Goal: Task Accomplishment & Management: Use online tool/utility

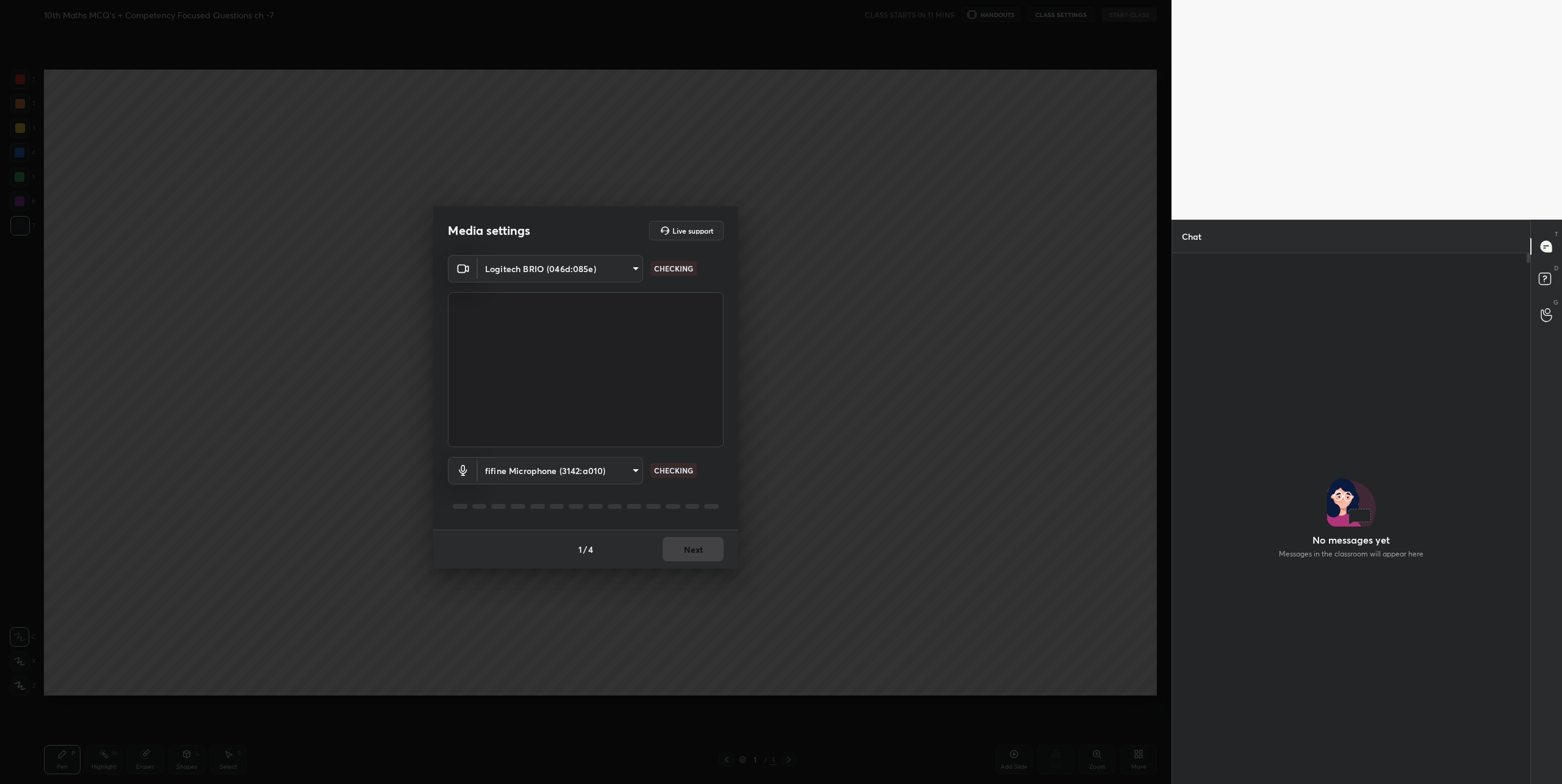
scroll to position [527, 354]
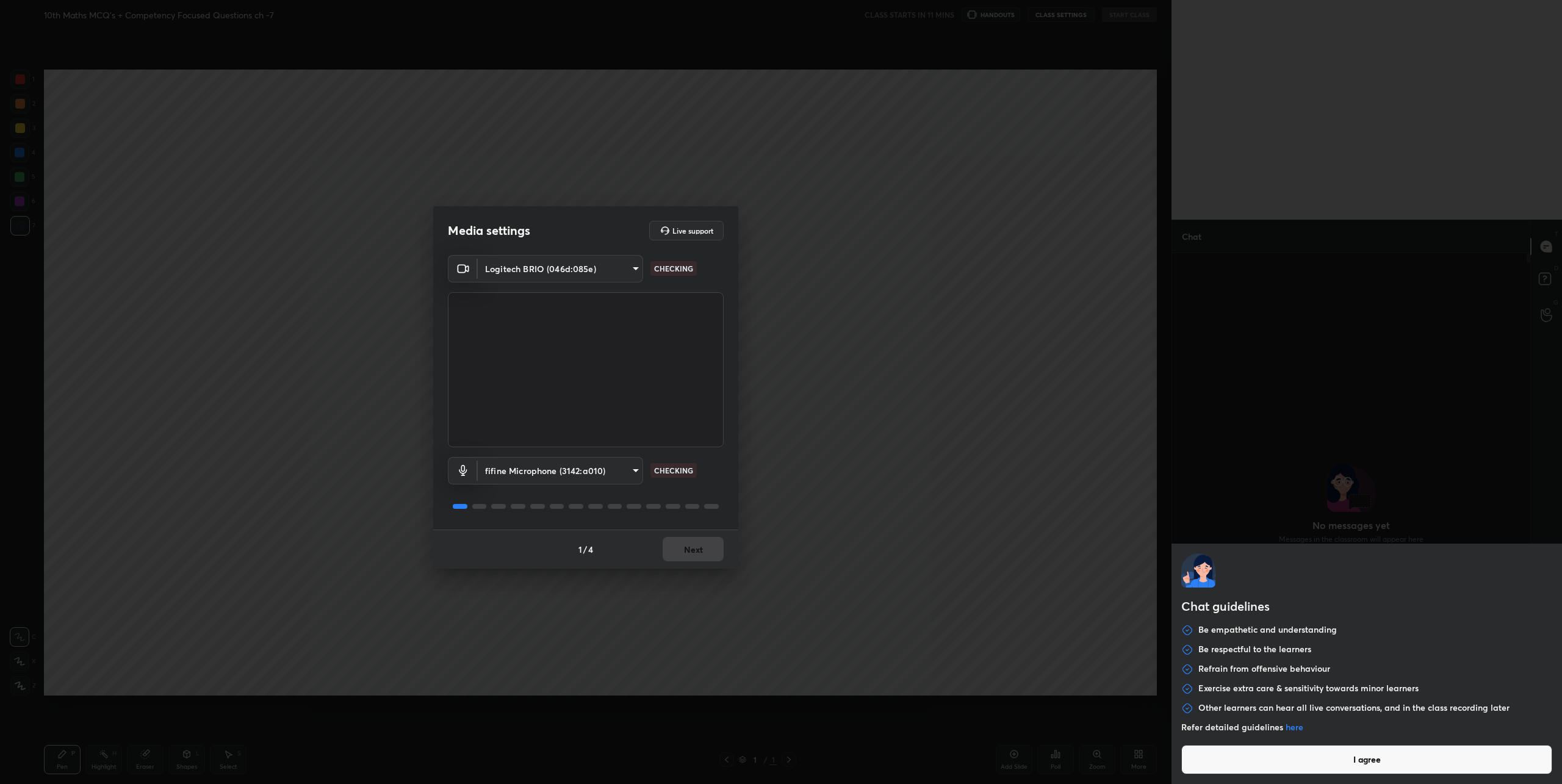
click at [1268, 773] on body "1 2 3 4 5 6 7 C X Z C X Z E E Erase all H H 10th Maths MCQ's + Competency Focus…" at bounding box center [781, 392] width 1562 height 784
click at [1273, 764] on button "I agree" at bounding box center [1366, 759] width 371 height 29
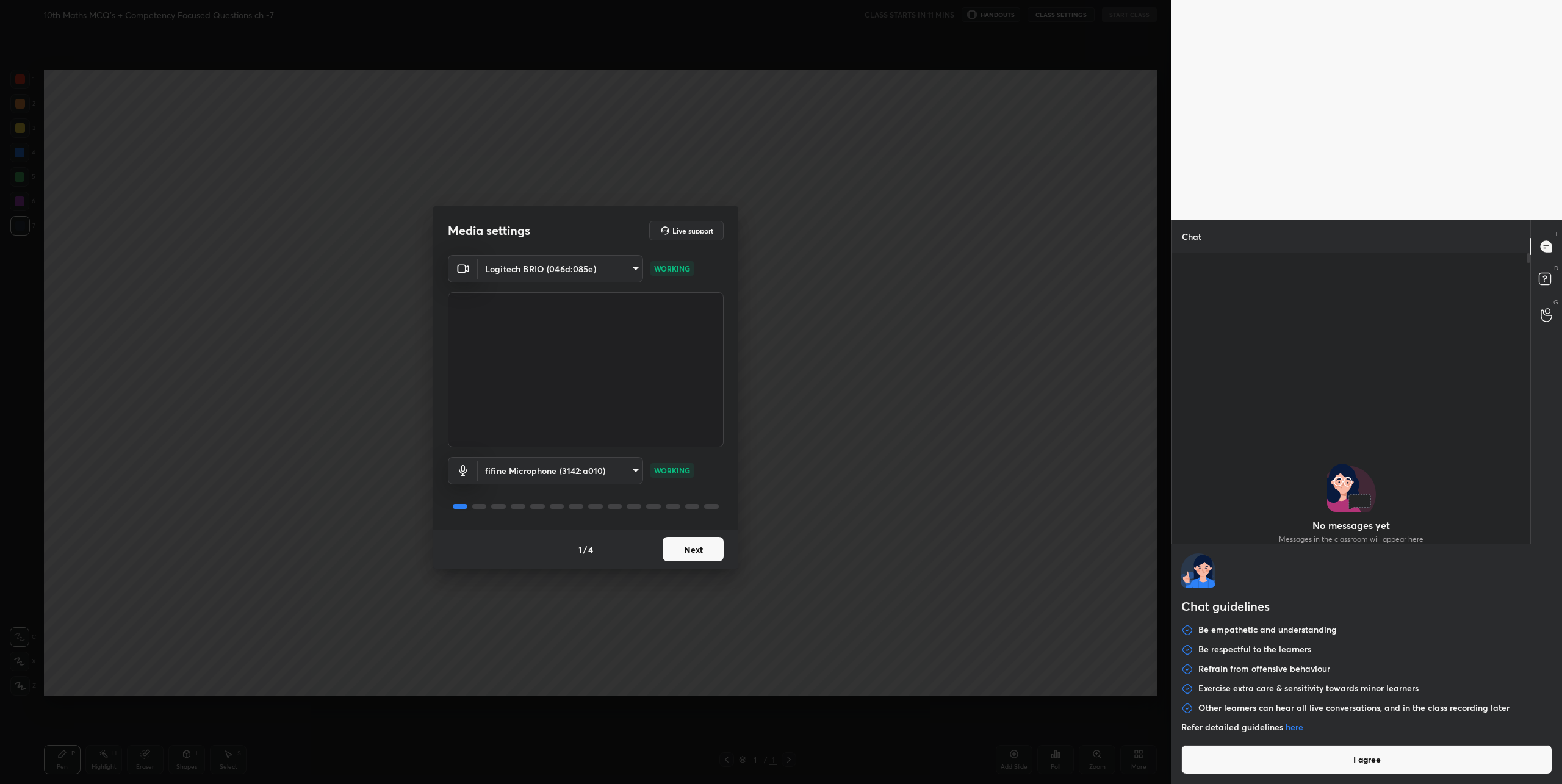
type textarea "x"
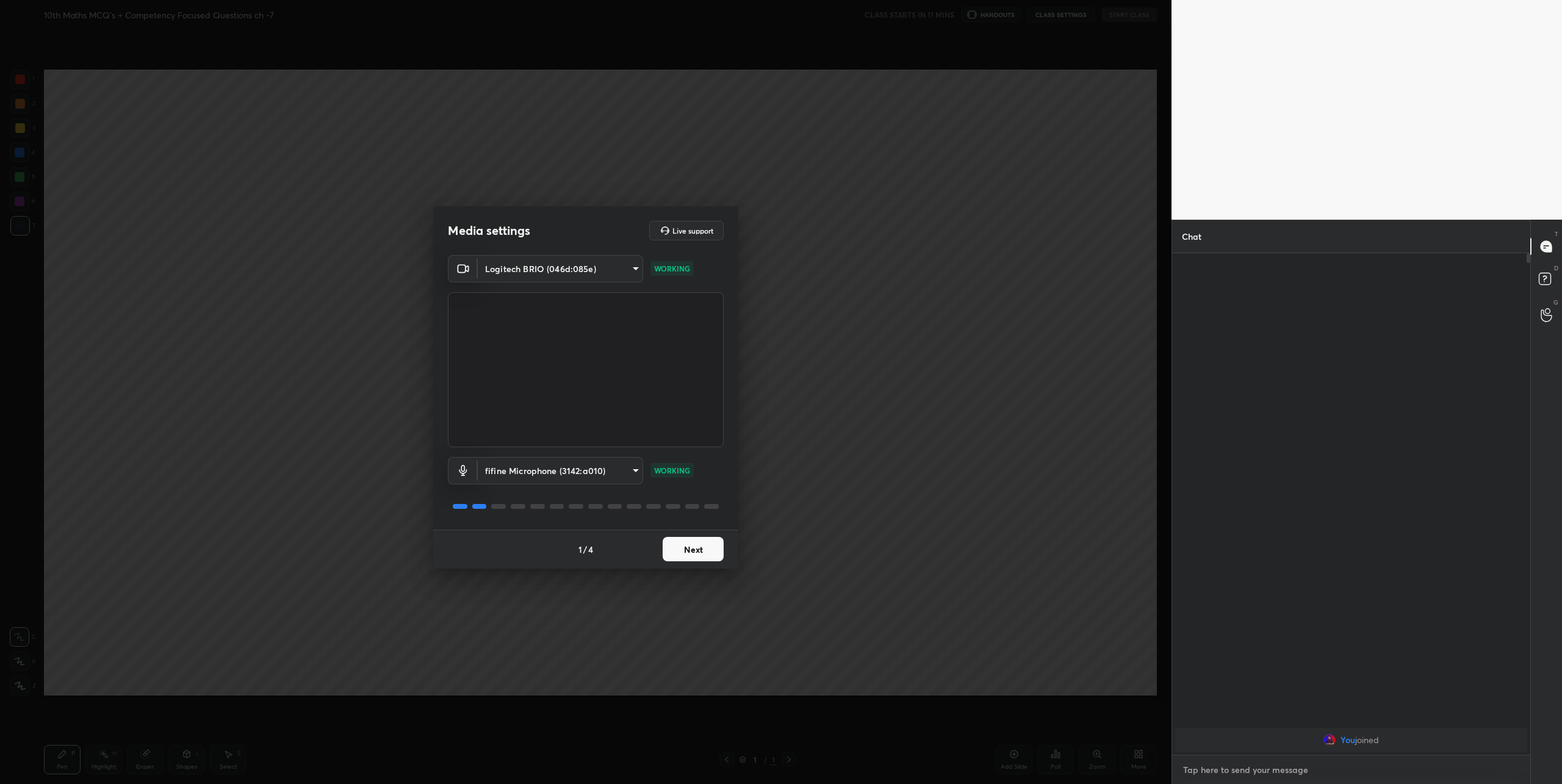
click at [1259, 768] on textarea at bounding box center [1351, 769] width 339 height 19
paste textarea "[URL][DOMAIN_NAME]"
type textarea "[URL][DOMAIN_NAME]"
type textarea "x"
type textarea "[URL][DOMAIN_NAME]"
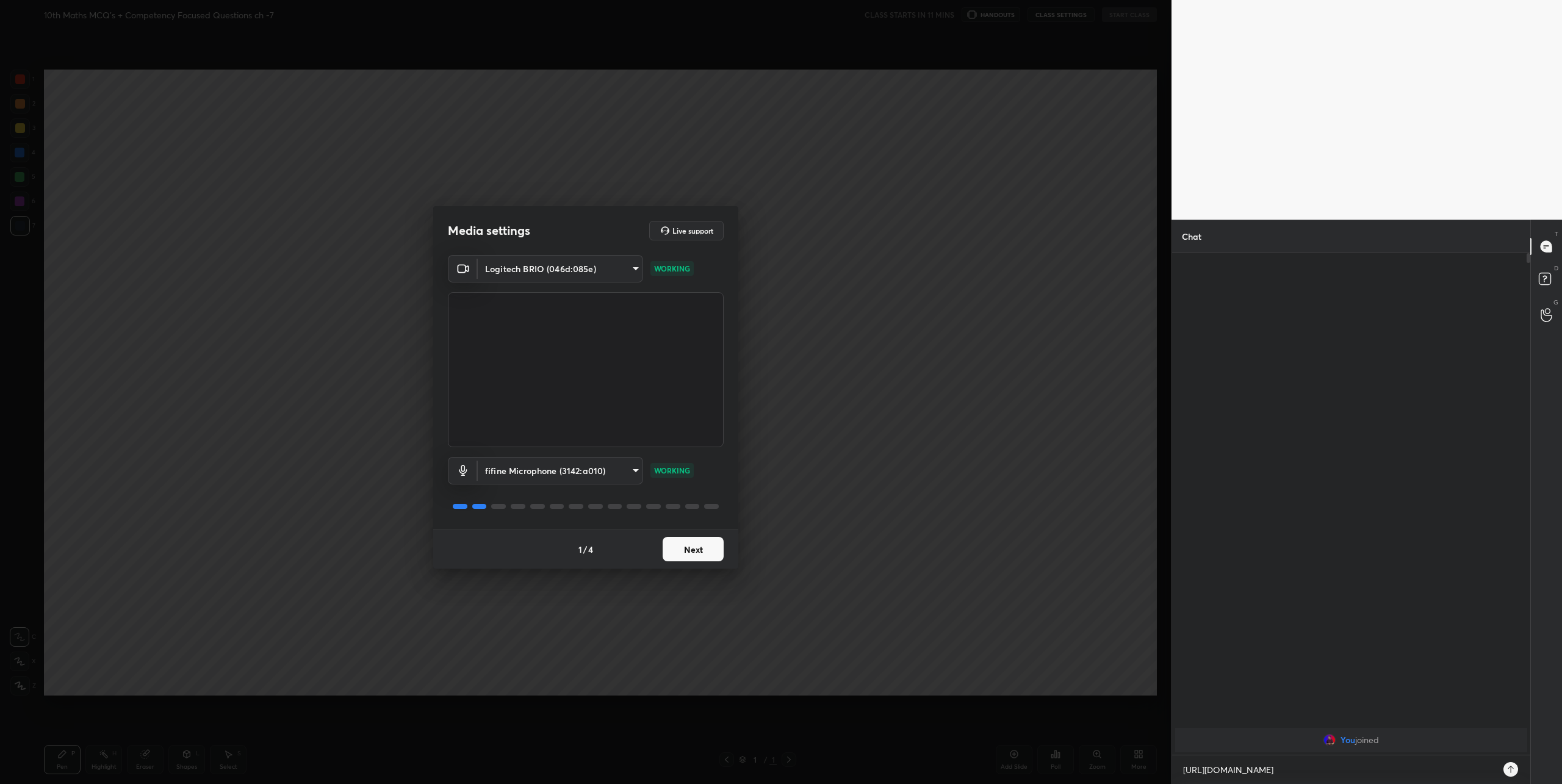
type textarea "x"
click at [1514, 769] on icon at bounding box center [1510, 769] width 10 height 10
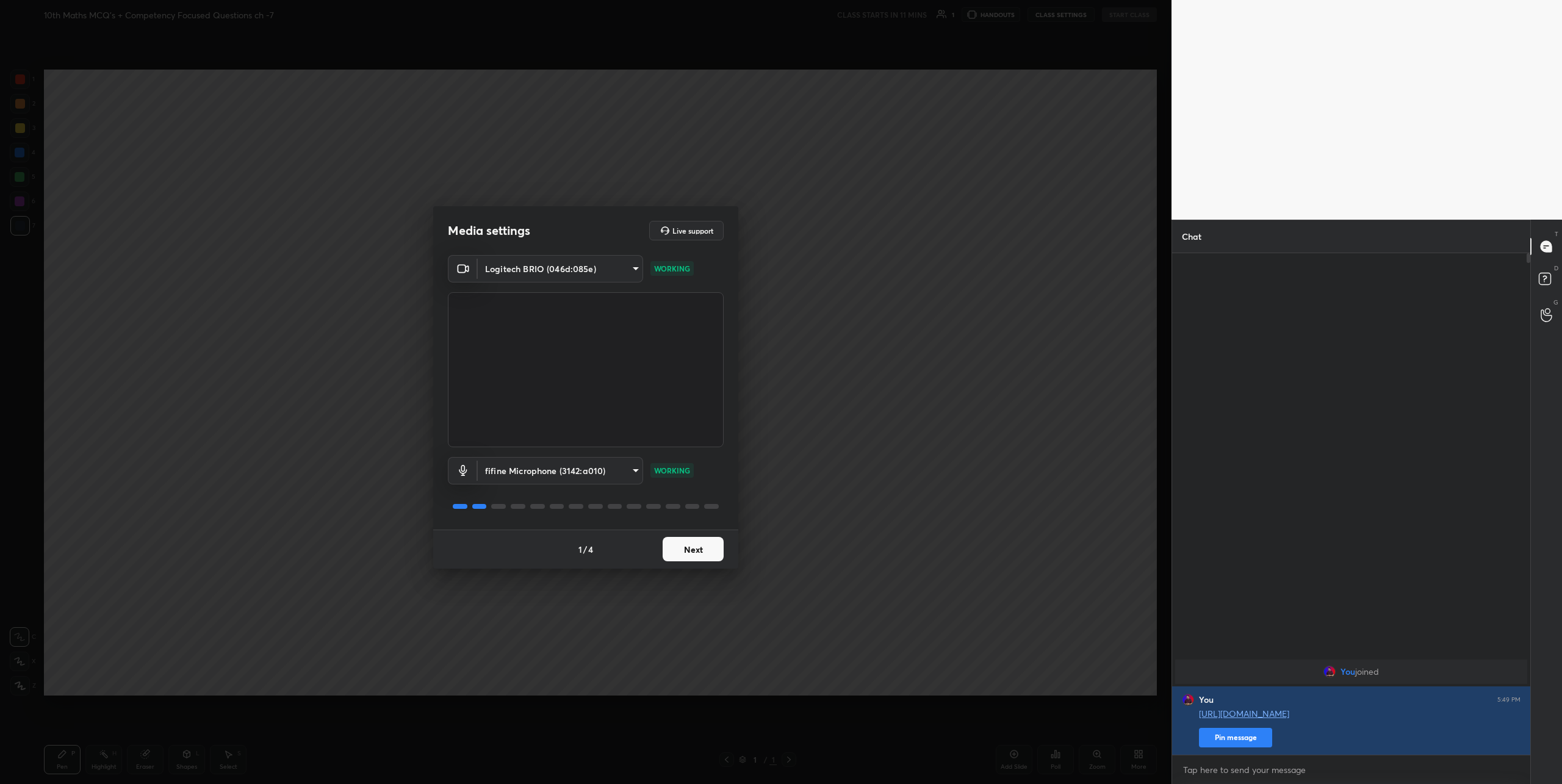
click at [692, 555] on button "Next" at bounding box center [693, 548] width 61 height 24
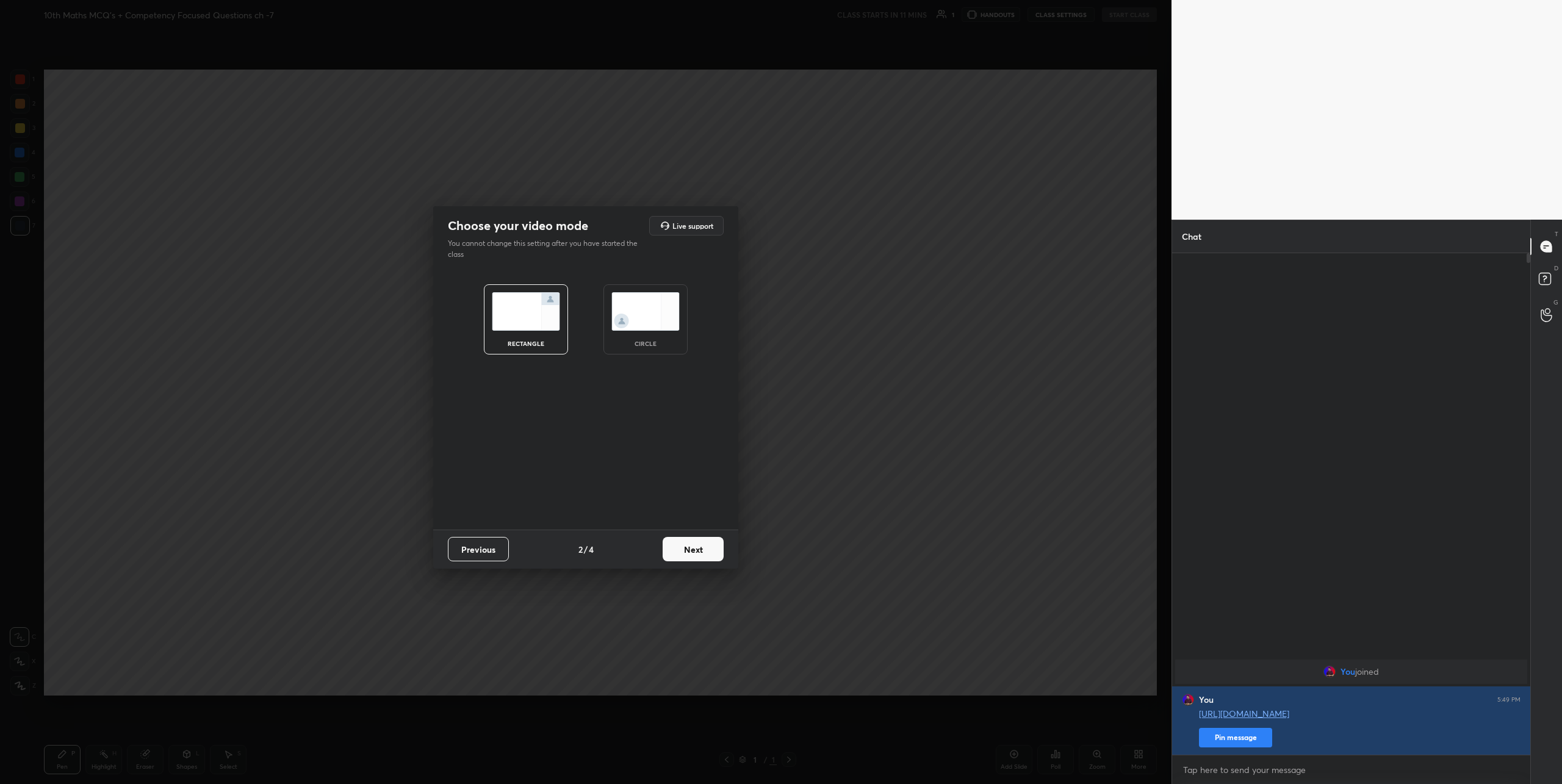
click at [650, 332] on div "circle" at bounding box center [645, 319] width 84 height 70
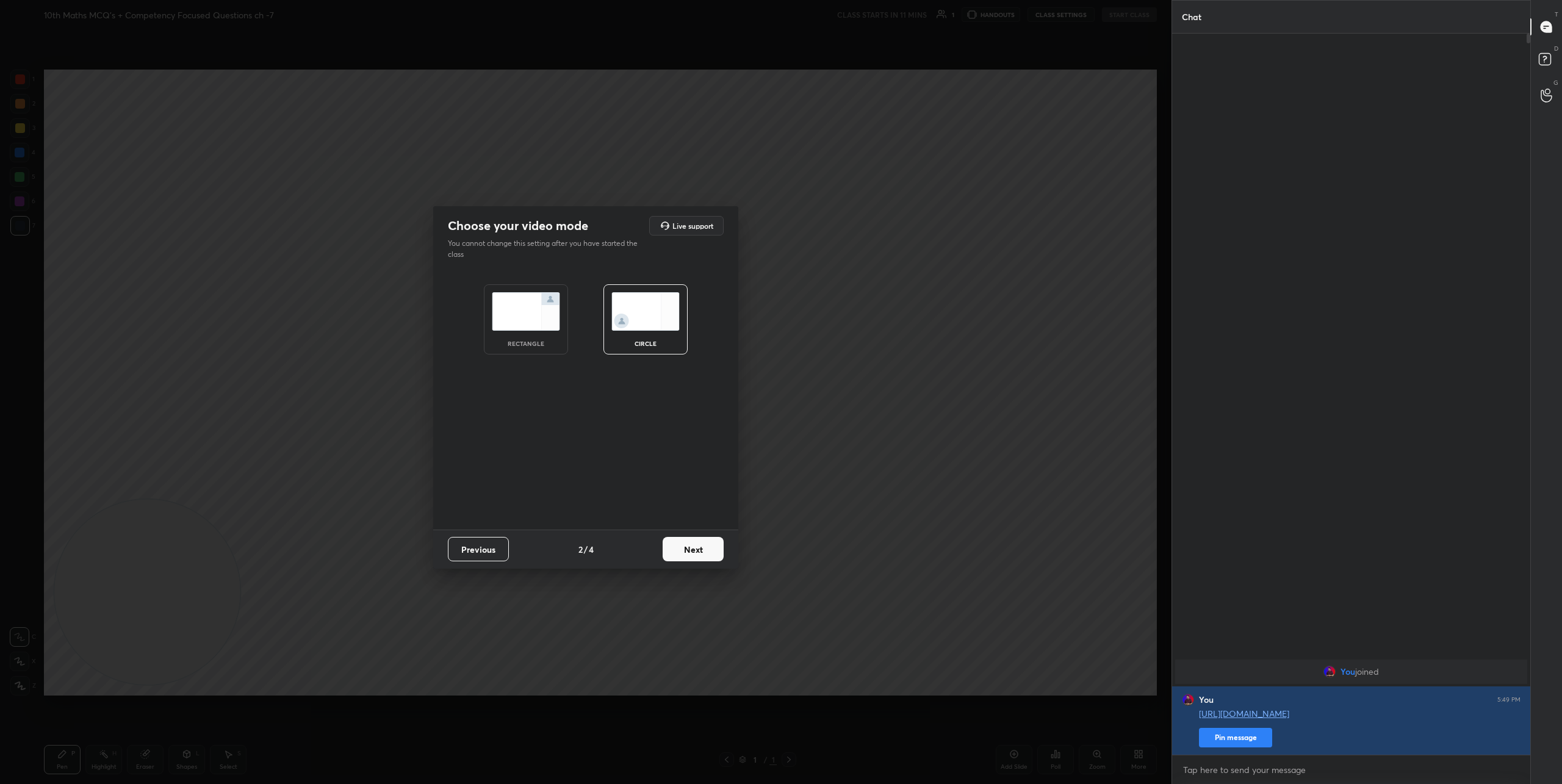
scroll to position [747, 354]
click at [707, 551] on button "Next" at bounding box center [693, 548] width 61 height 24
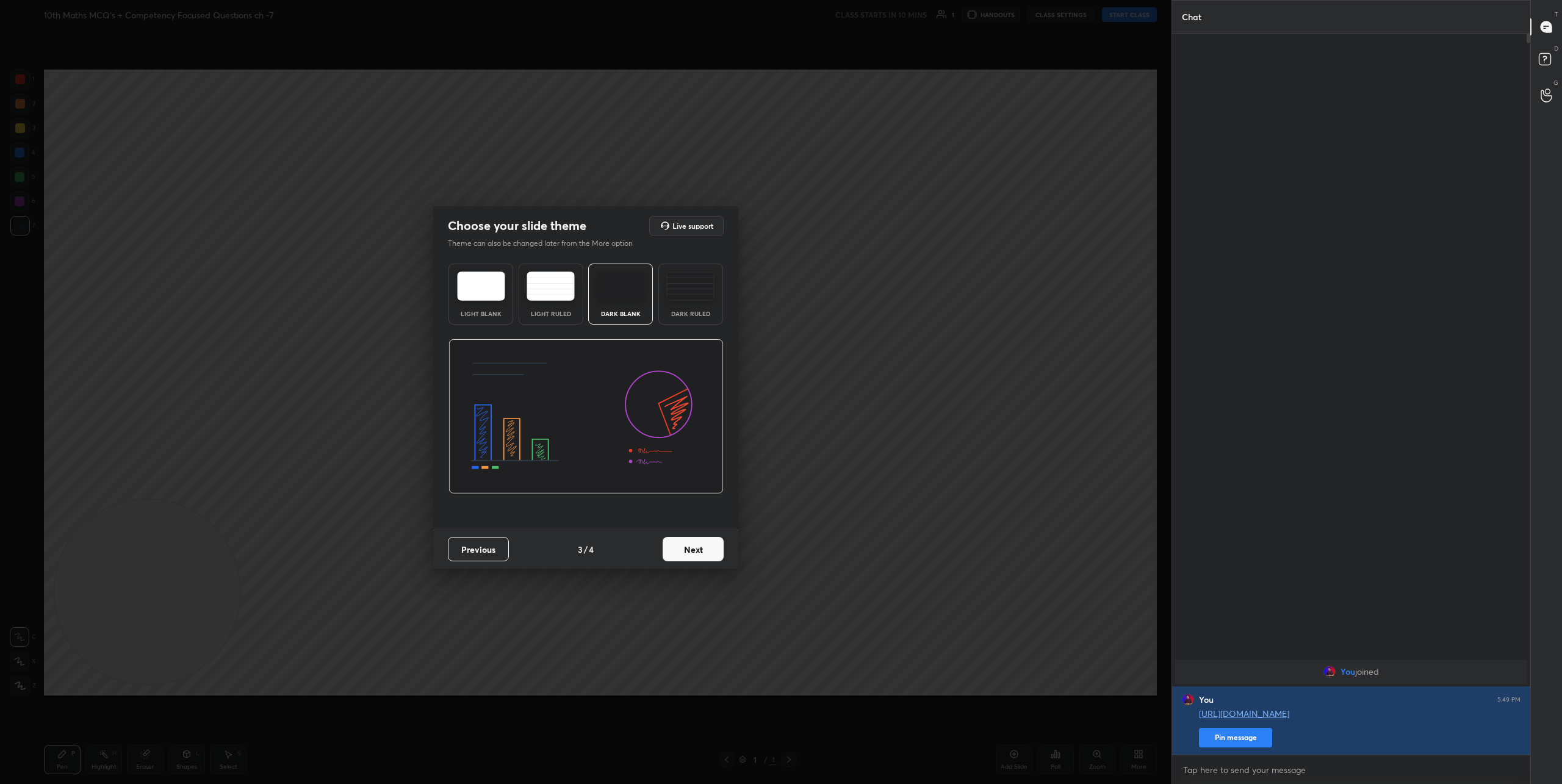
click at [696, 285] on img at bounding box center [690, 286] width 48 height 29
click at [704, 551] on button "Next" at bounding box center [693, 548] width 61 height 24
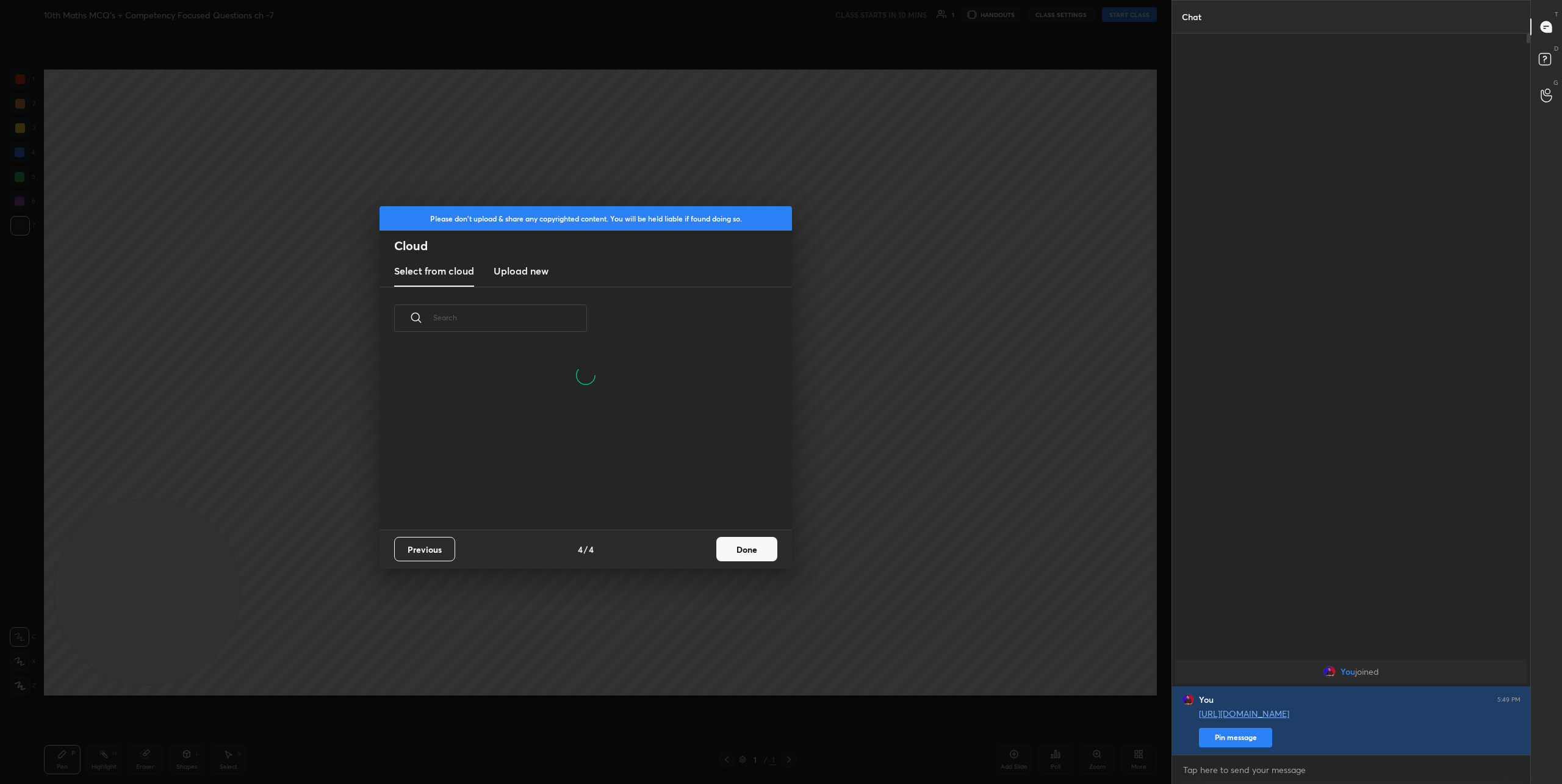
click at [524, 276] on h3 "Upload new" at bounding box center [520, 270] width 55 height 15
click at [595, 475] on label "Browse" at bounding box center [586, 479] width 55 height 19
click at [559, 475] on input "Browse" at bounding box center [559, 479] width 0 height 19
click at [743, 548] on button "Done" at bounding box center [747, 548] width 61 height 24
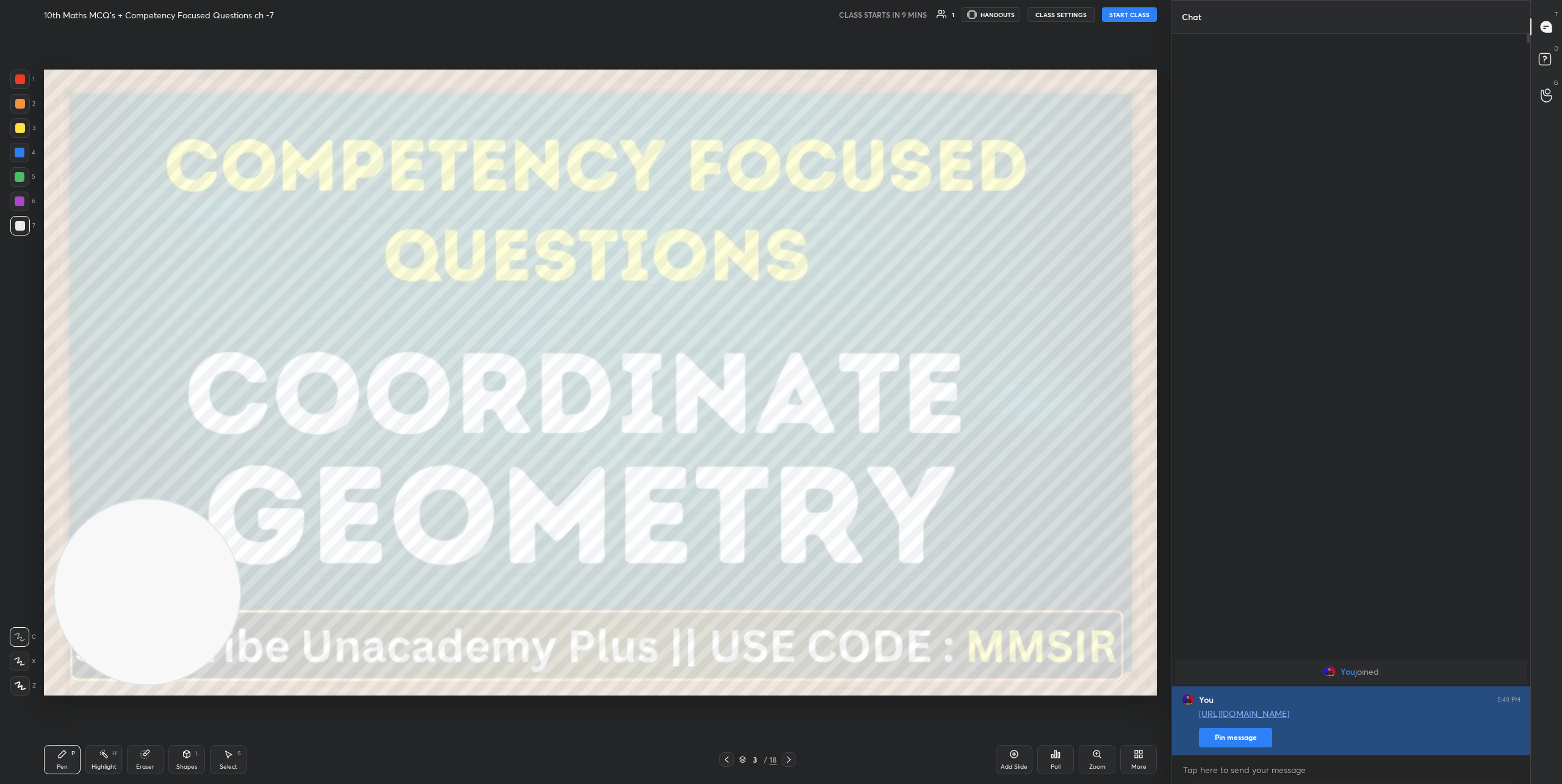
click at [1246, 745] on button "Pin message" at bounding box center [1235, 737] width 73 height 19
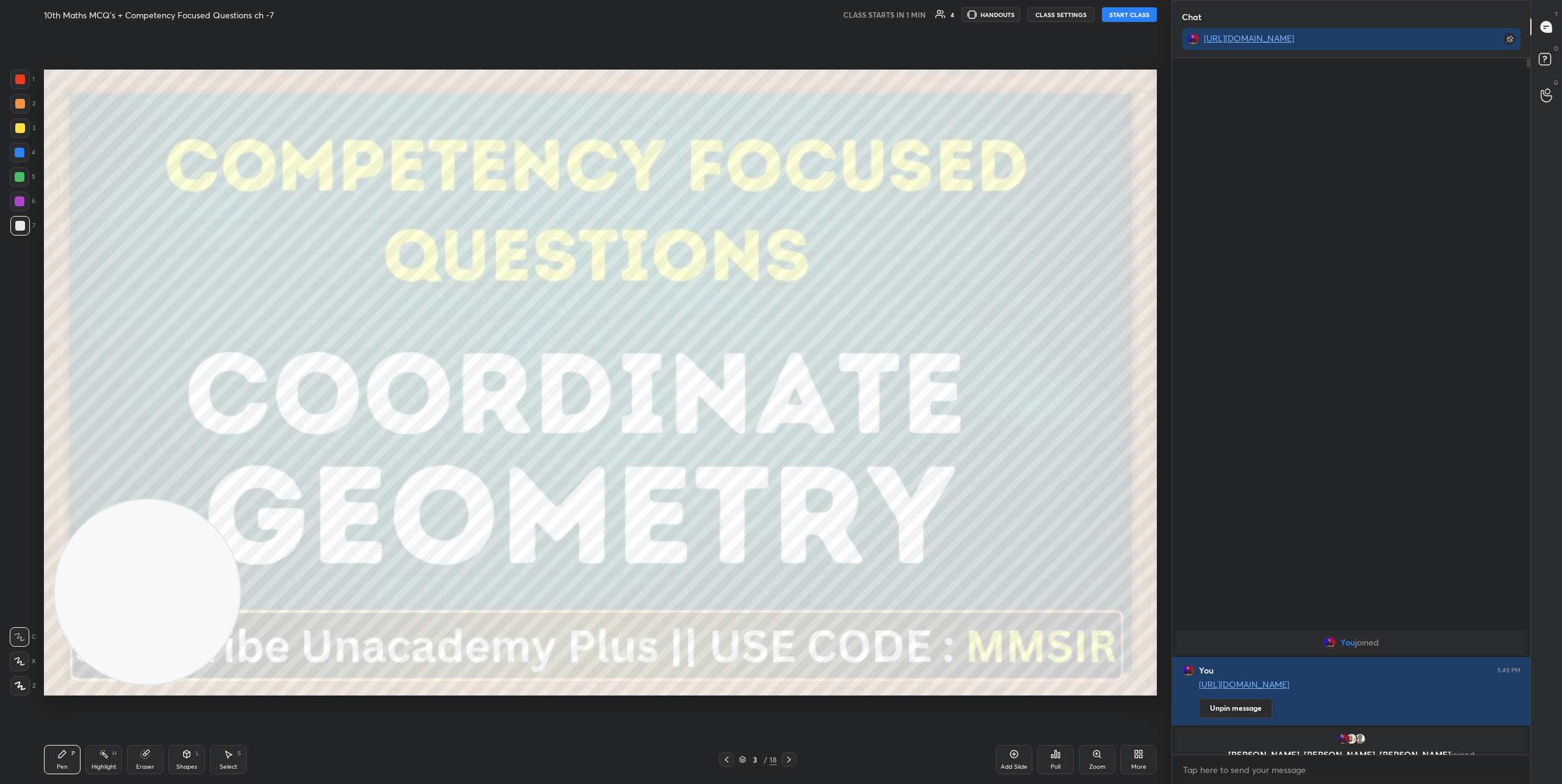
click at [1121, 51] on div "Setting up your live class" at bounding box center [600, 382] width 1123 height 706
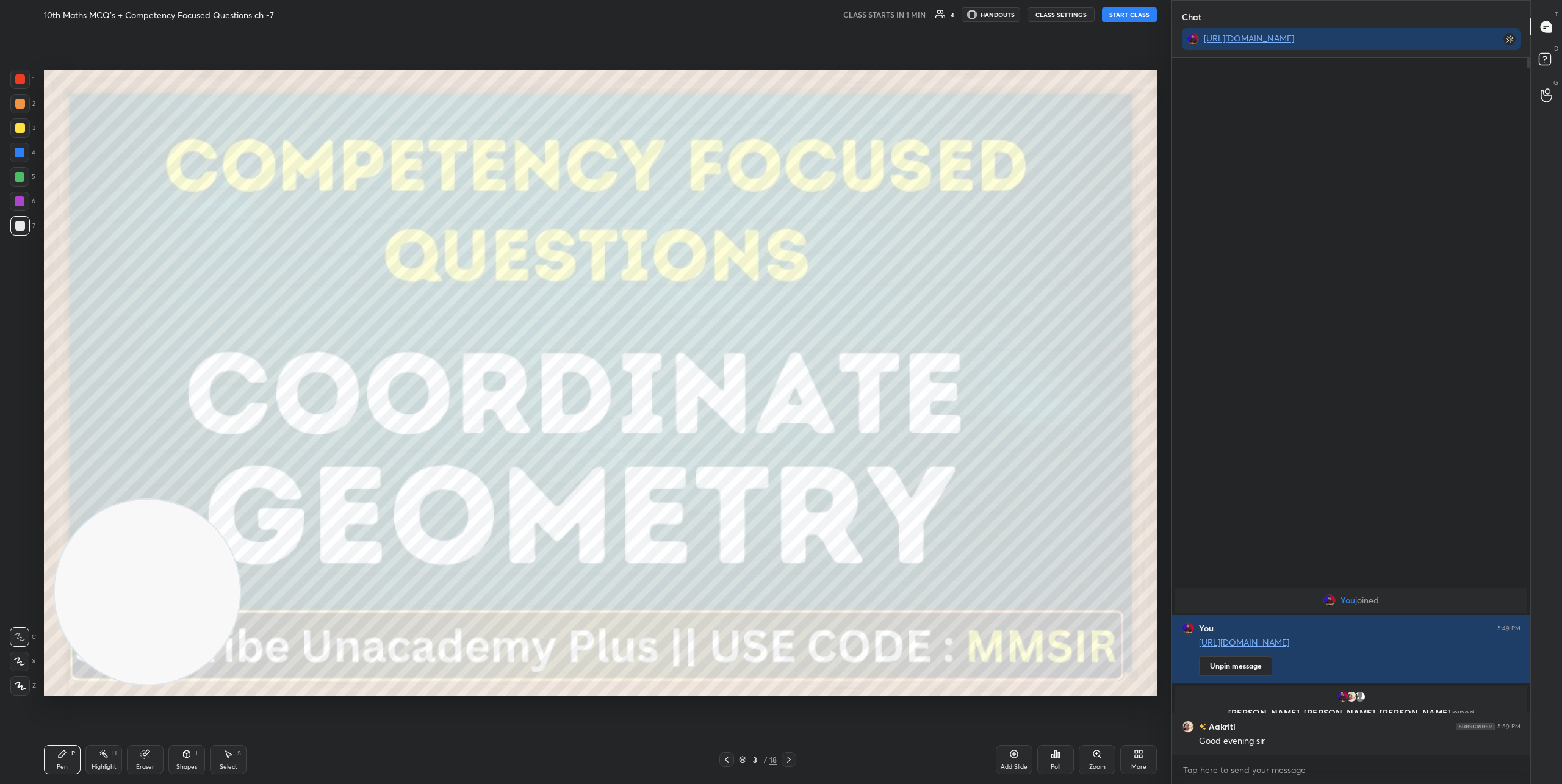
click at [16, 660] on icon at bounding box center [19, 661] width 11 height 8
click at [1128, 19] on button "START CLASS" at bounding box center [1129, 15] width 55 height 15
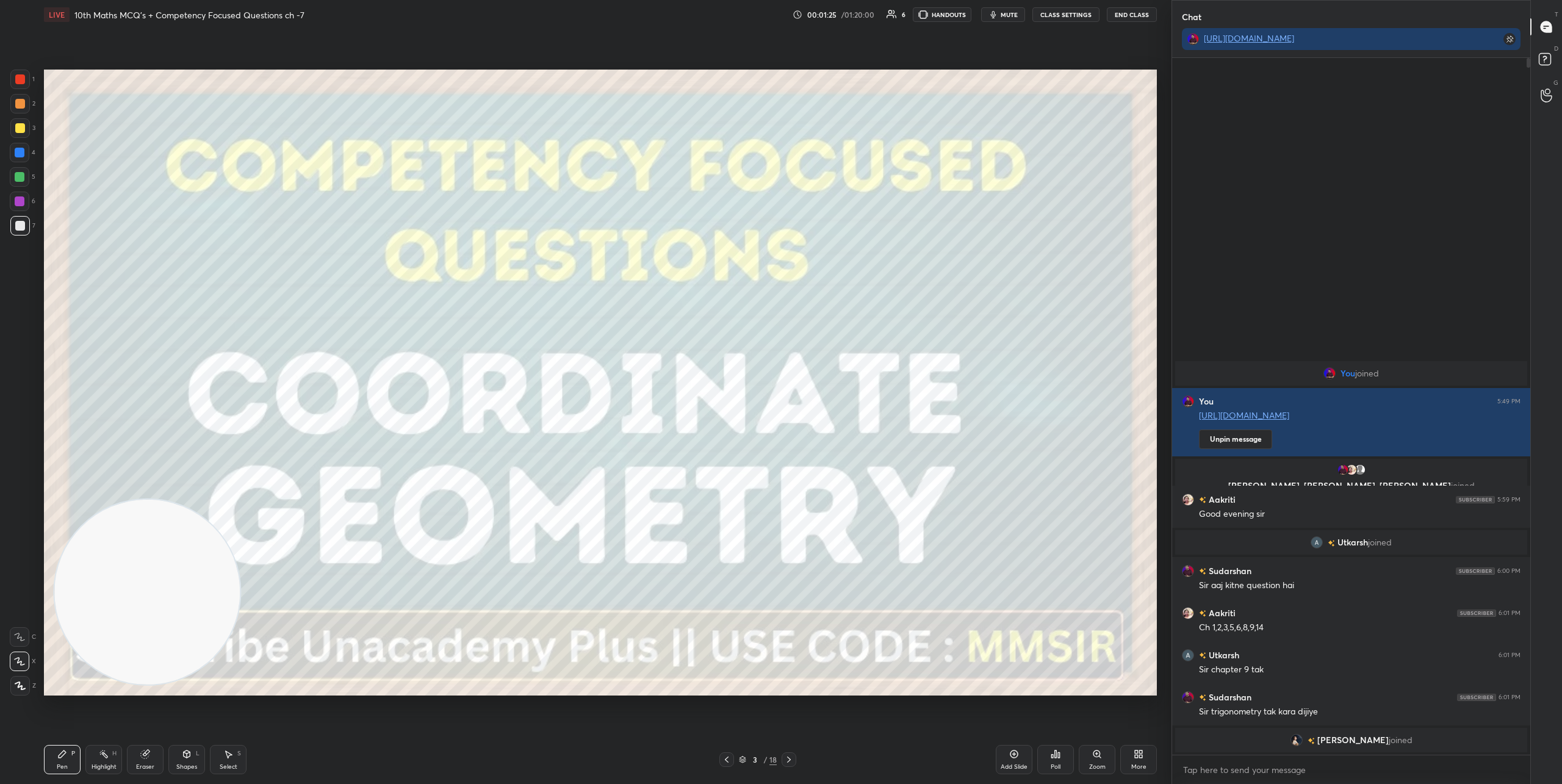
click at [787, 763] on icon at bounding box center [789, 759] width 10 height 10
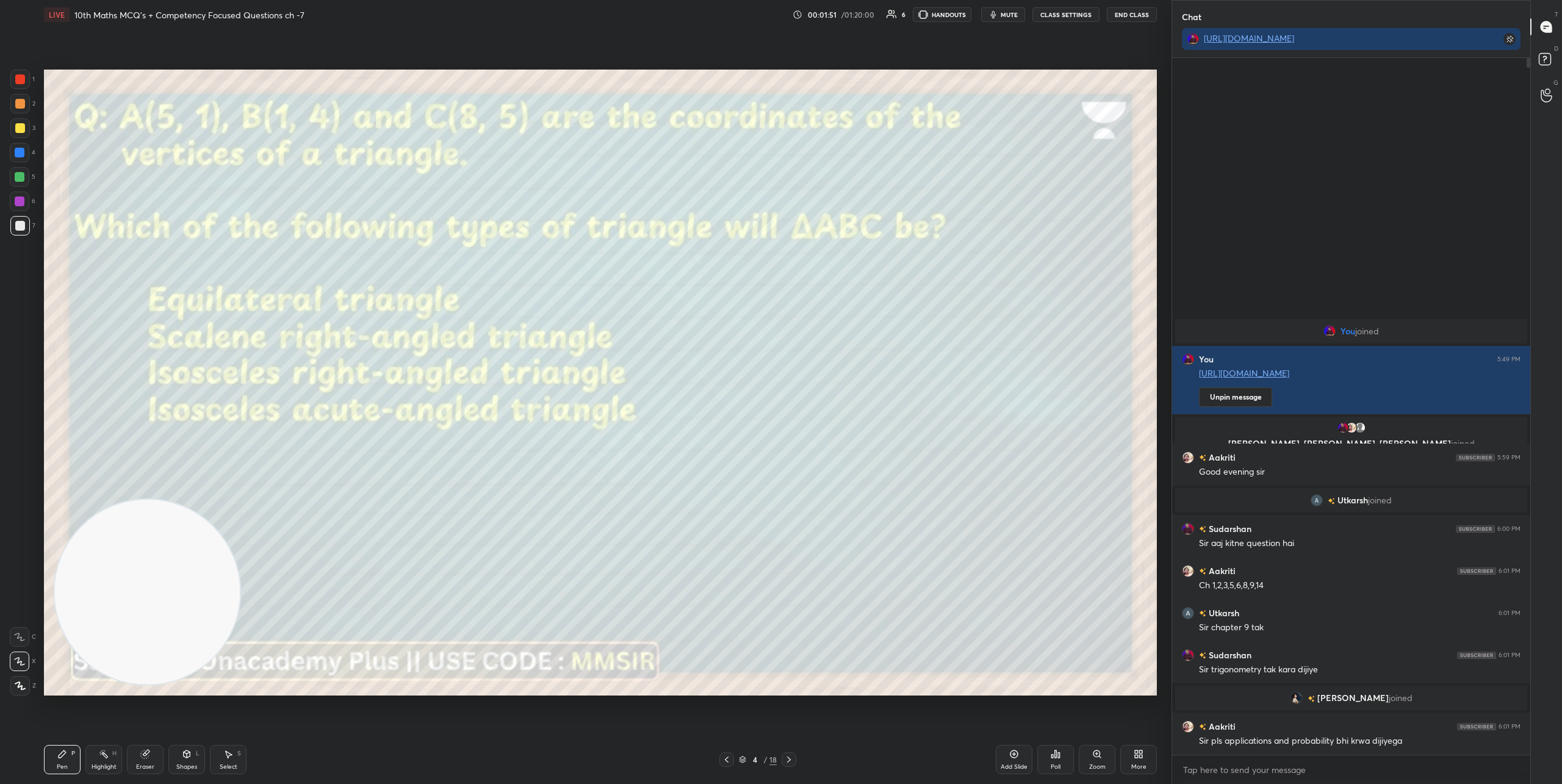
click at [1058, 767] on div "Poll" at bounding box center [1056, 767] width 10 height 6
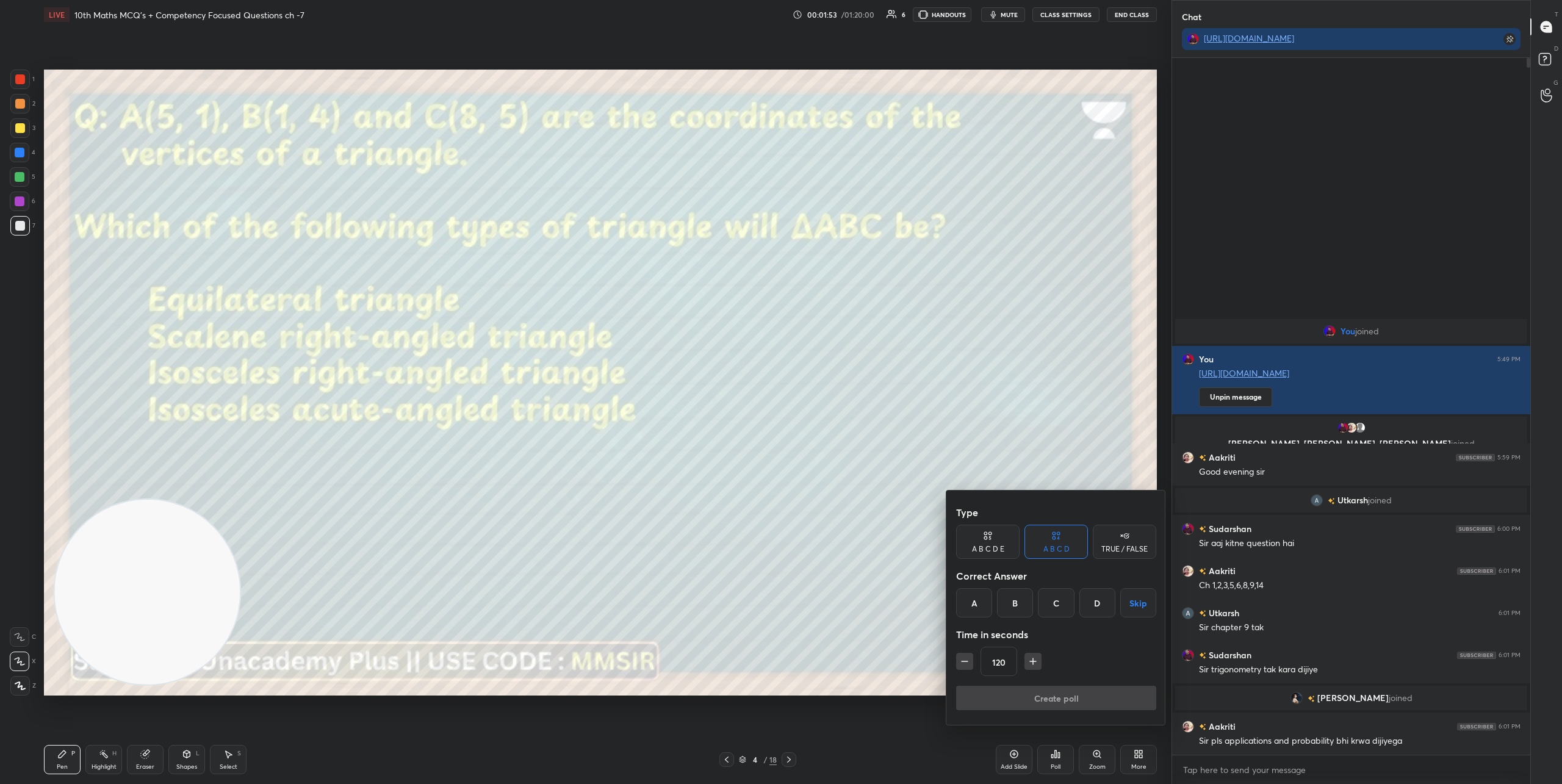
drag, startPoint x: 1055, startPoint y: 600, endPoint x: 1026, endPoint y: 619, distance: 34.7
click at [1054, 600] on div "C" at bounding box center [1056, 602] width 36 height 29
click at [1000, 694] on button "Create poll" at bounding box center [1056, 698] width 200 height 24
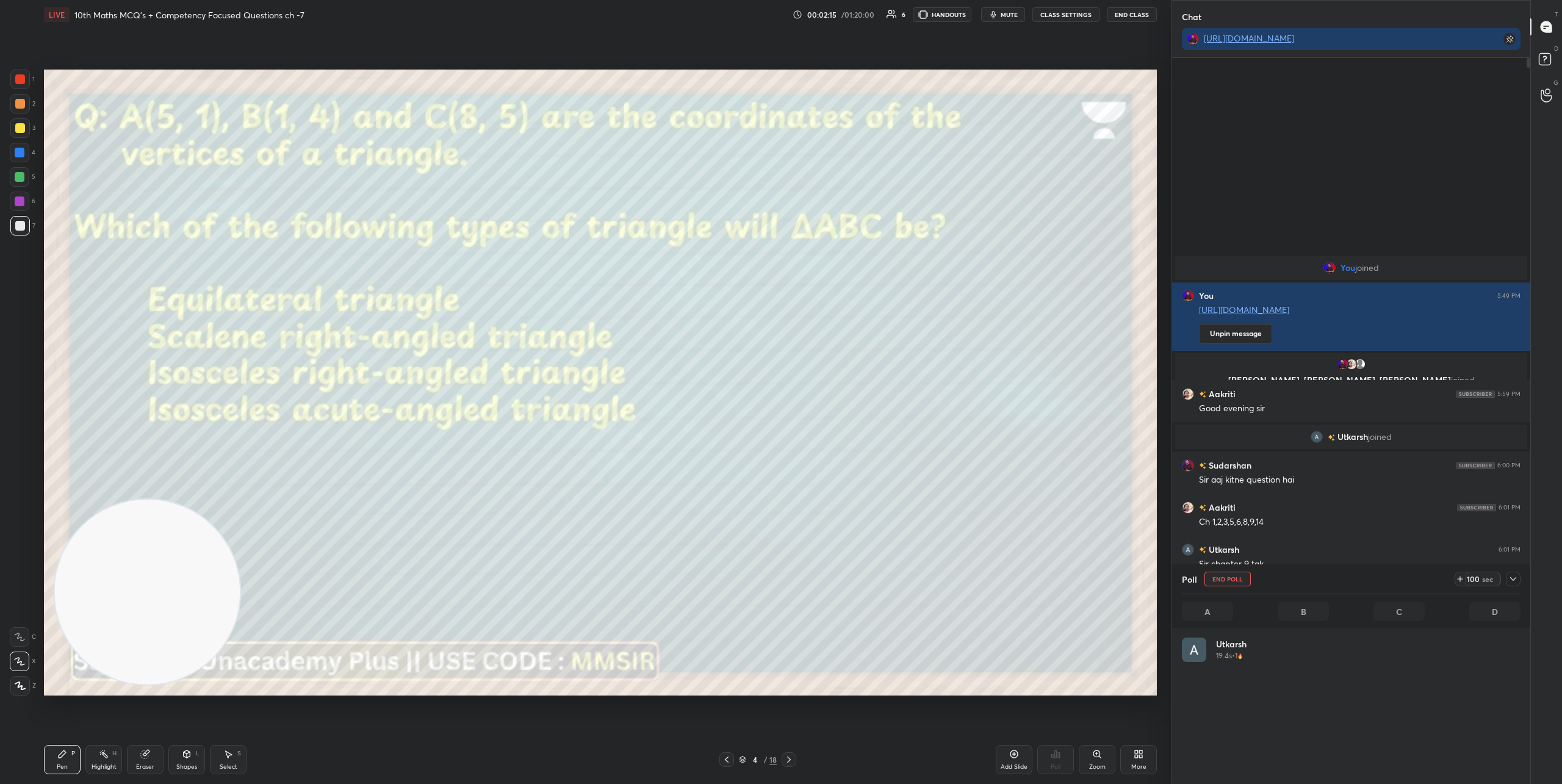
scroll to position [143, 335]
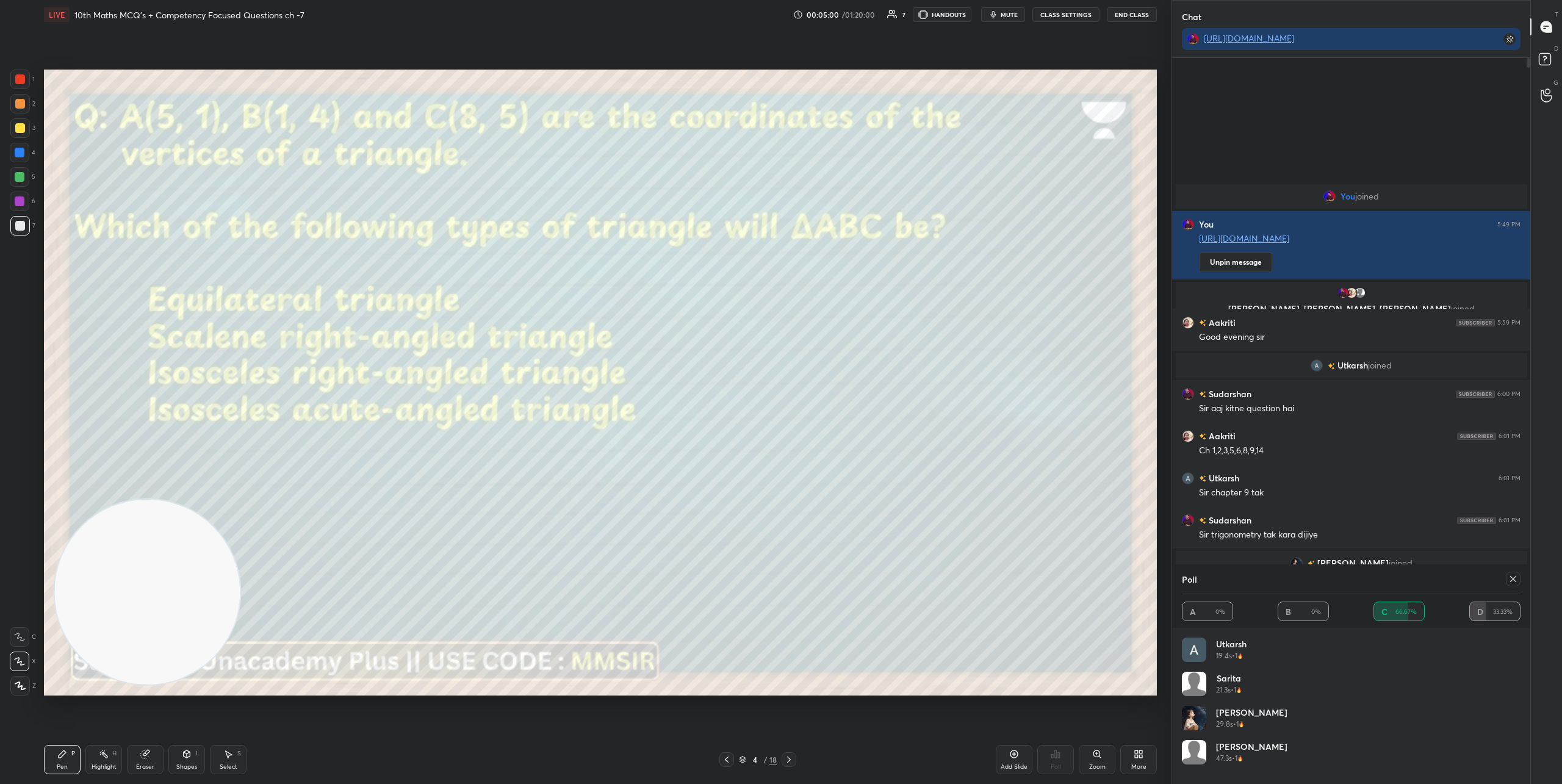
click at [787, 758] on icon at bounding box center [789, 759] width 10 height 10
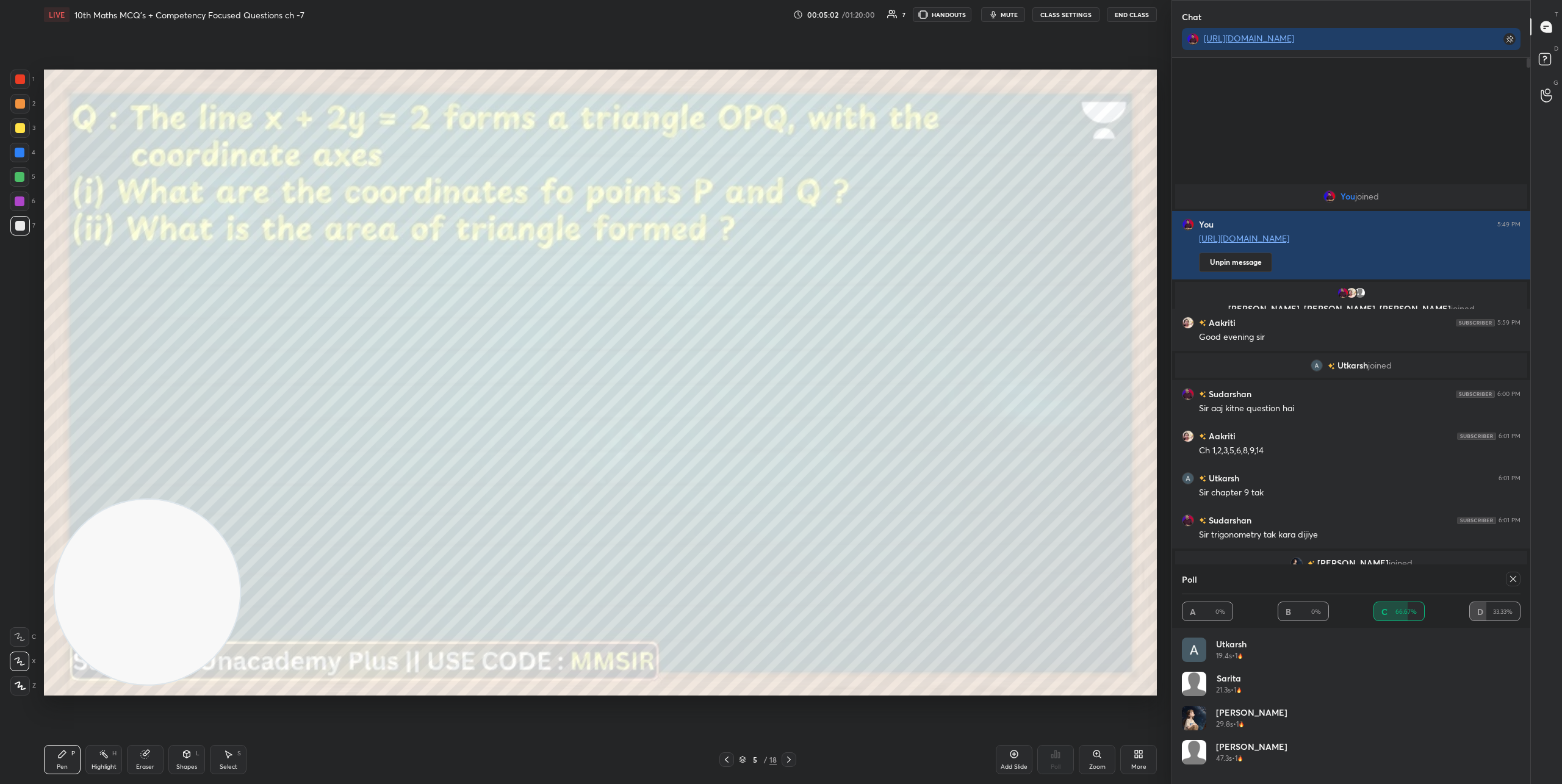
click at [1509, 578] on icon at bounding box center [1513, 579] width 10 height 10
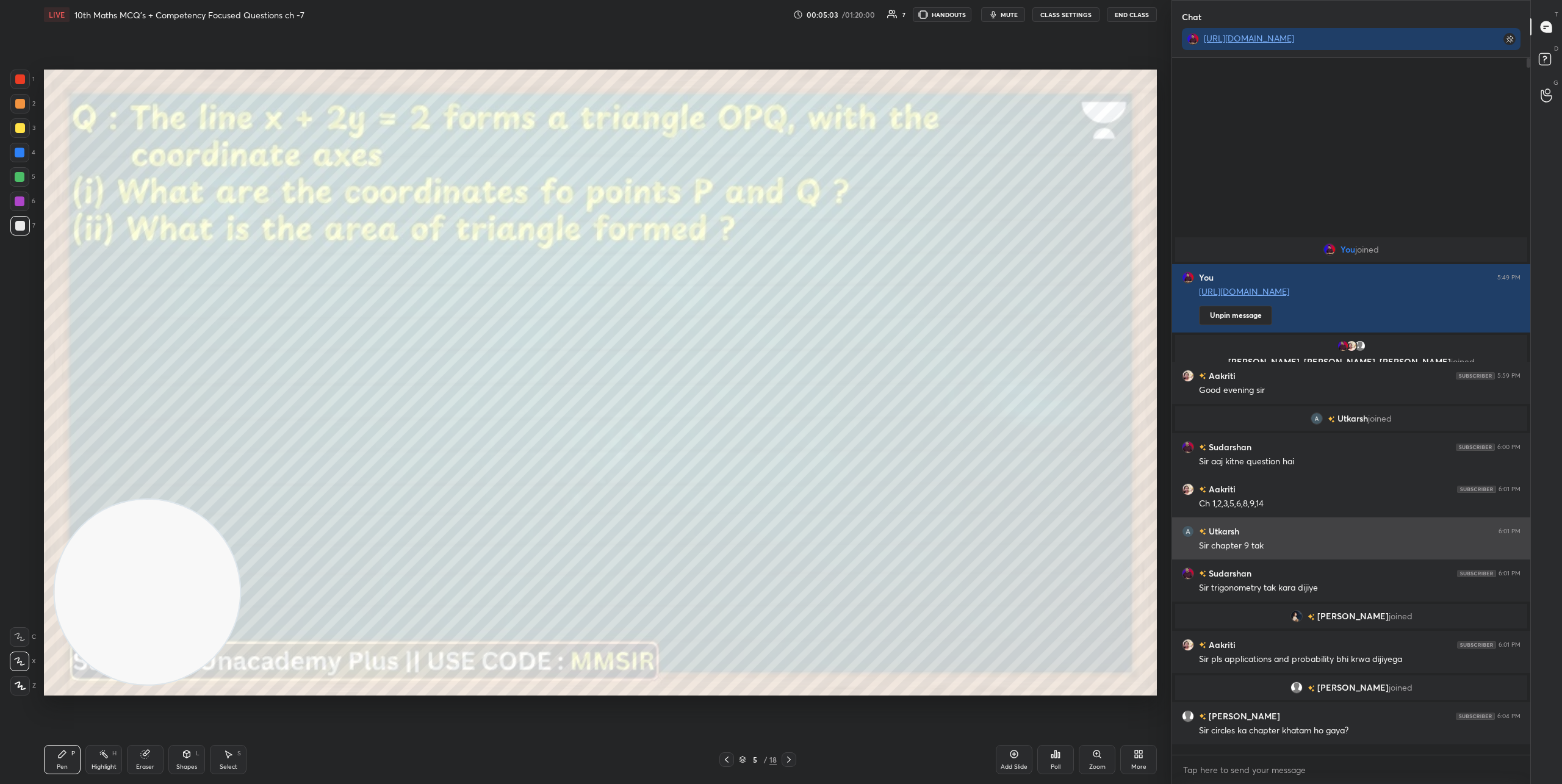
scroll to position [723, 354]
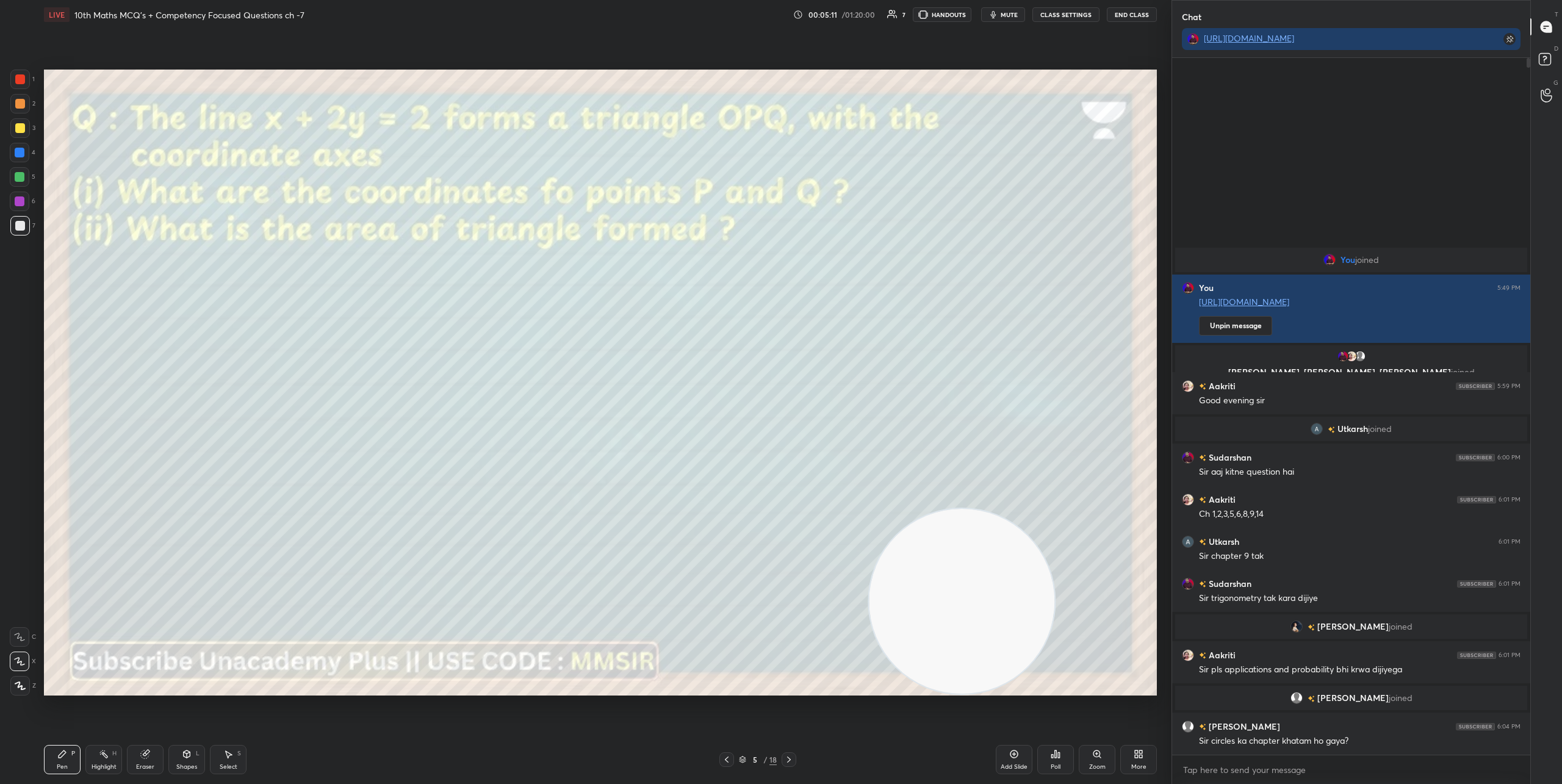
drag, startPoint x: 169, startPoint y: 567, endPoint x: 1093, endPoint y: 640, distance: 926.9
click at [1054, 651] on video at bounding box center [961, 601] width 185 height 185
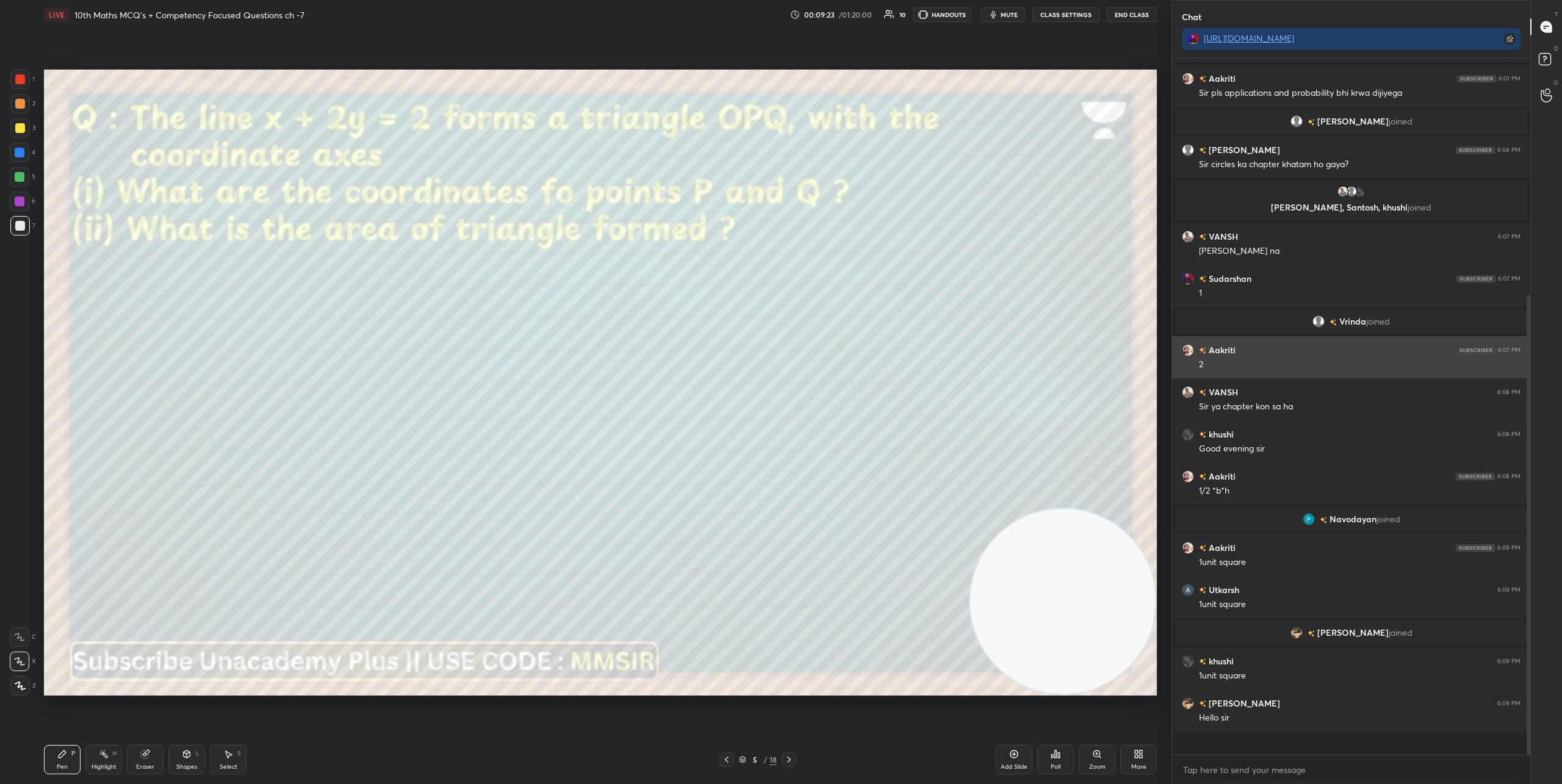
scroll to position [381, 0]
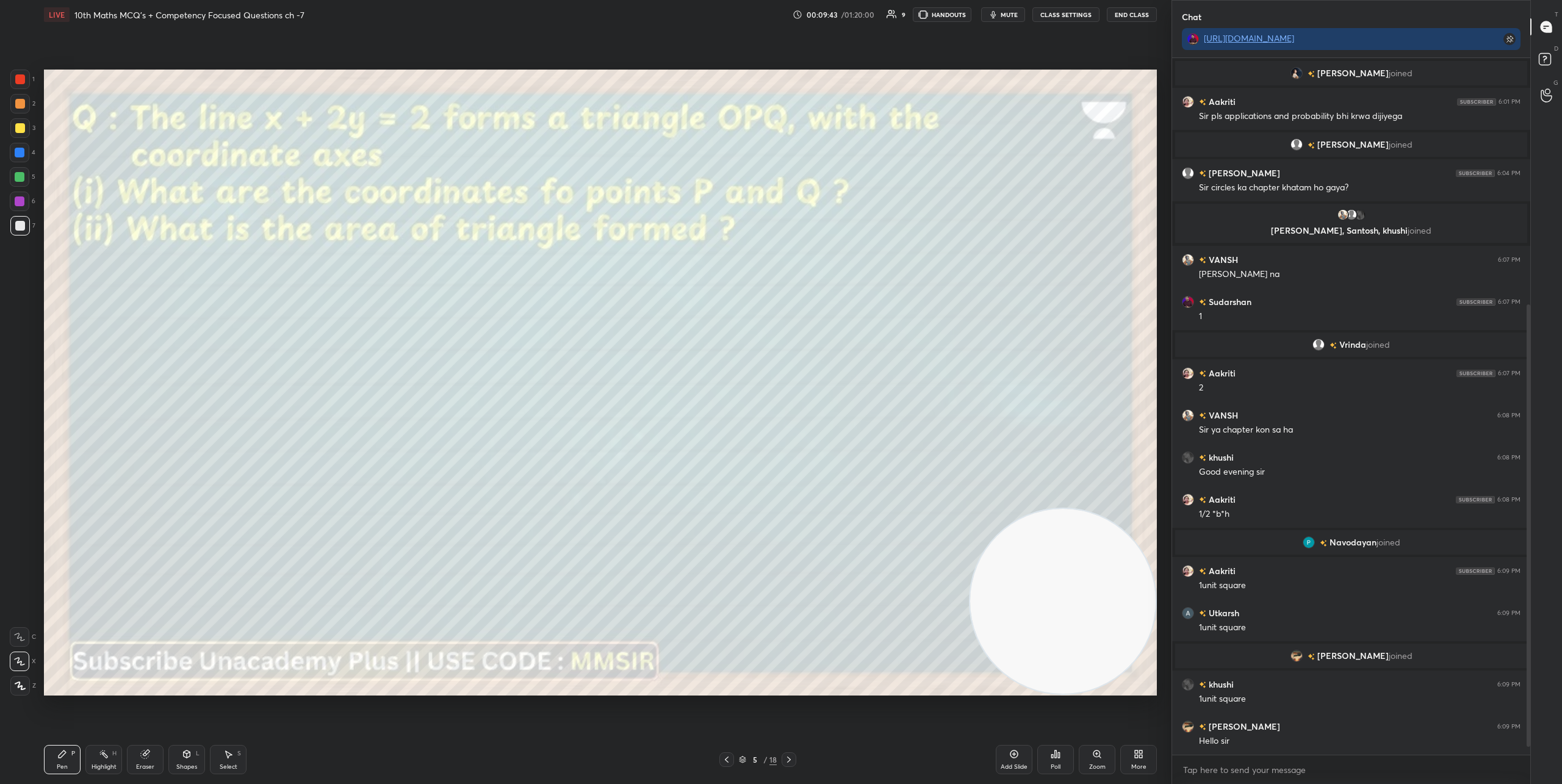
click at [788, 761] on icon at bounding box center [789, 759] width 10 height 10
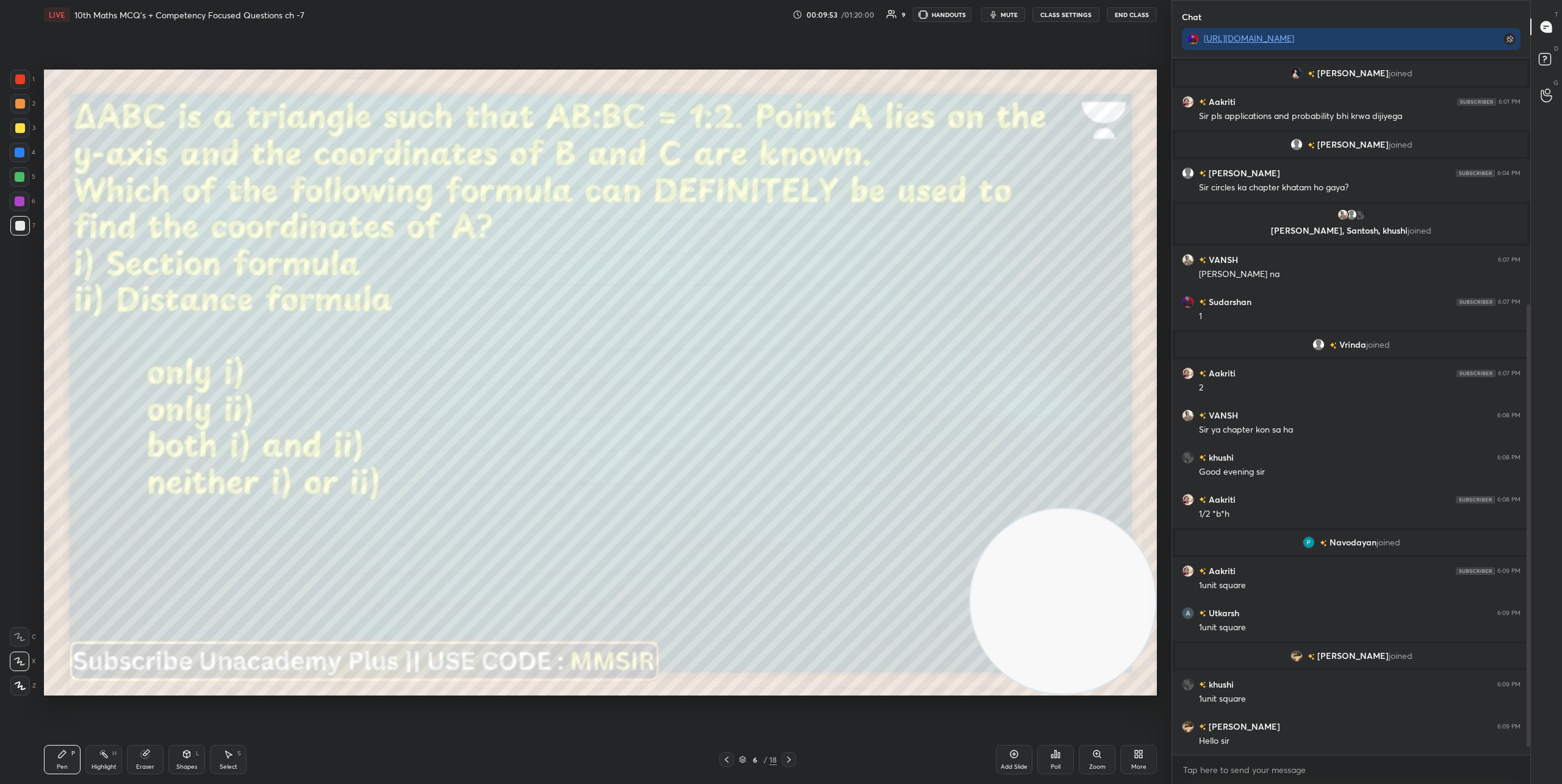
click at [1056, 760] on div "Poll" at bounding box center [1055, 759] width 37 height 29
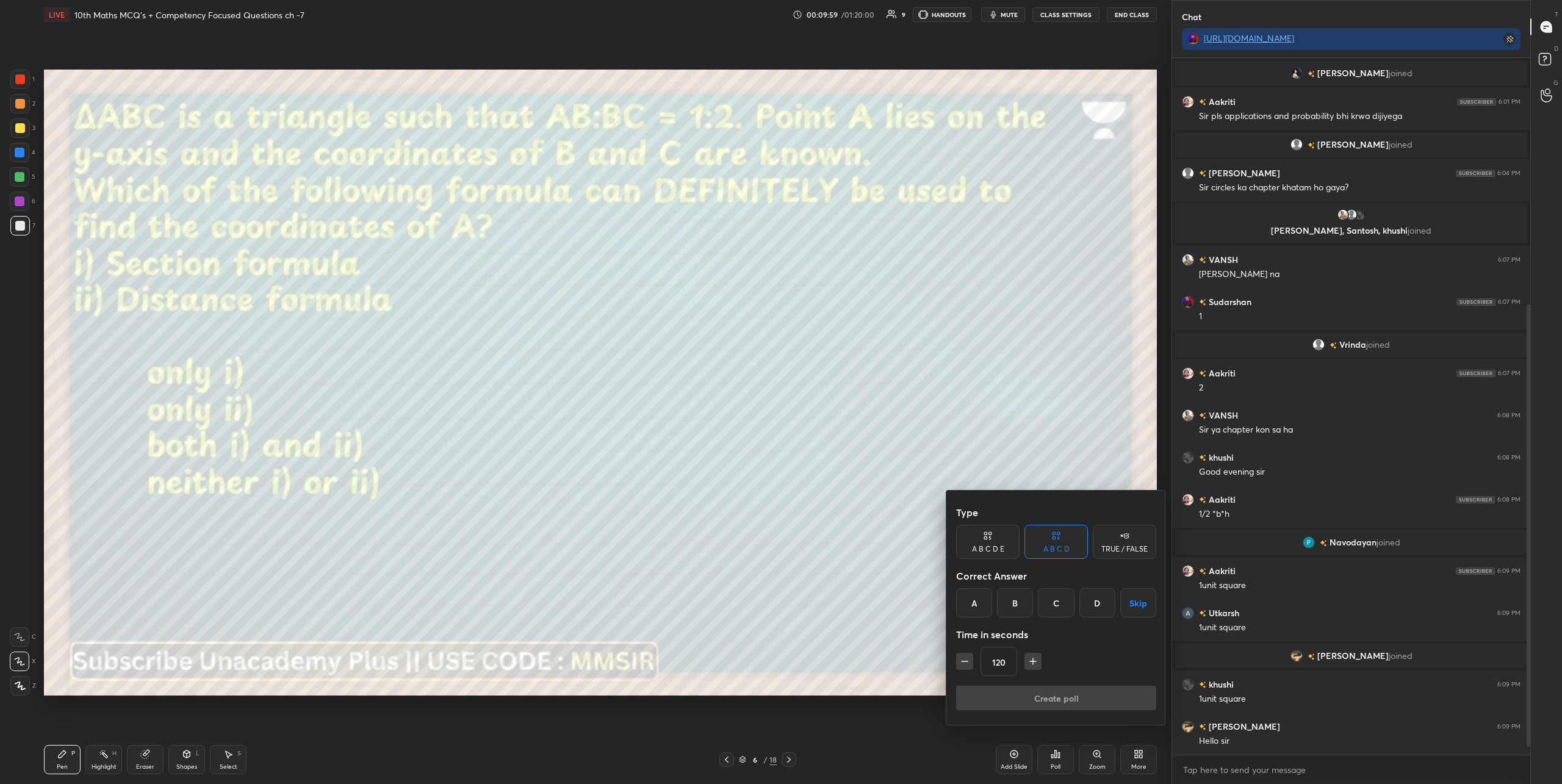
click at [1011, 606] on div "B" at bounding box center [1015, 602] width 36 height 29
click at [1033, 698] on button "Create poll" at bounding box center [1056, 698] width 200 height 24
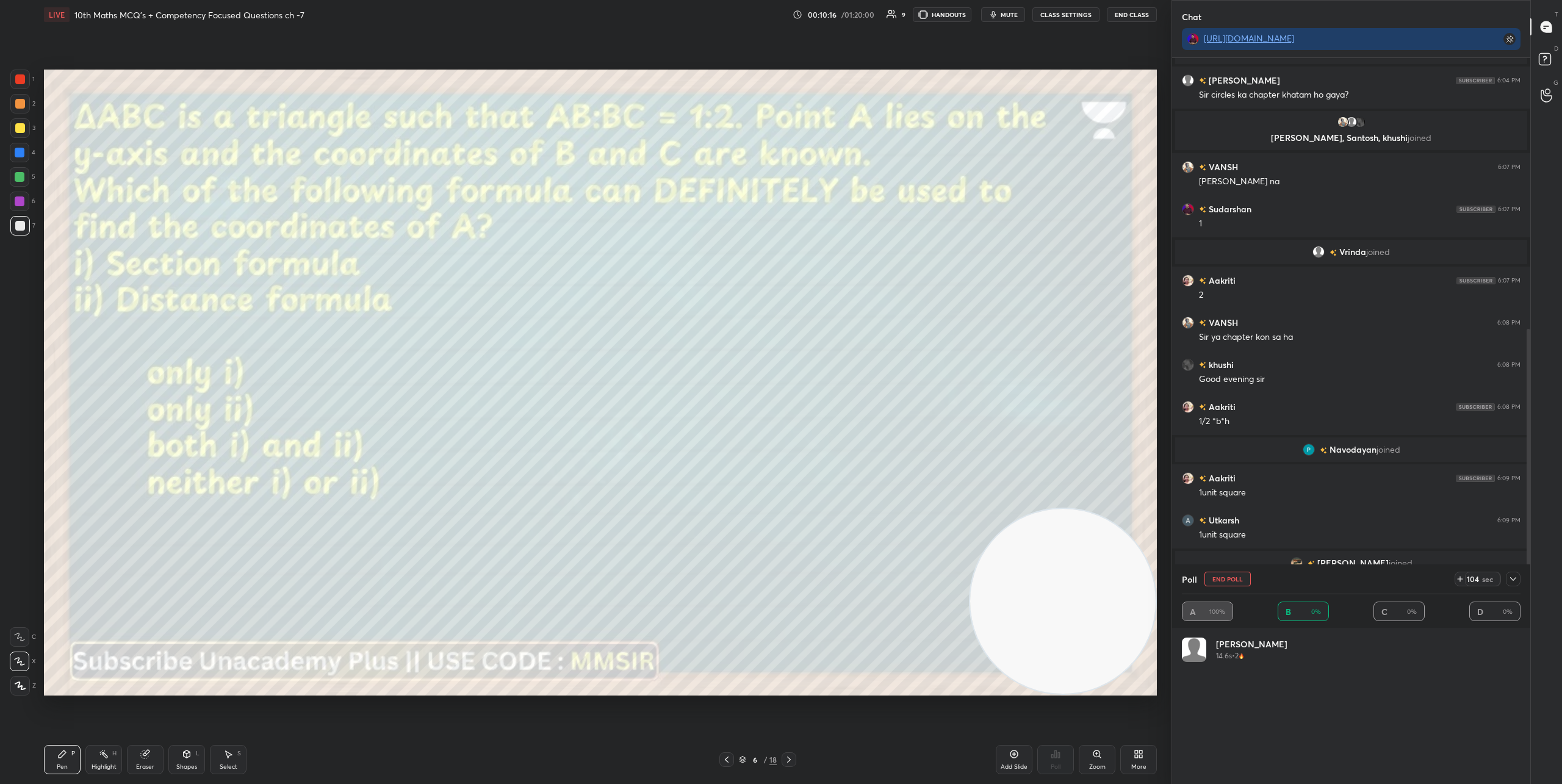
scroll to position [143, 335]
click at [1514, 580] on icon at bounding box center [1513, 579] width 10 height 10
click at [1513, 734] on icon at bounding box center [1513, 735] width 10 height 10
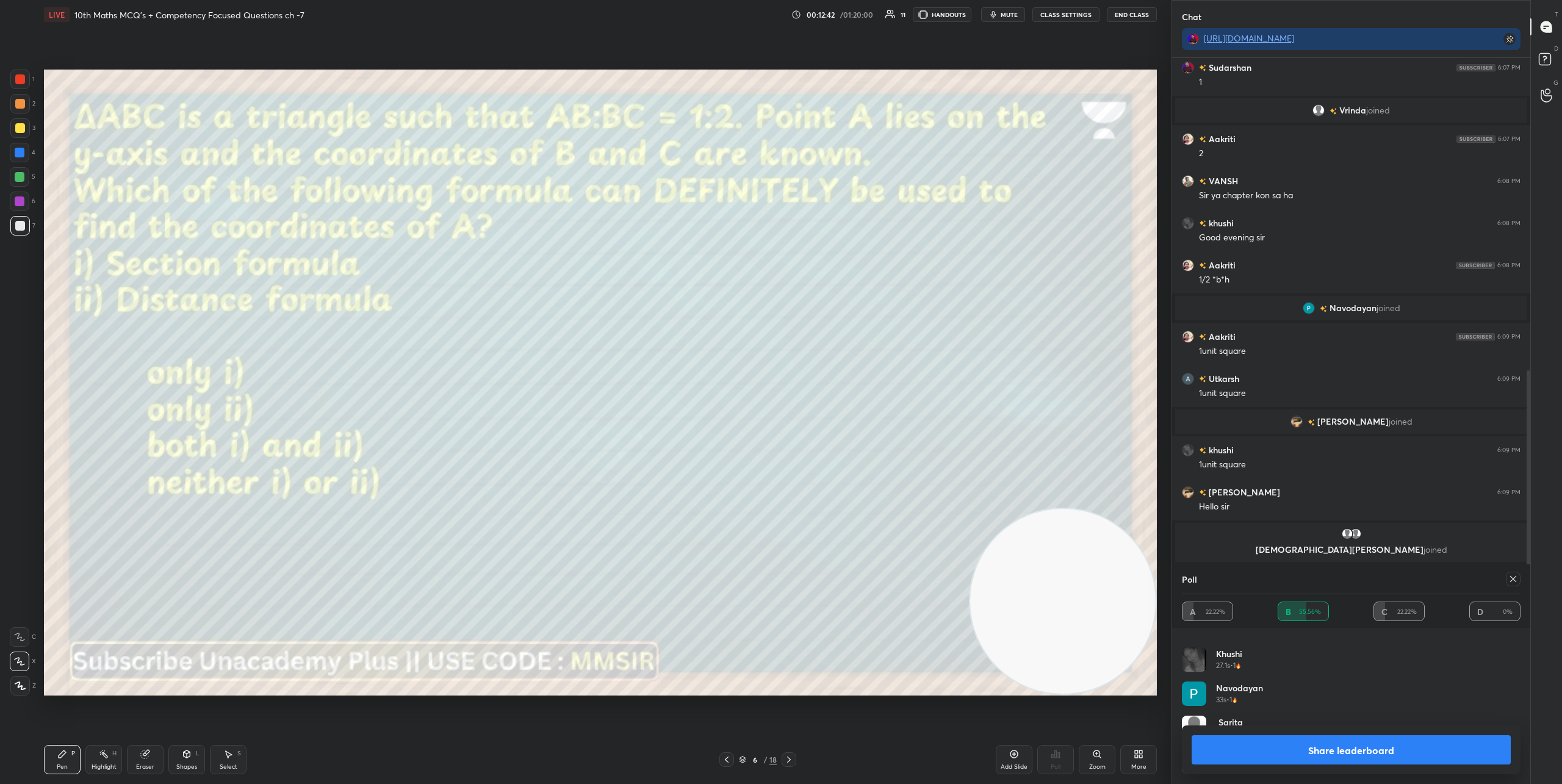
scroll to position [646, 0]
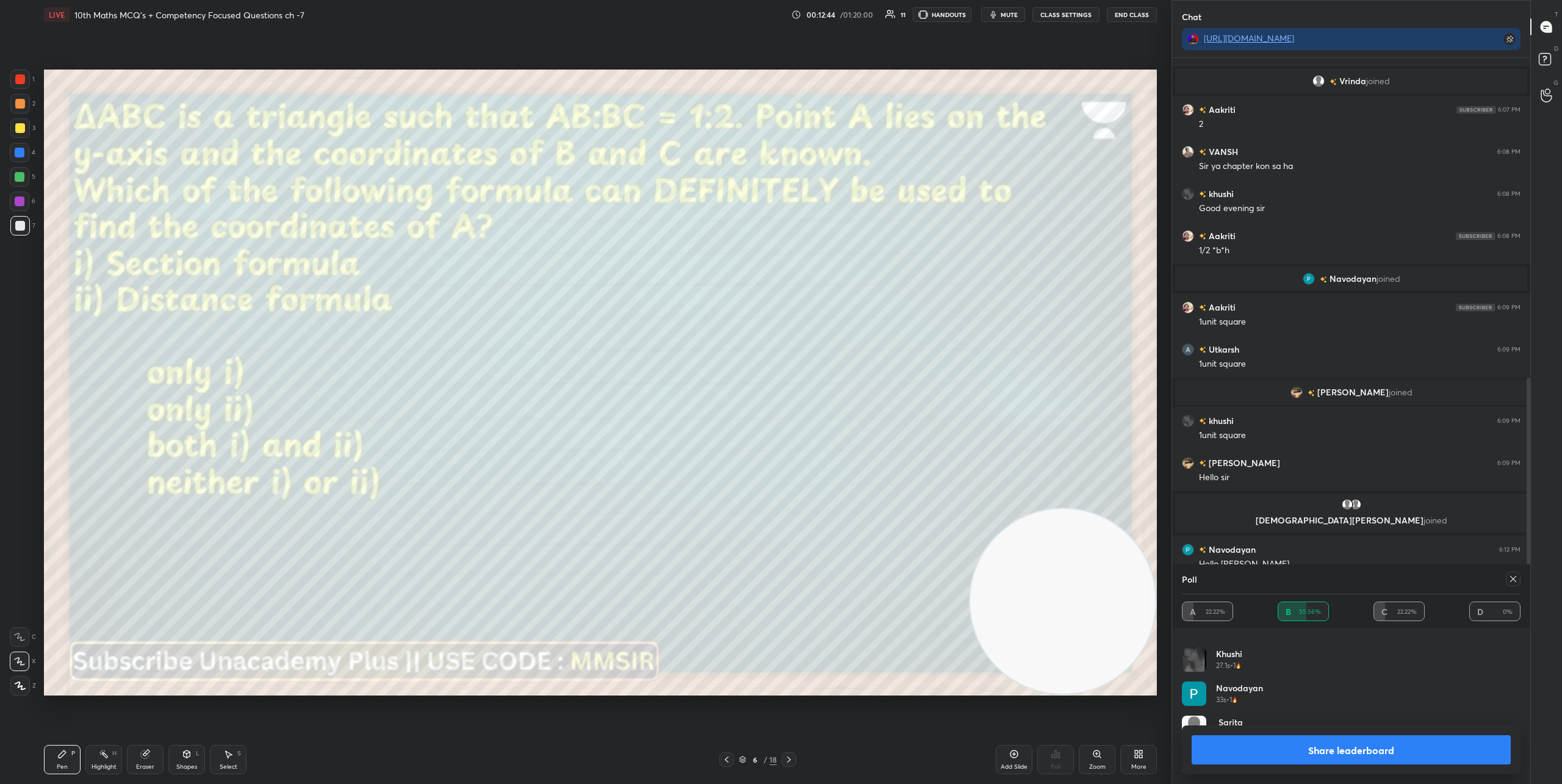
click at [1512, 581] on icon at bounding box center [1513, 579] width 10 height 10
type textarea "x"
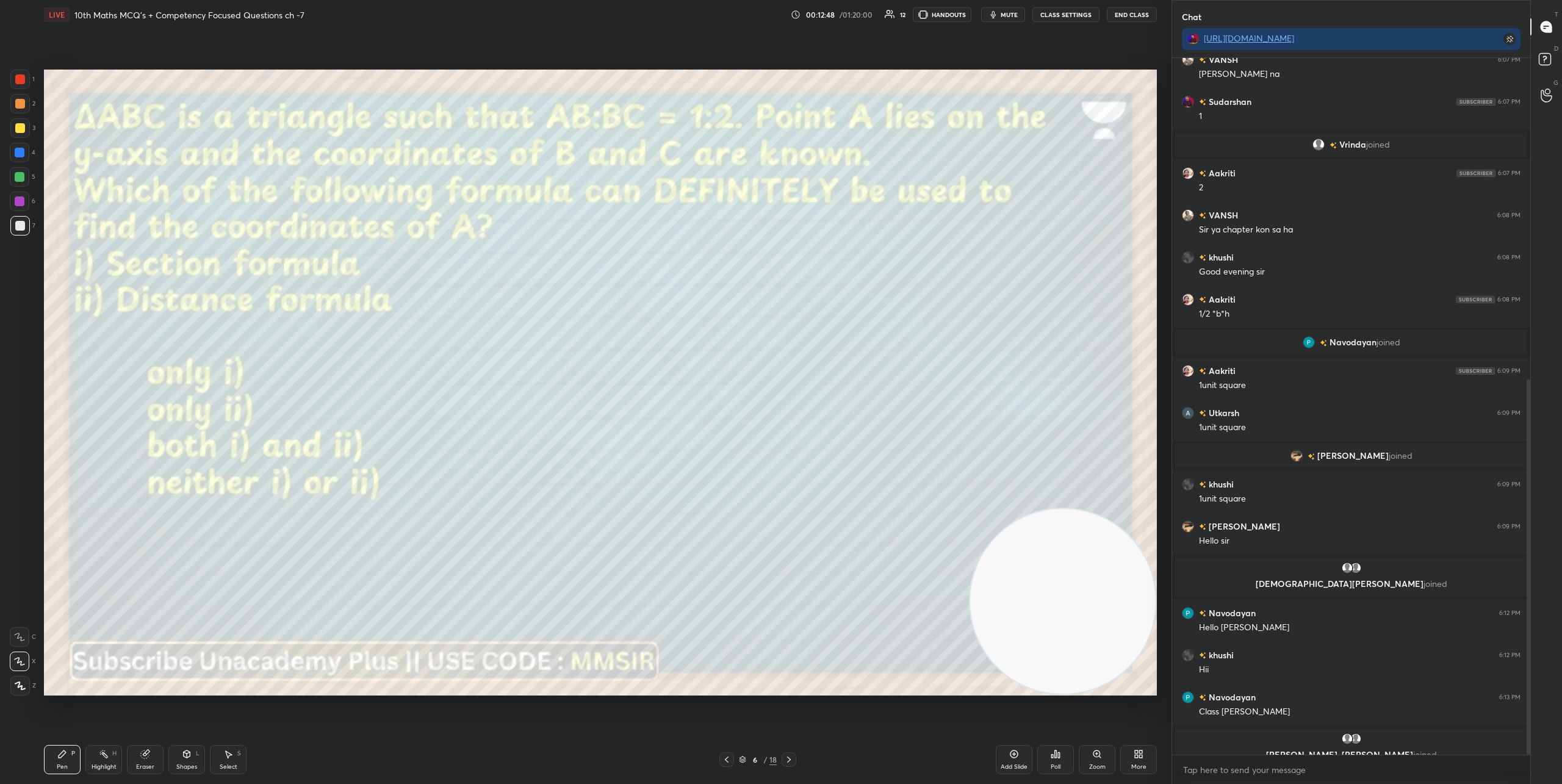
scroll to position [597, 0]
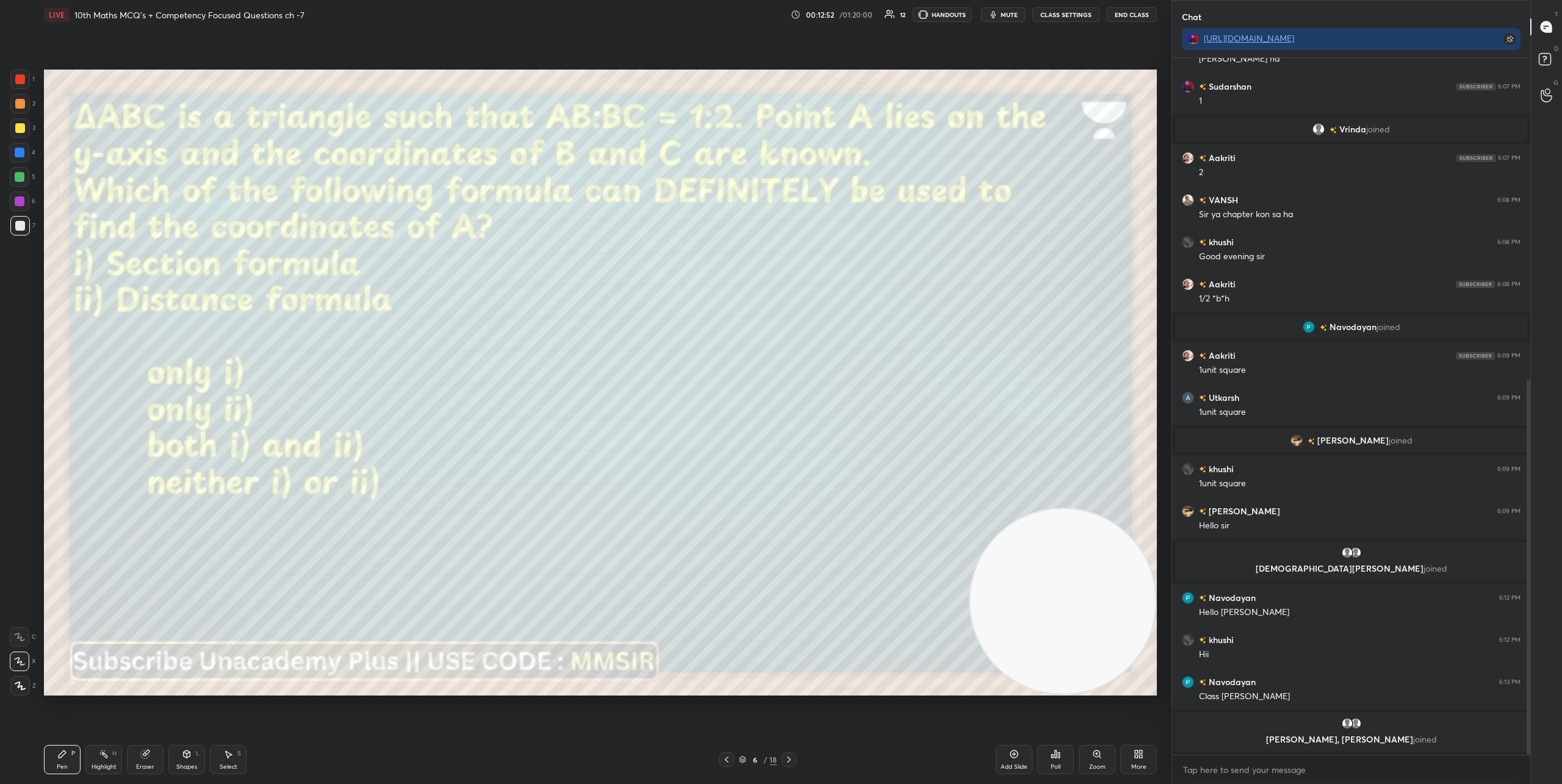
click at [788, 761] on icon at bounding box center [789, 759] width 10 height 10
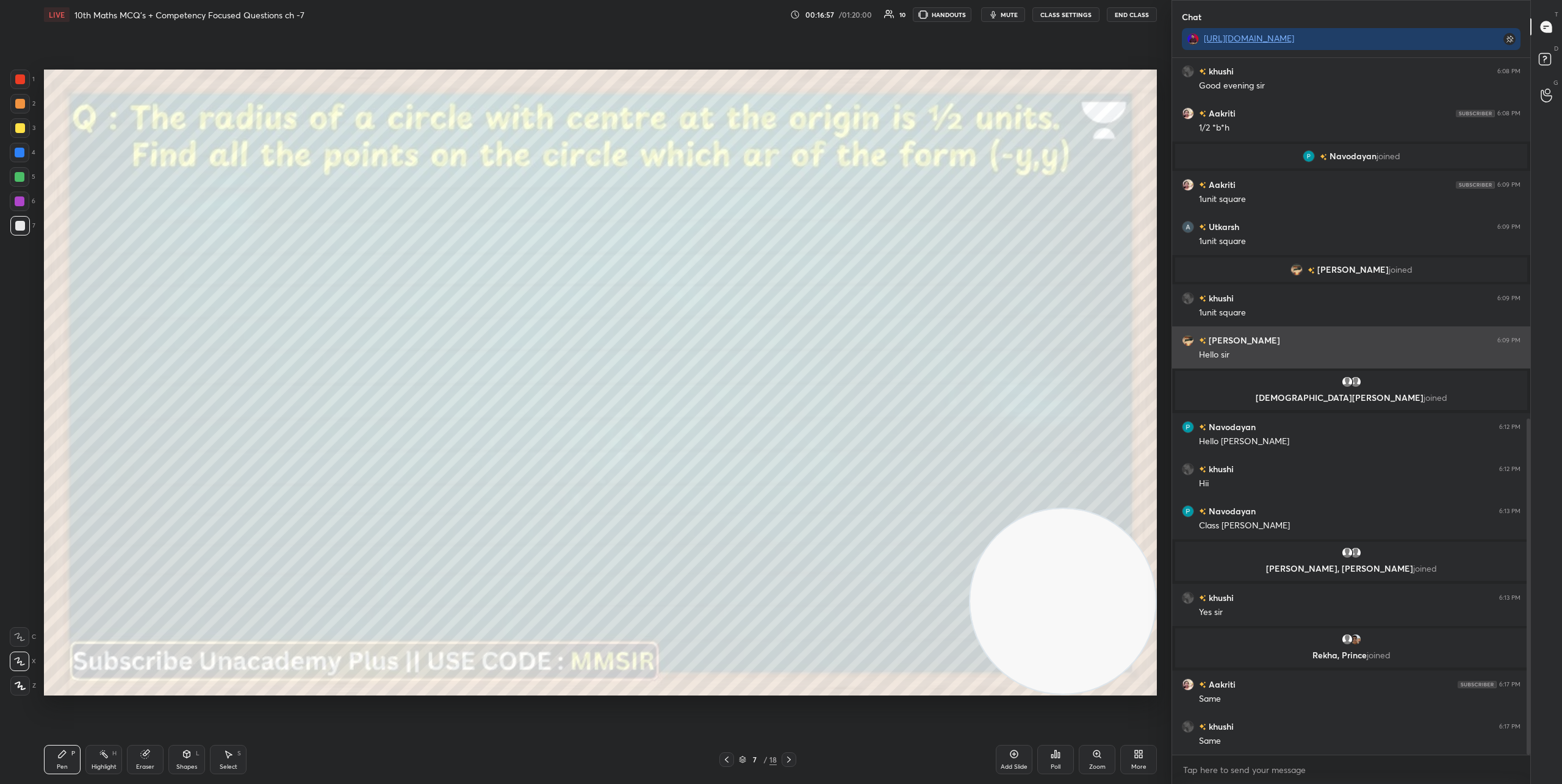
scroll to position [748, 0]
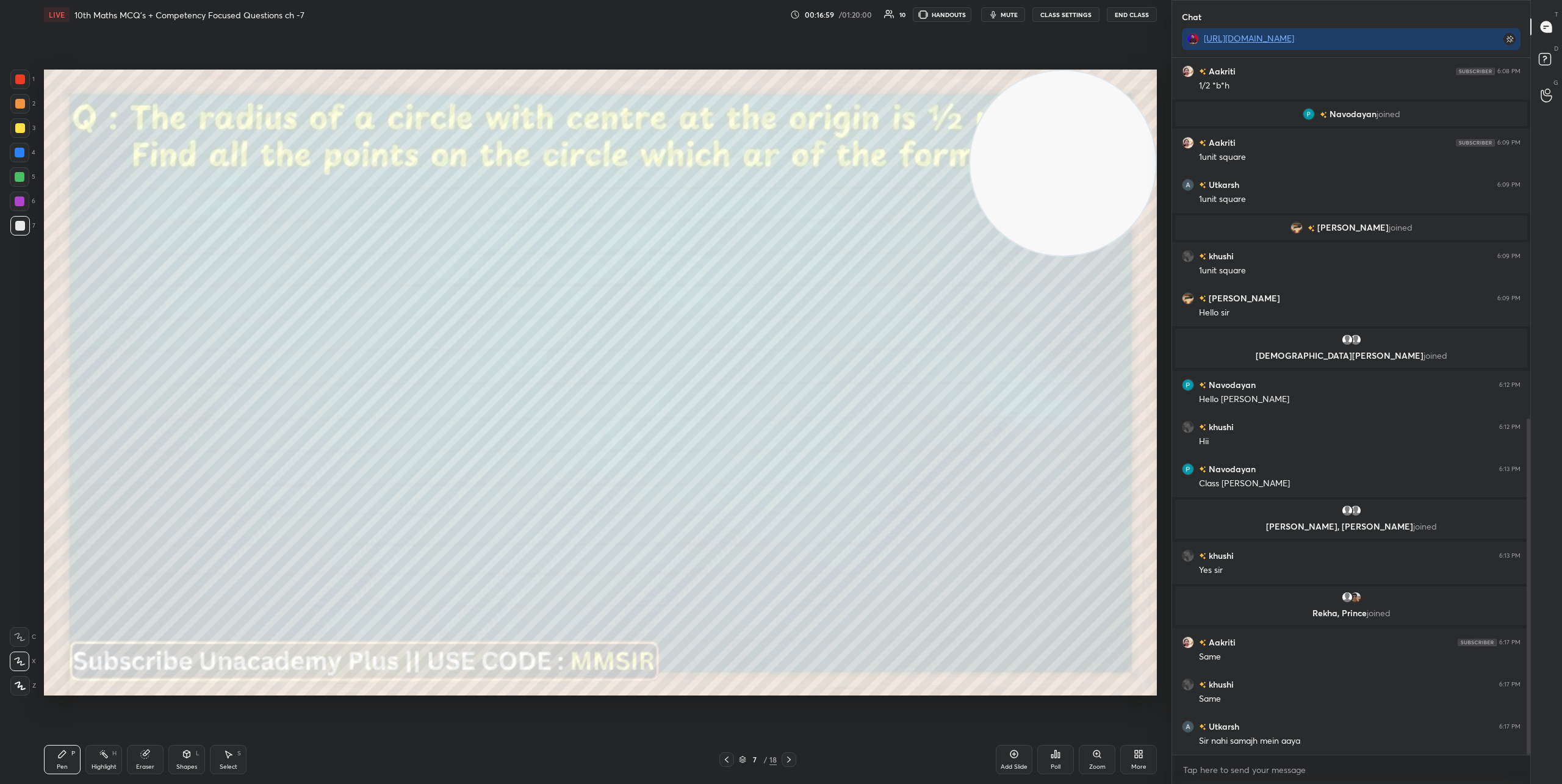
drag, startPoint x: 1006, startPoint y: 577, endPoint x: 1064, endPoint y: 79, distance: 501.4
click at [1068, 79] on video at bounding box center [1063, 163] width 185 height 185
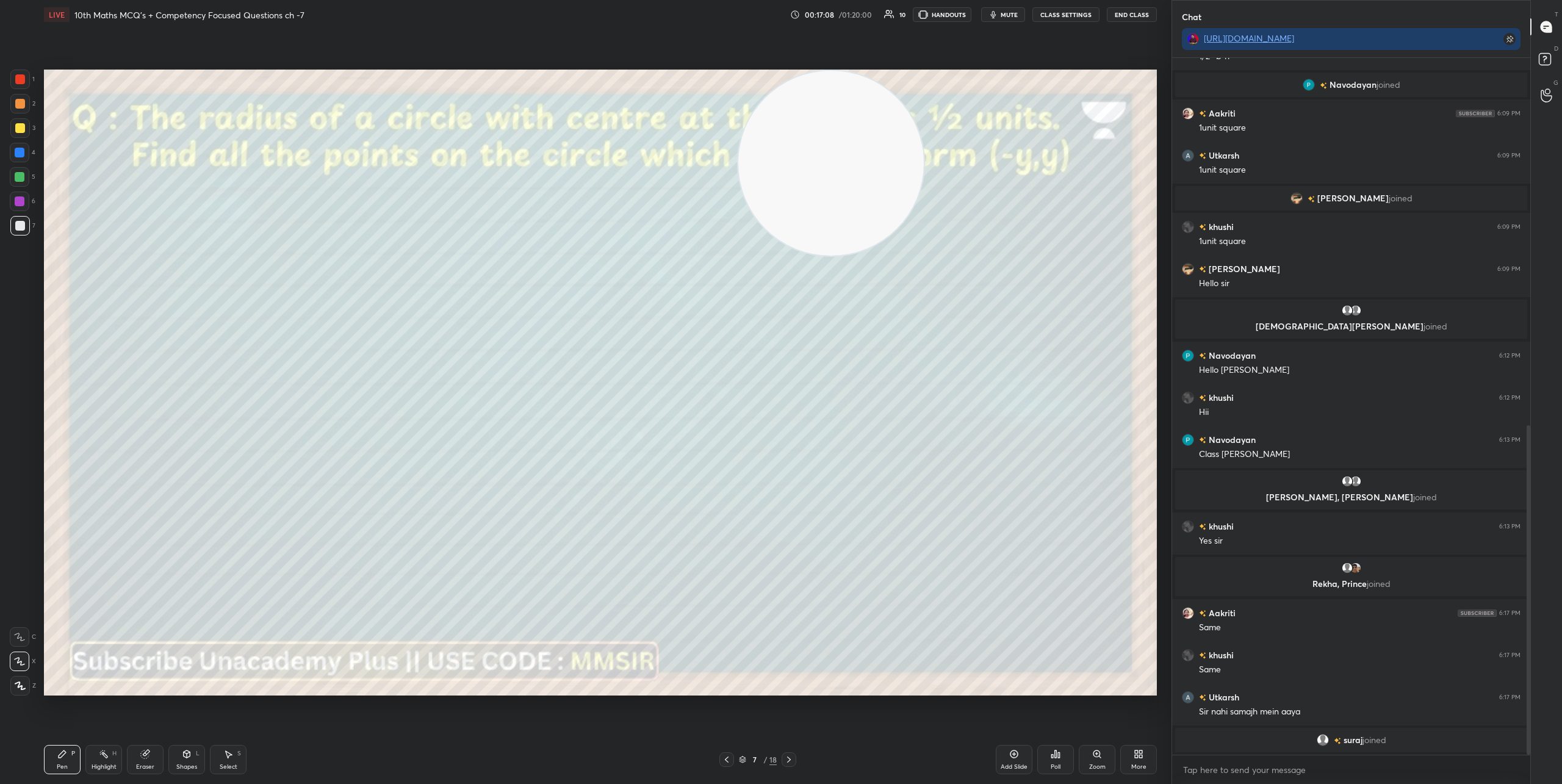
drag, startPoint x: 1058, startPoint y: 162, endPoint x: 811, endPoint y: 104, distance: 253.7
click at [738, 123] on video at bounding box center [830, 163] width 185 height 185
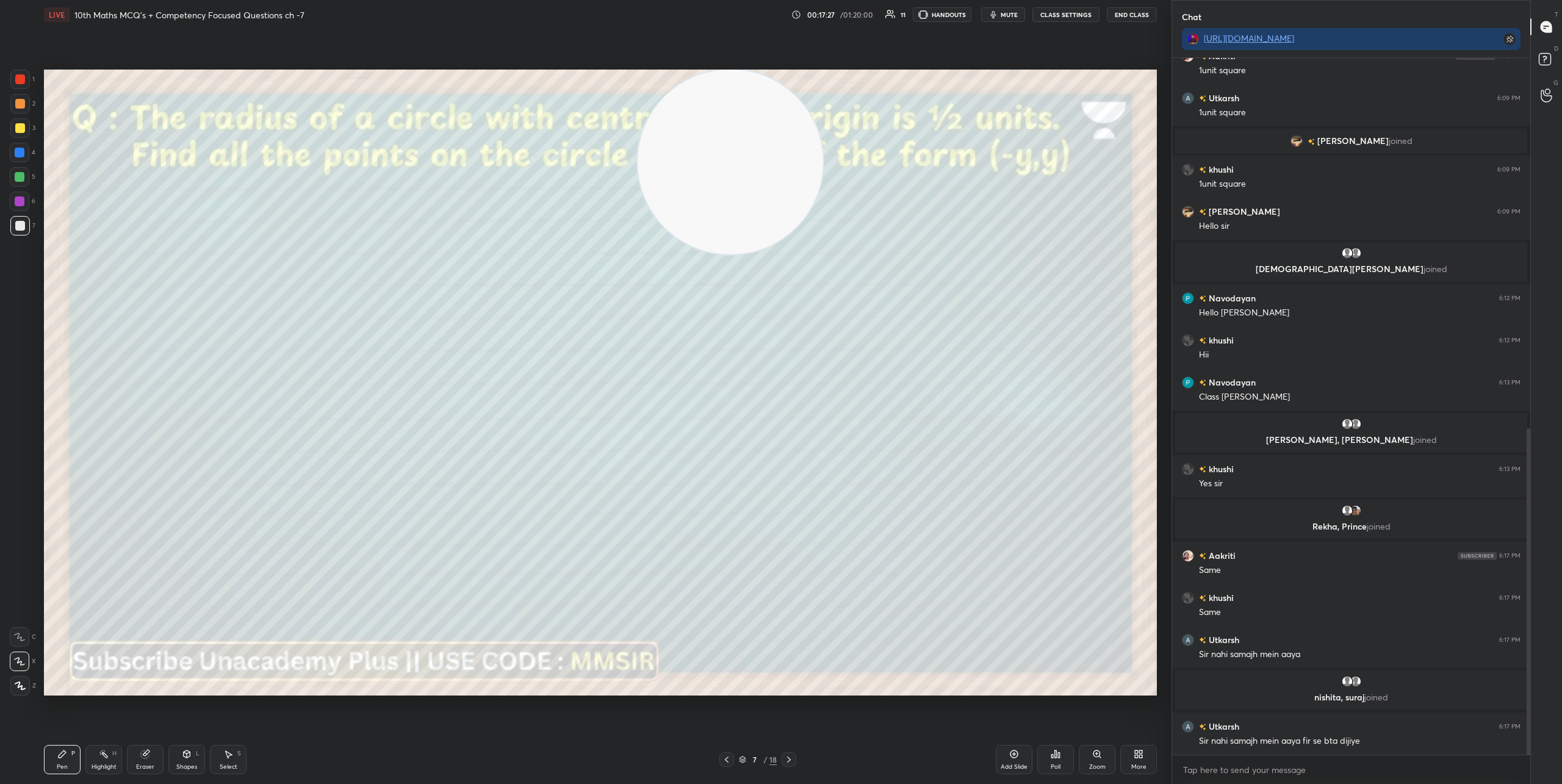
scroll to position [790, 0]
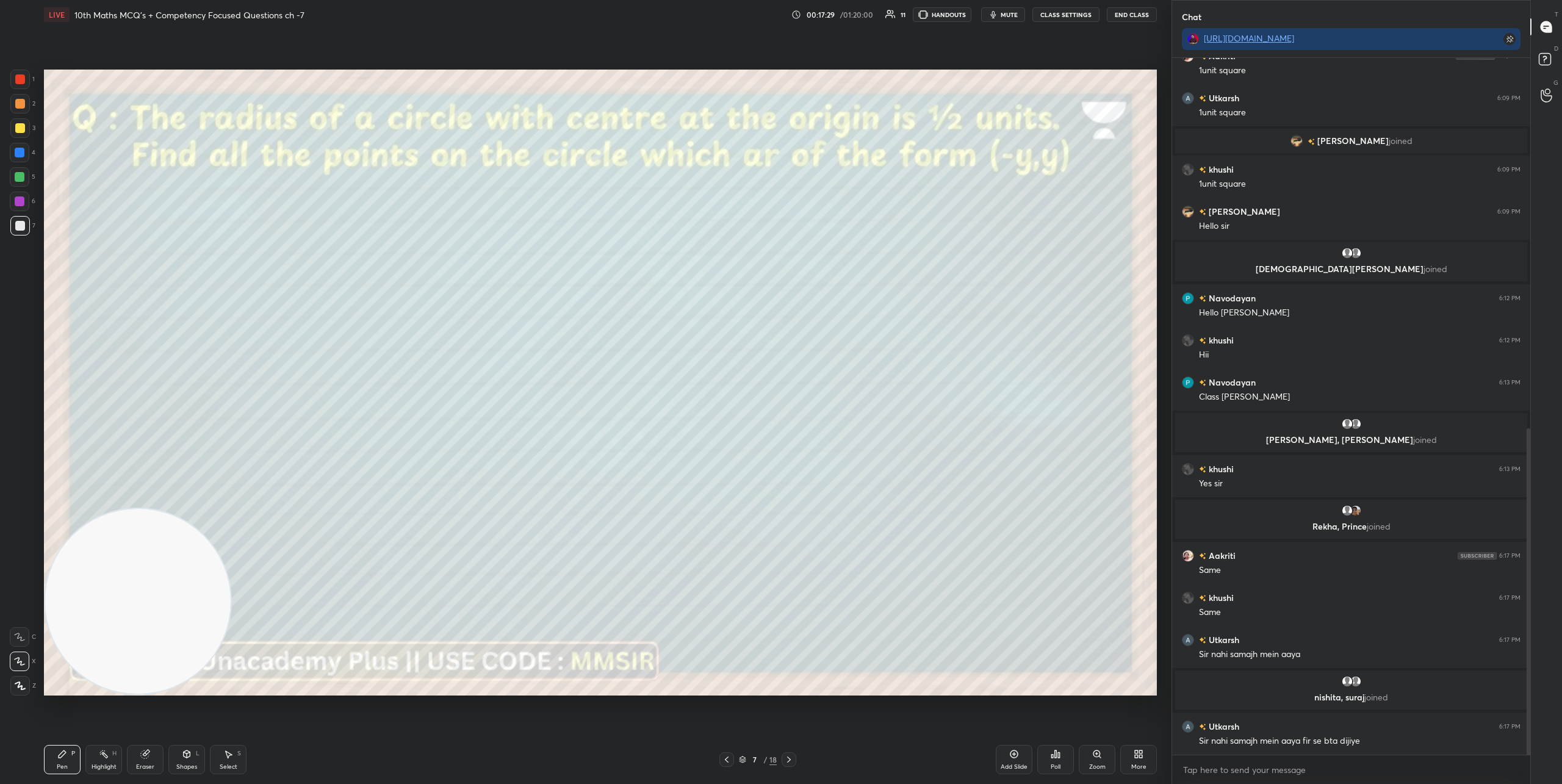
drag, startPoint x: 743, startPoint y: 184, endPoint x: 60, endPoint y: 659, distance: 831.9
click at [61, 665] on video at bounding box center [137, 601] width 185 height 185
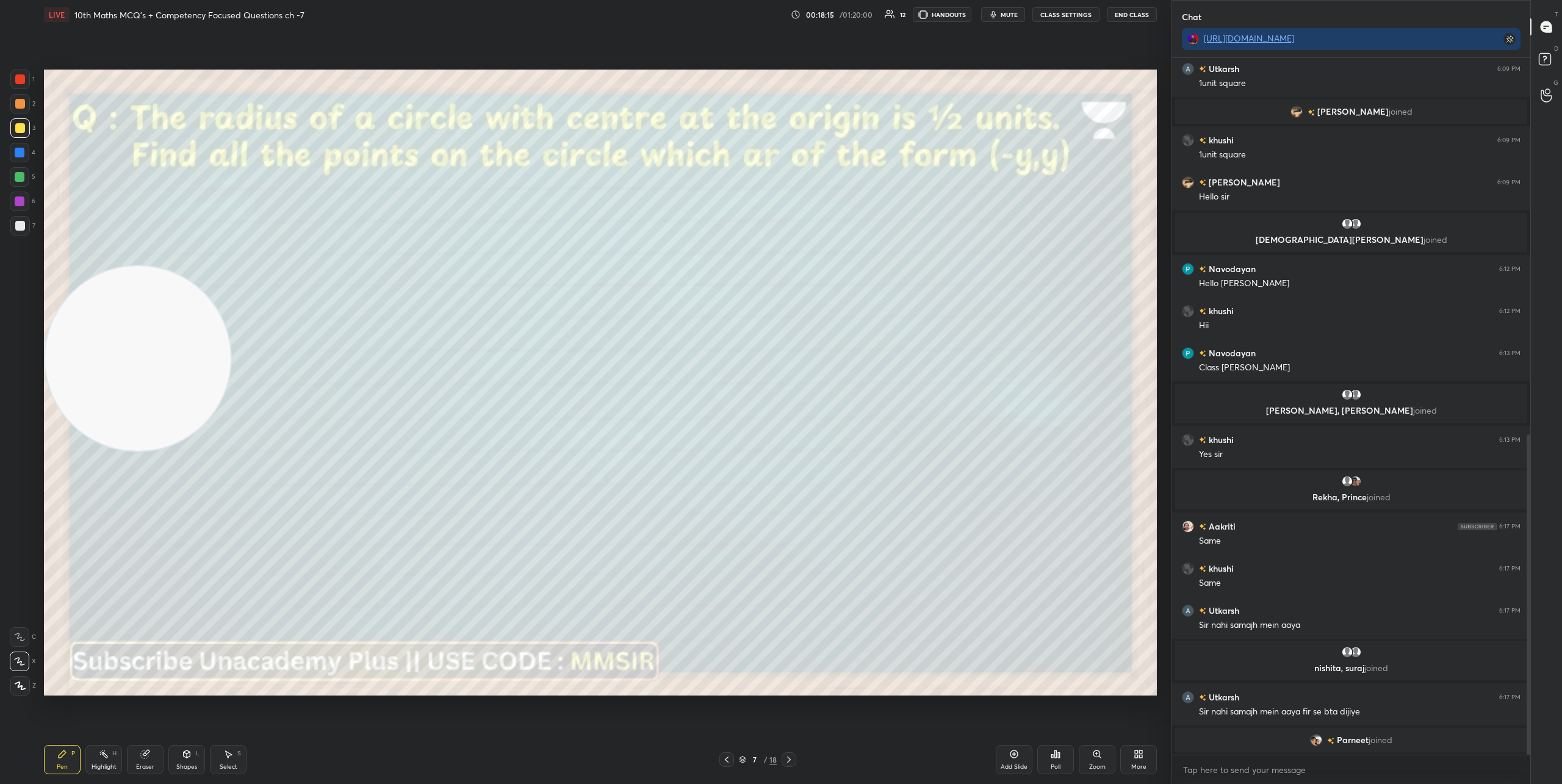
drag, startPoint x: 160, startPoint y: 572, endPoint x: 98, endPoint y: 119, distance: 457.2
click at [99, 266] on video at bounding box center [137, 358] width 185 height 185
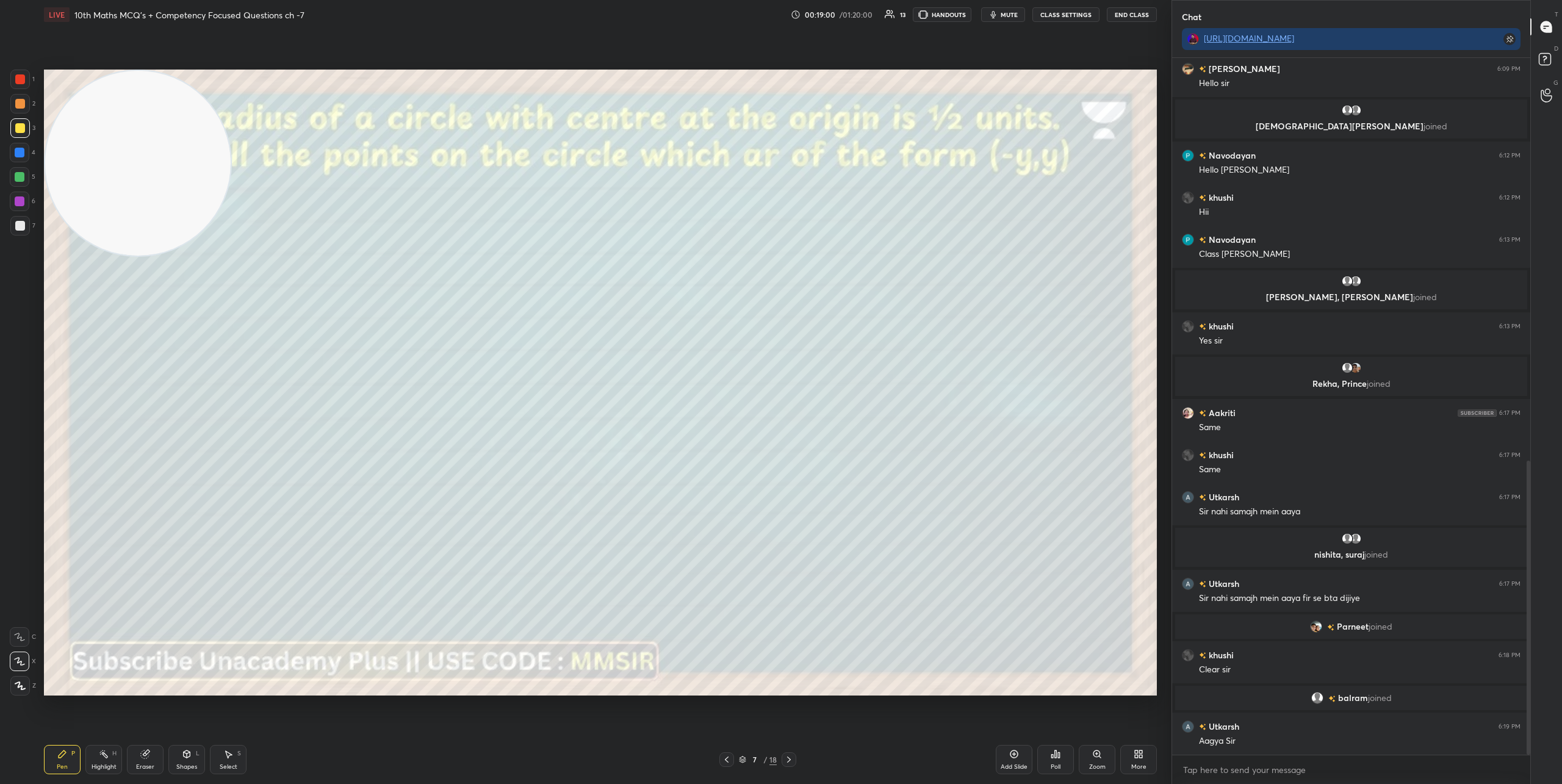
scroll to position [953, 0]
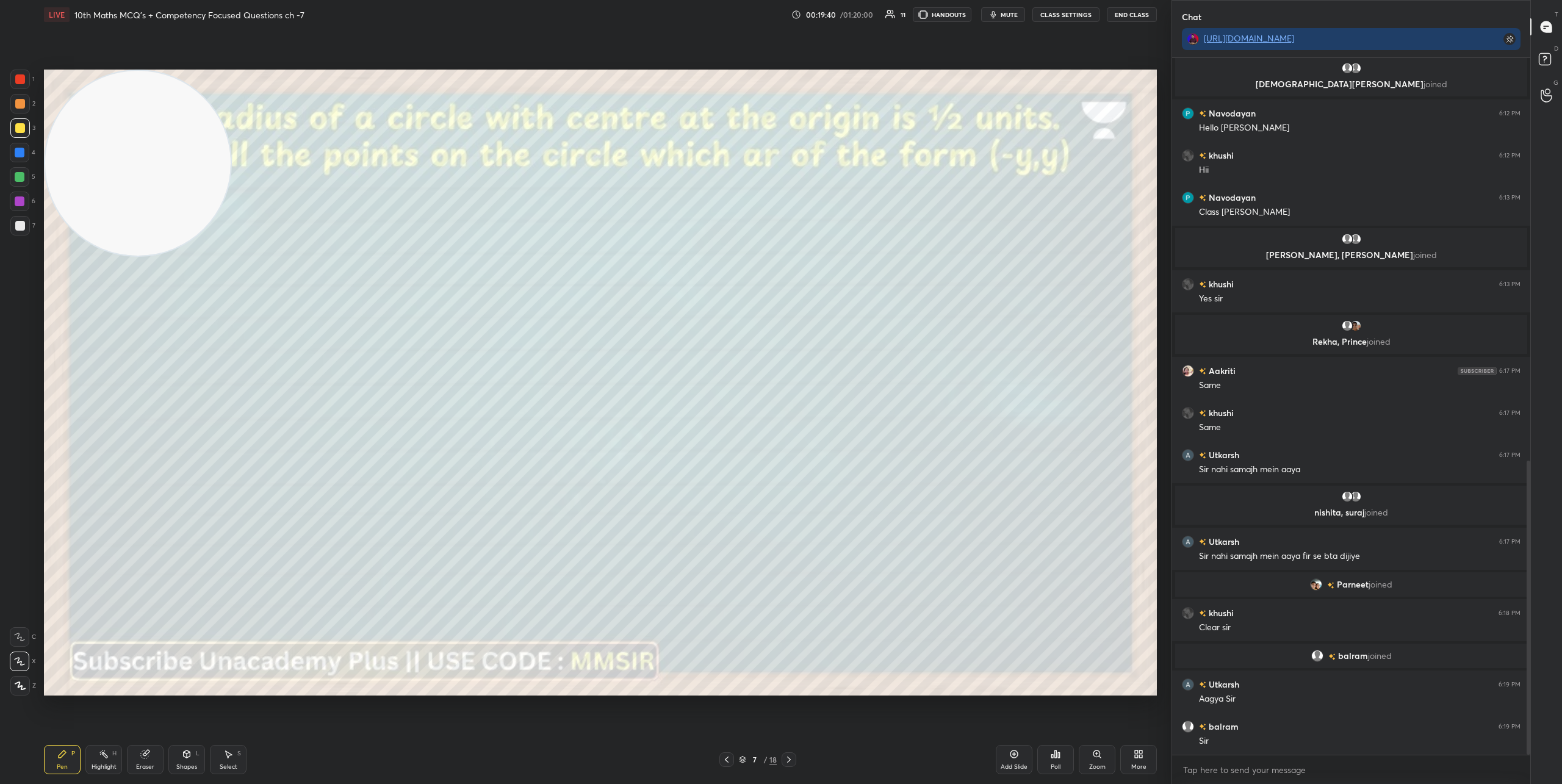
click at [789, 758] on icon at bounding box center [788, 759] width 3 height 6
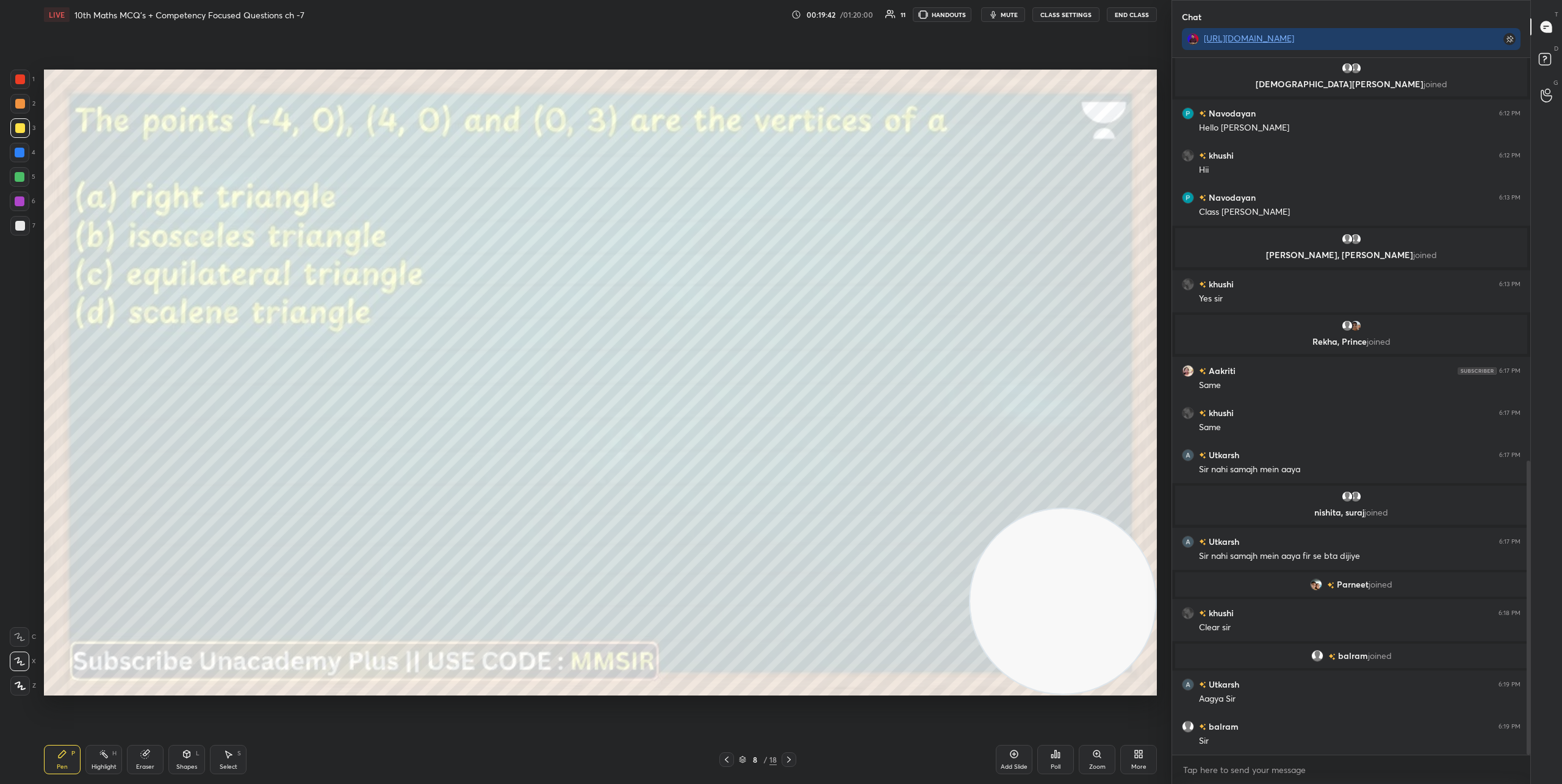
drag, startPoint x: 157, startPoint y: 184, endPoint x: 1163, endPoint y: 643, distance: 1105.8
click at [1163, 643] on div "1 2 3 4 5 6 7 C X Z C X Z E E Erase all H H LIVE 10th Maths MCQ's + Competency …" at bounding box center [585, 392] width 1171 height 784
click at [1062, 759] on div "Poll" at bounding box center [1055, 759] width 37 height 29
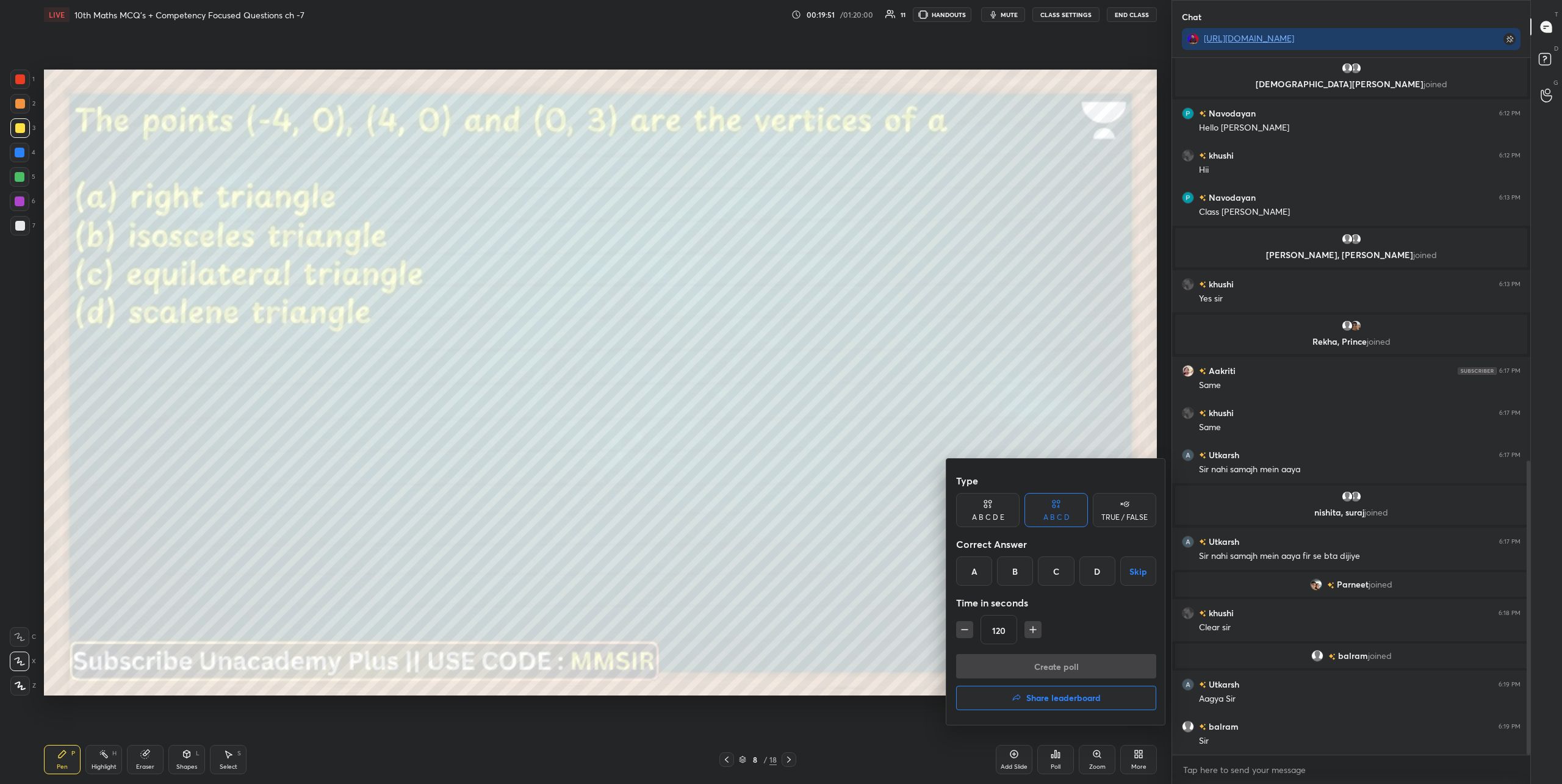
click at [1015, 577] on div "B" at bounding box center [1015, 571] width 36 height 29
click at [971, 632] on button "button" at bounding box center [964, 629] width 17 height 17
type input "90"
click at [1047, 667] on button "Create poll" at bounding box center [1056, 666] width 200 height 24
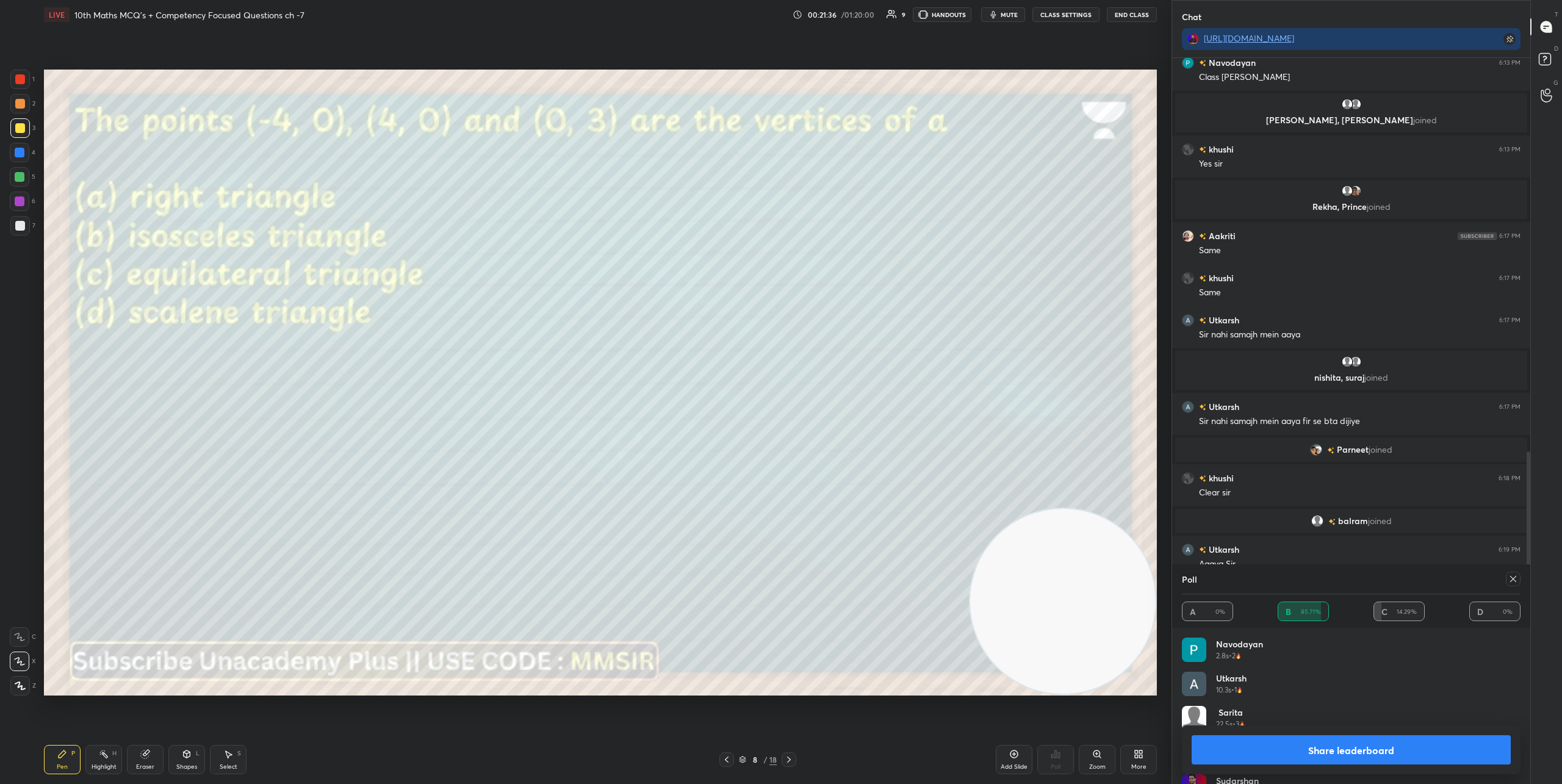
scroll to position [1040, 0]
click at [789, 760] on icon at bounding box center [788, 759] width 3 height 6
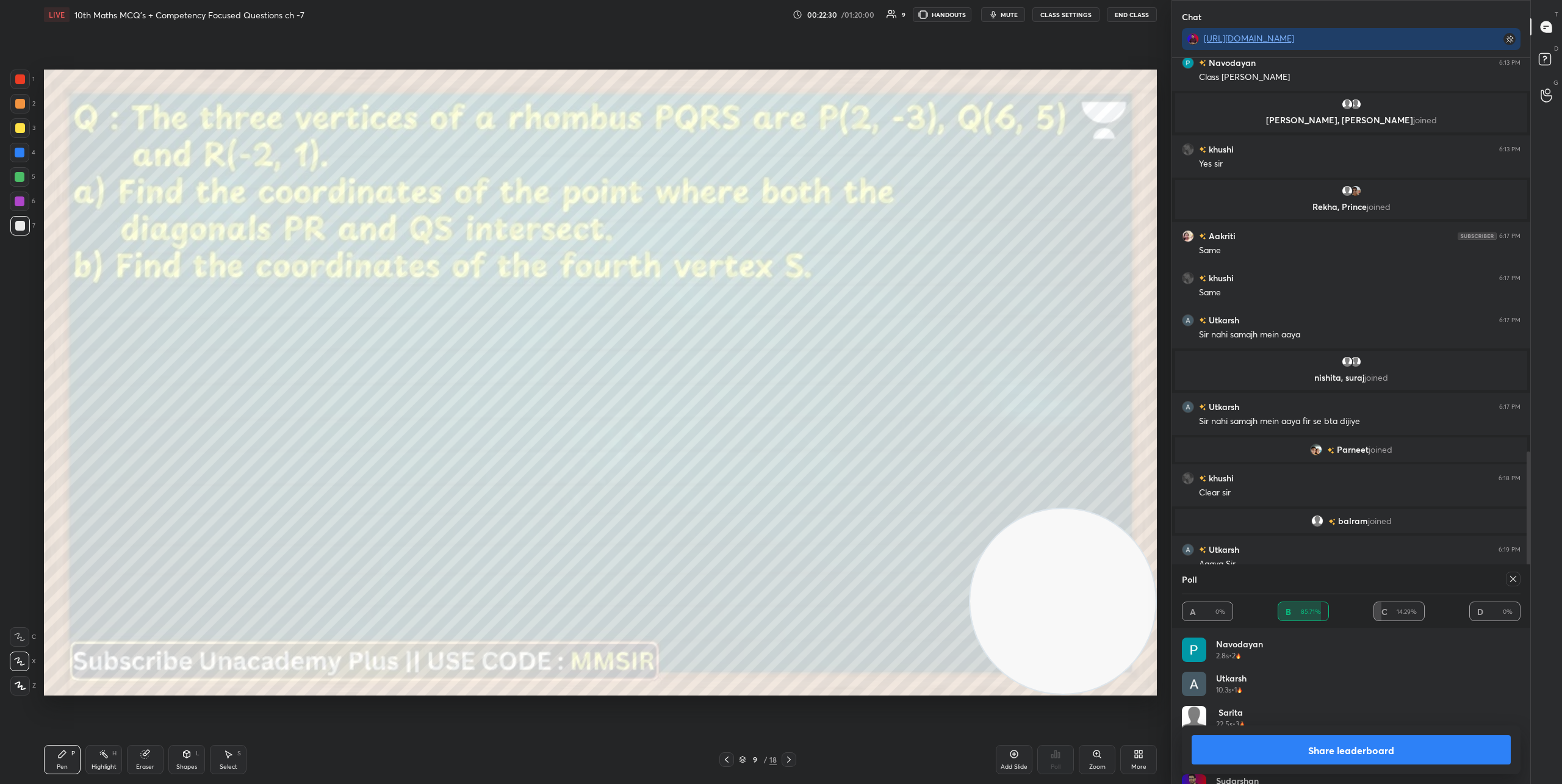
scroll to position [1069, 0]
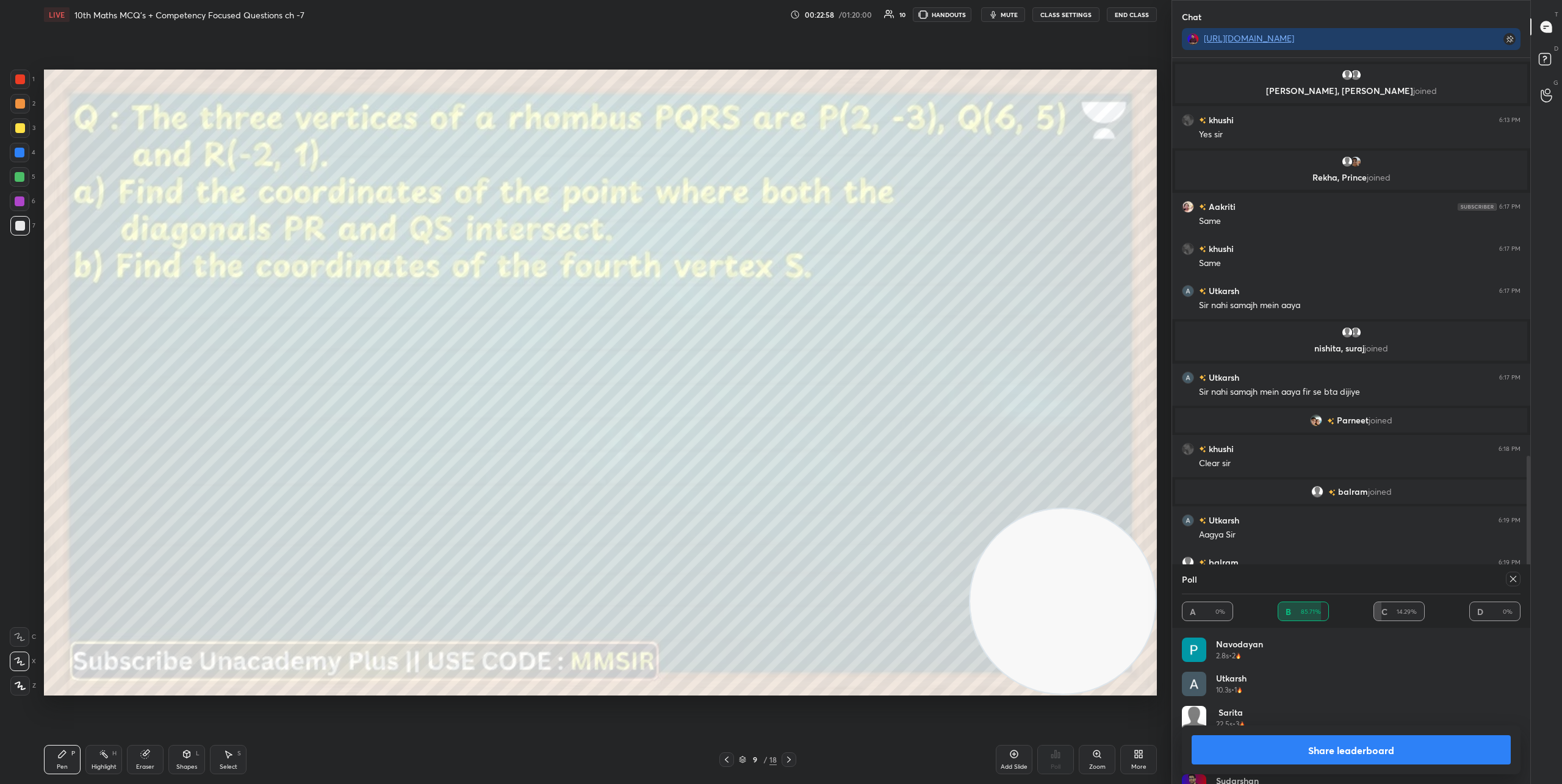
click at [1514, 582] on icon at bounding box center [1513, 579] width 10 height 10
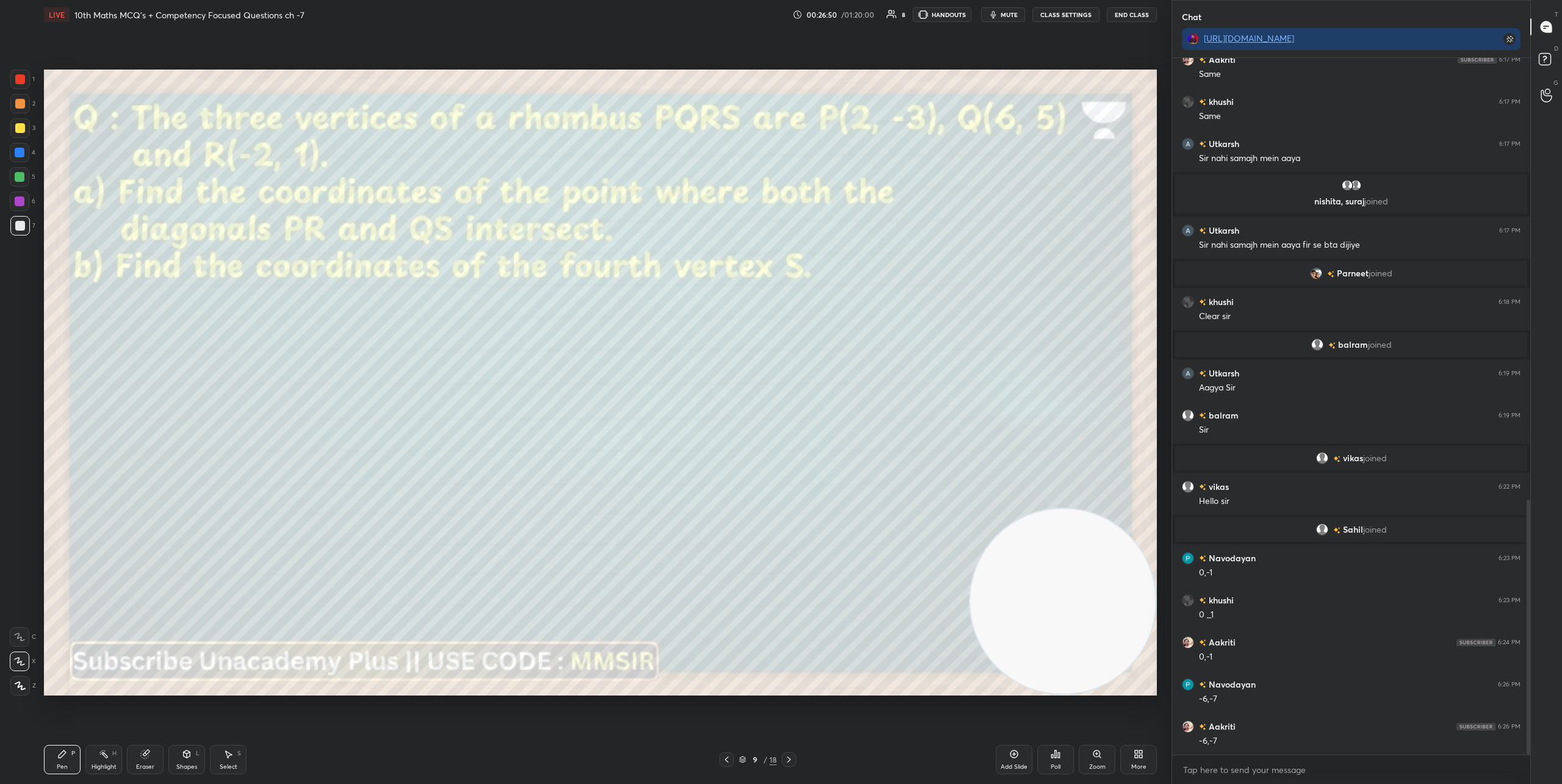
scroll to position [1247, 0]
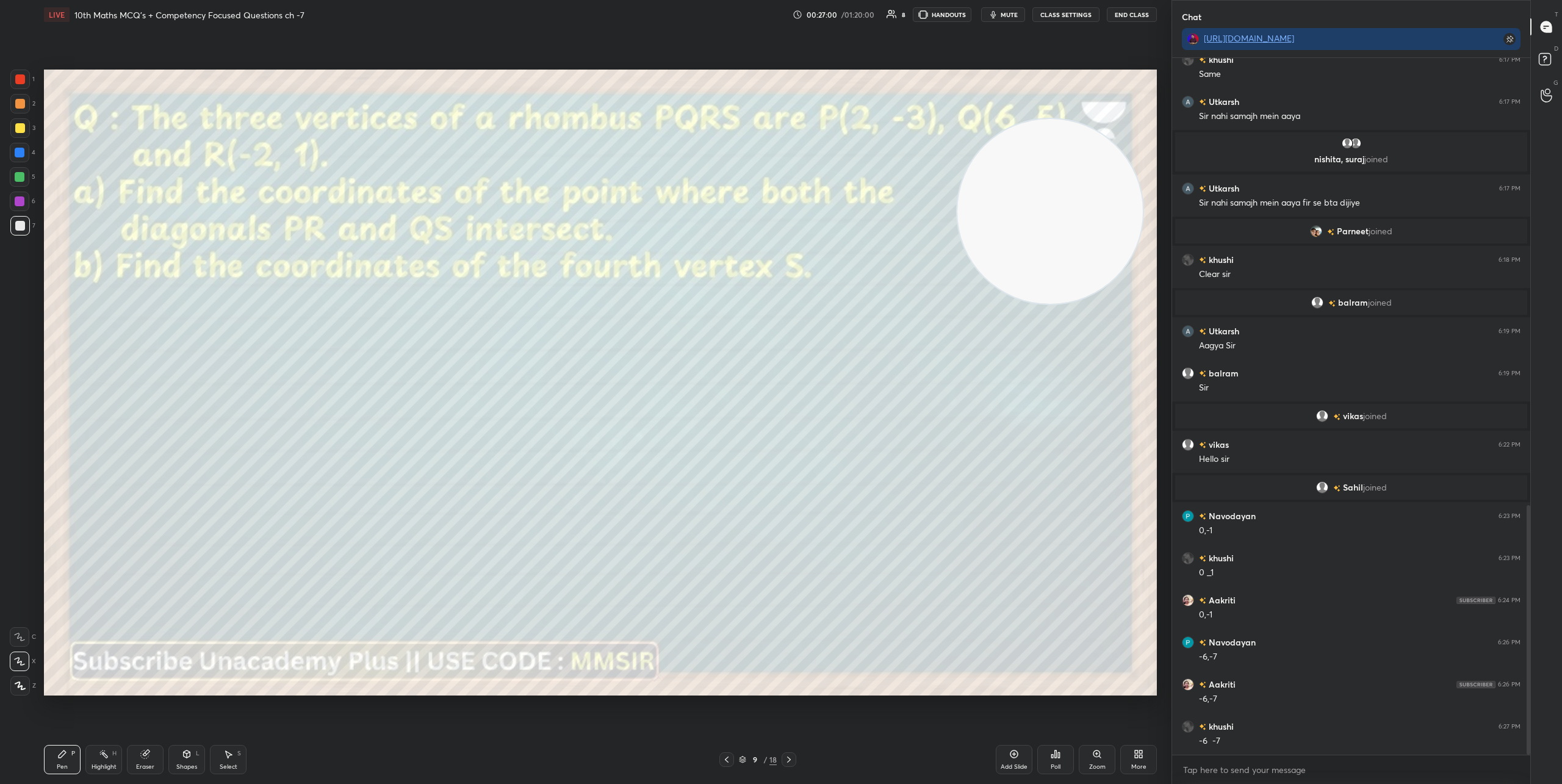
drag, startPoint x: 1036, startPoint y: 591, endPoint x: 958, endPoint y: 185, distance: 413.4
click at [1013, 128] on video at bounding box center [1049, 211] width 185 height 185
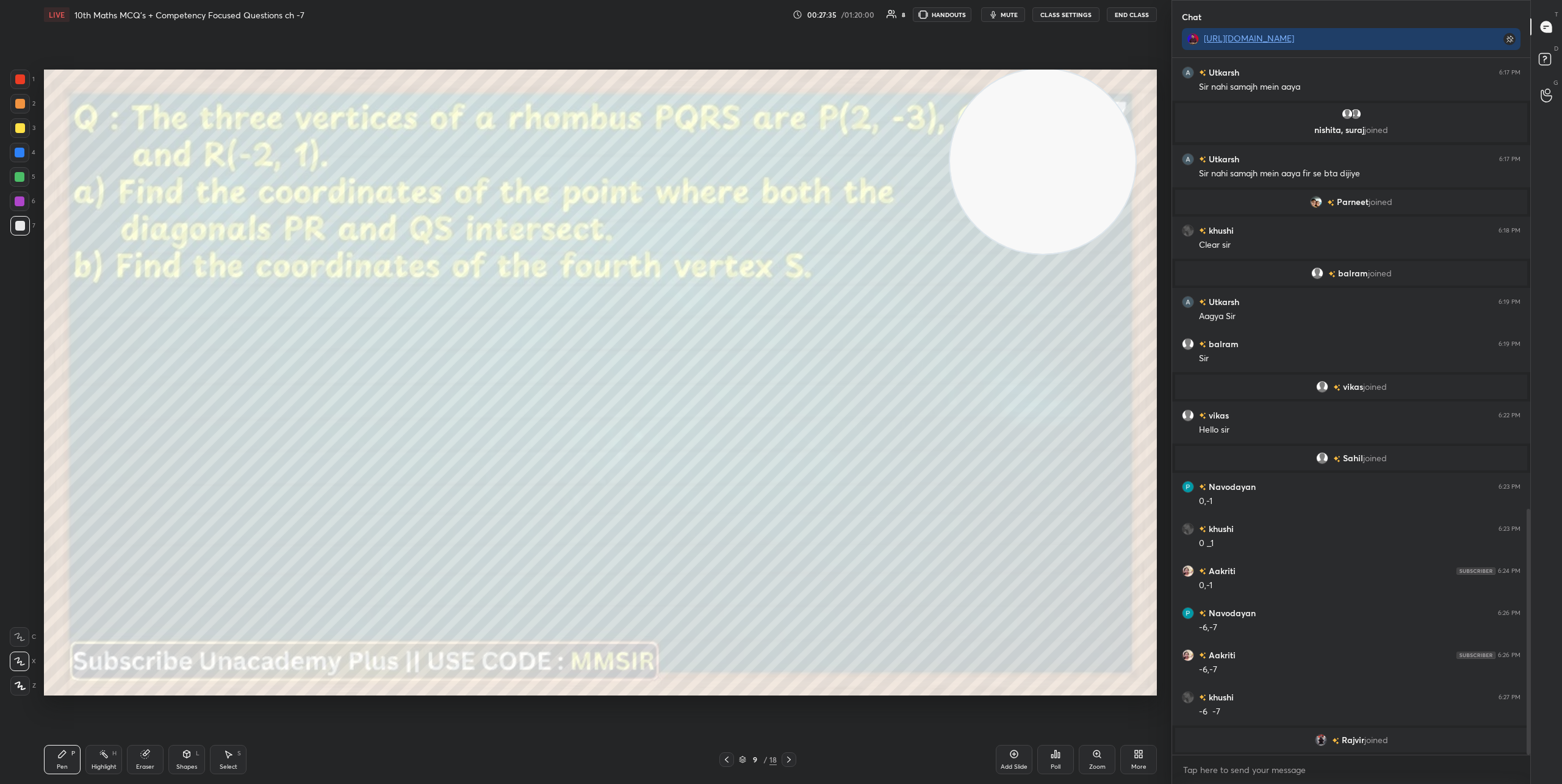
scroll to position [1273, 0]
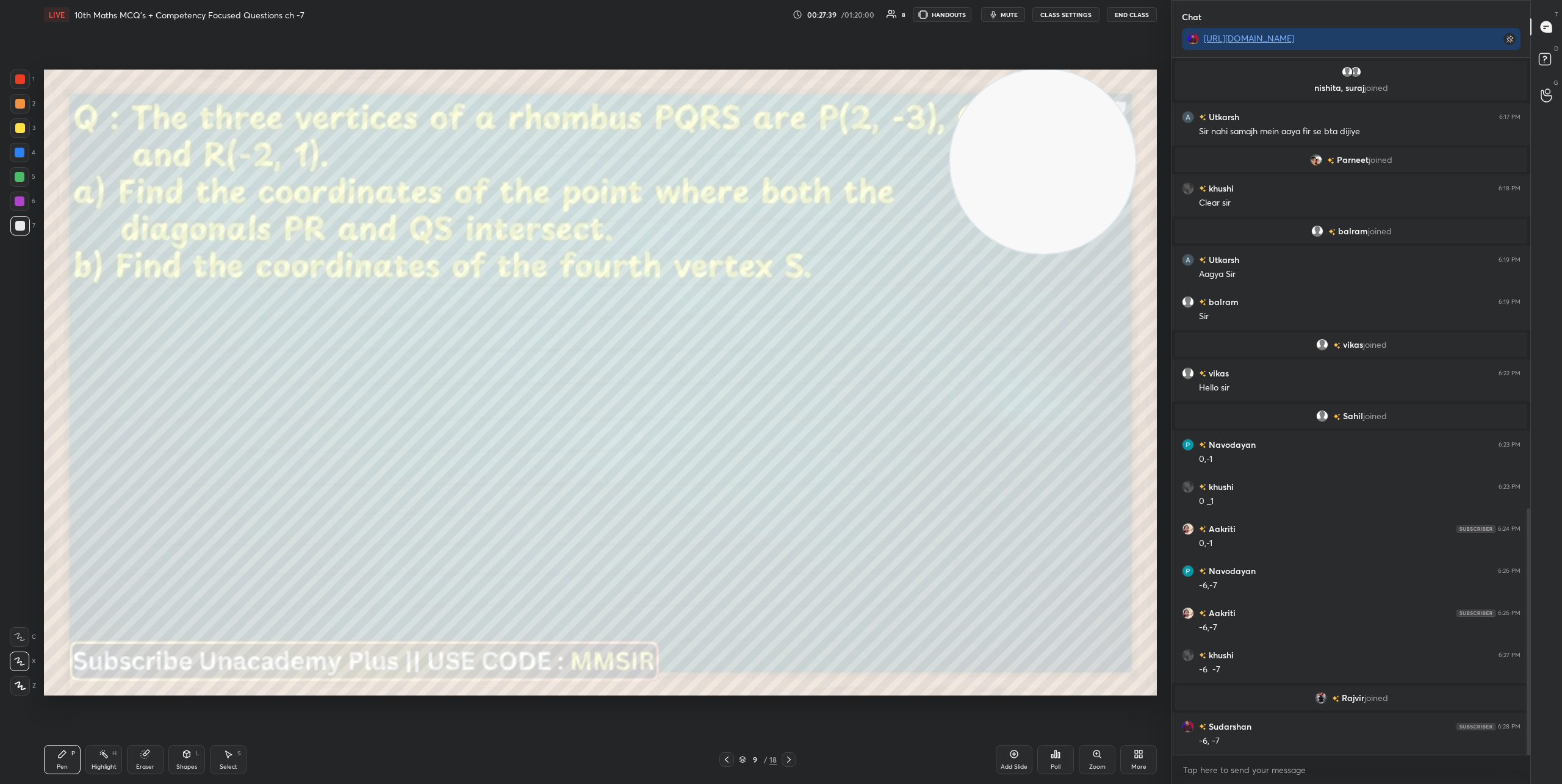
click at [788, 760] on icon at bounding box center [789, 759] width 10 height 10
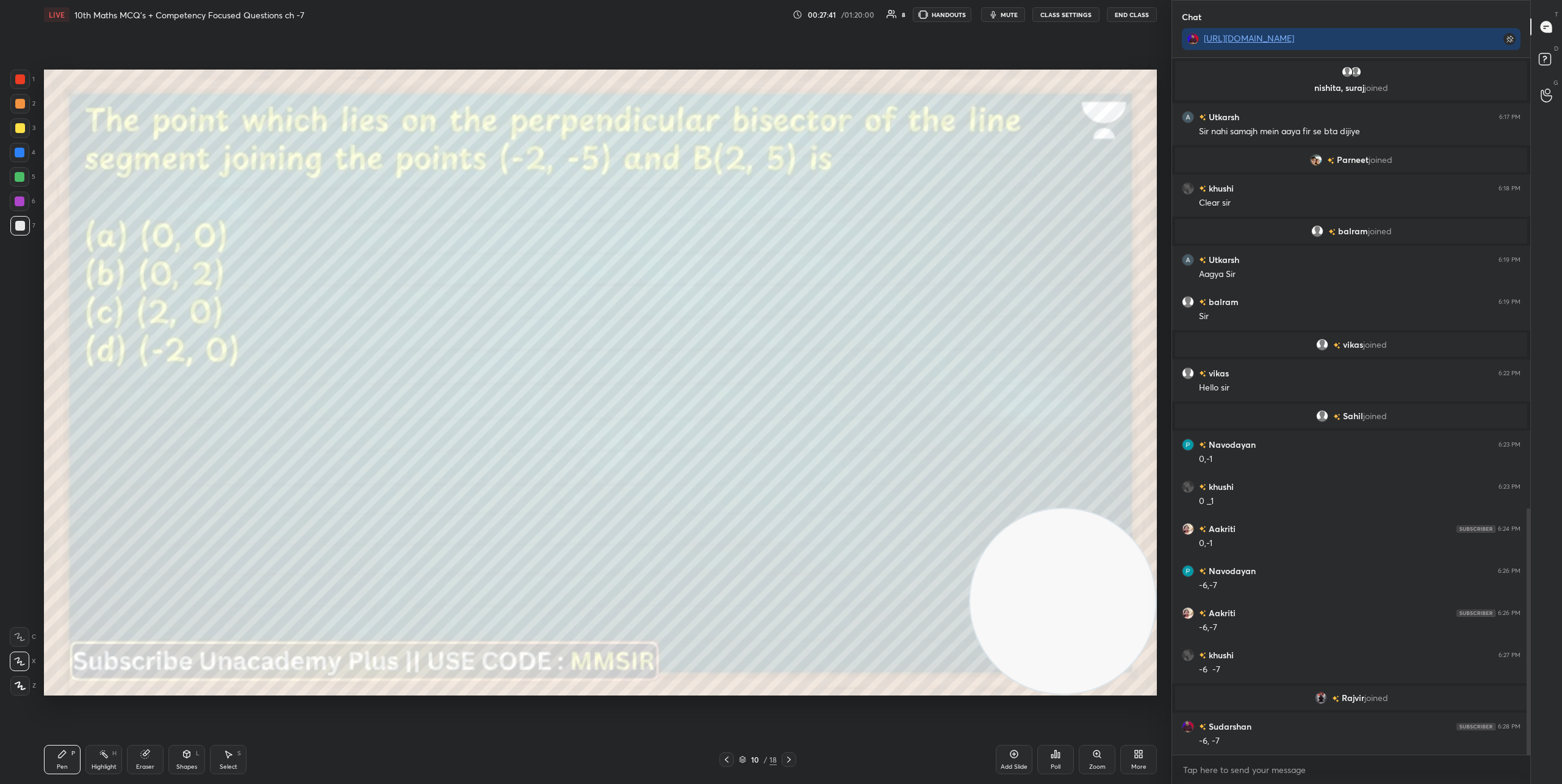
drag, startPoint x: 1036, startPoint y: 131, endPoint x: 1142, endPoint y: 596, distance: 476.9
click at [1142, 596] on video at bounding box center [1063, 601] width 185 height 185
click at [1051, 757] on icon at bounding box center [1051, 756] width 2 height 3
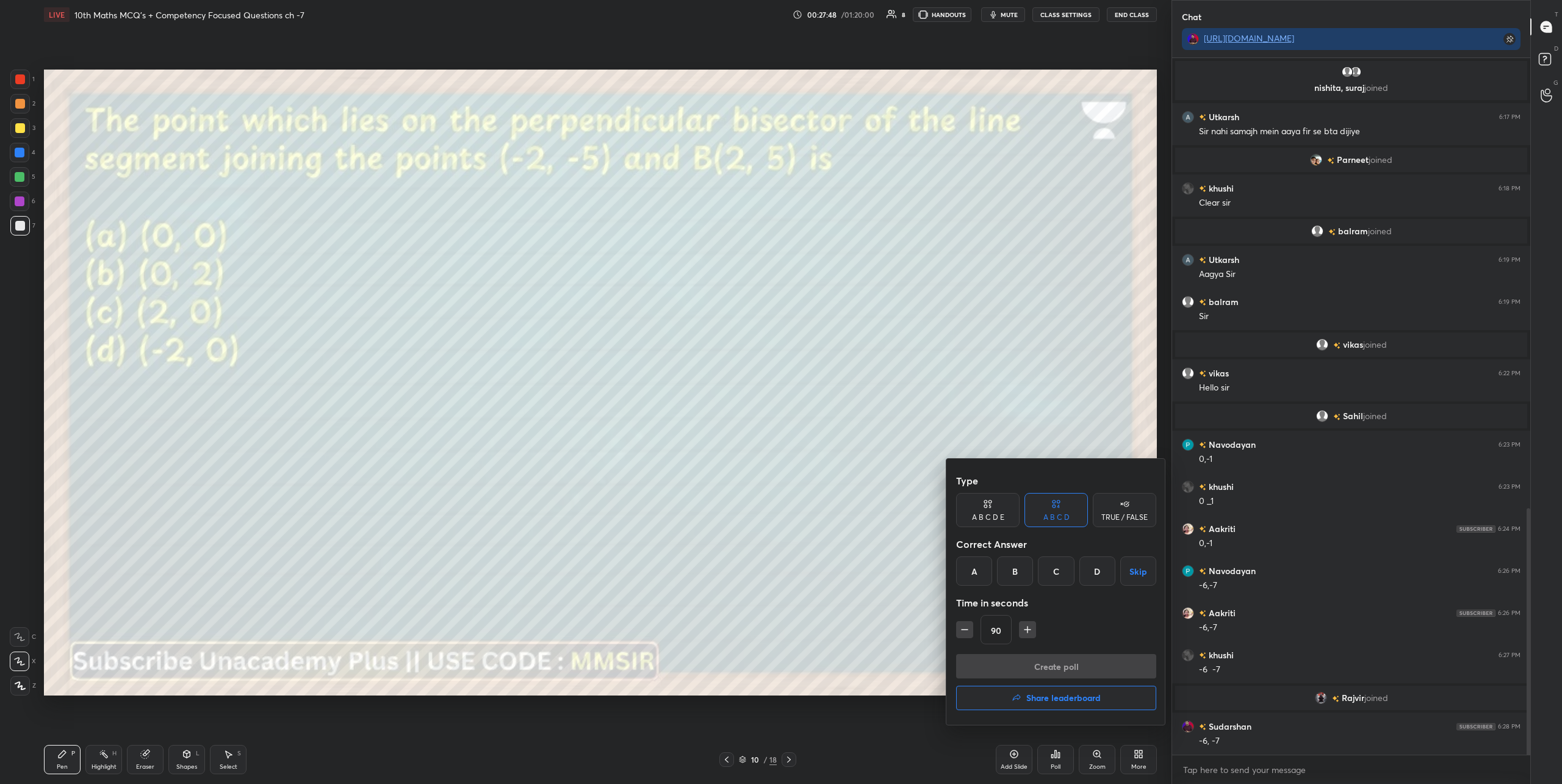
click at [976, 575] on div "A" at bounding box center [974, 571] width 36 height 29
click at [1027, 658] on button "Create poll" at bounding box center [1056, 666] width 200 height 24
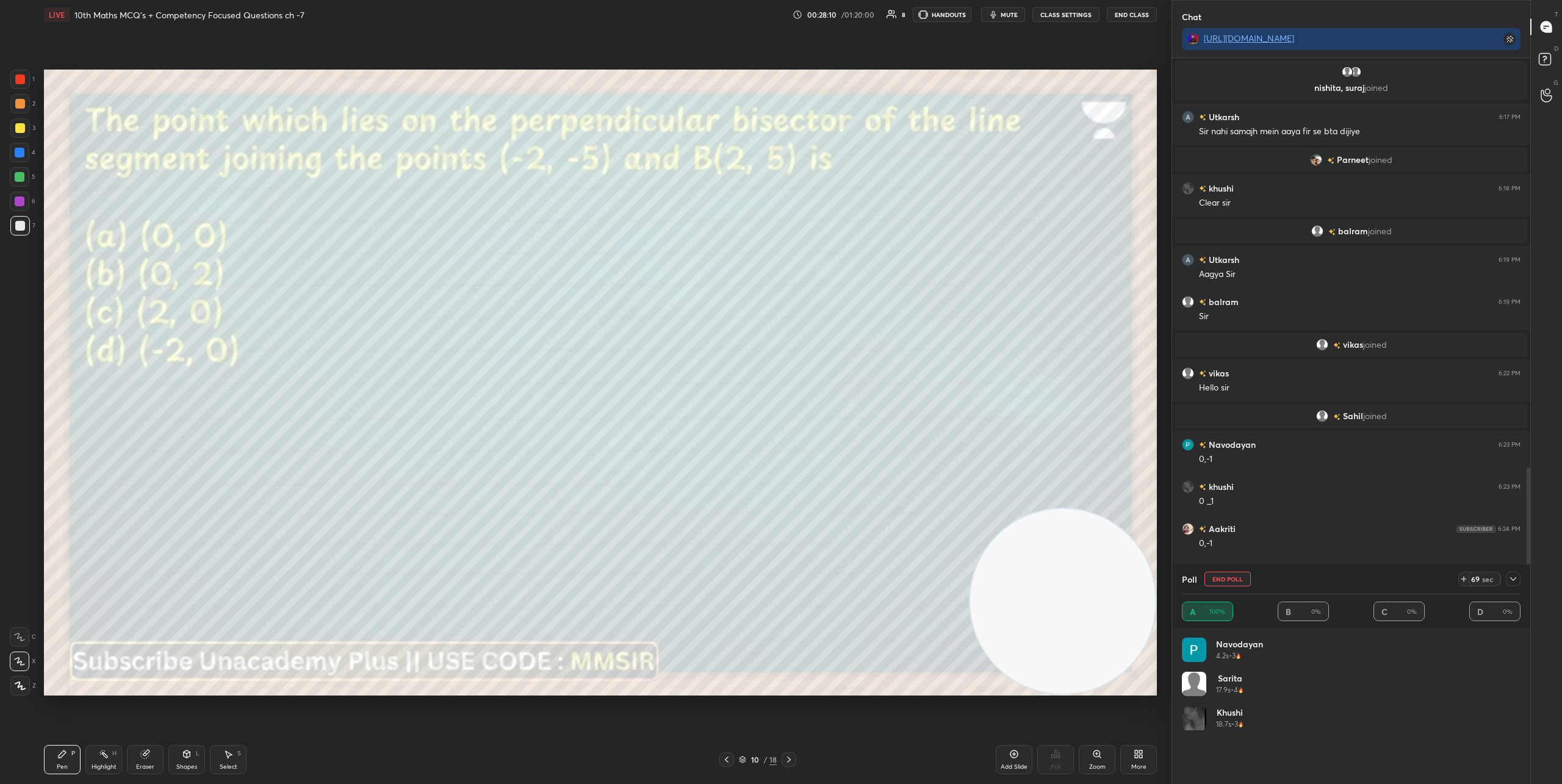
scroll to position [1366, 0]
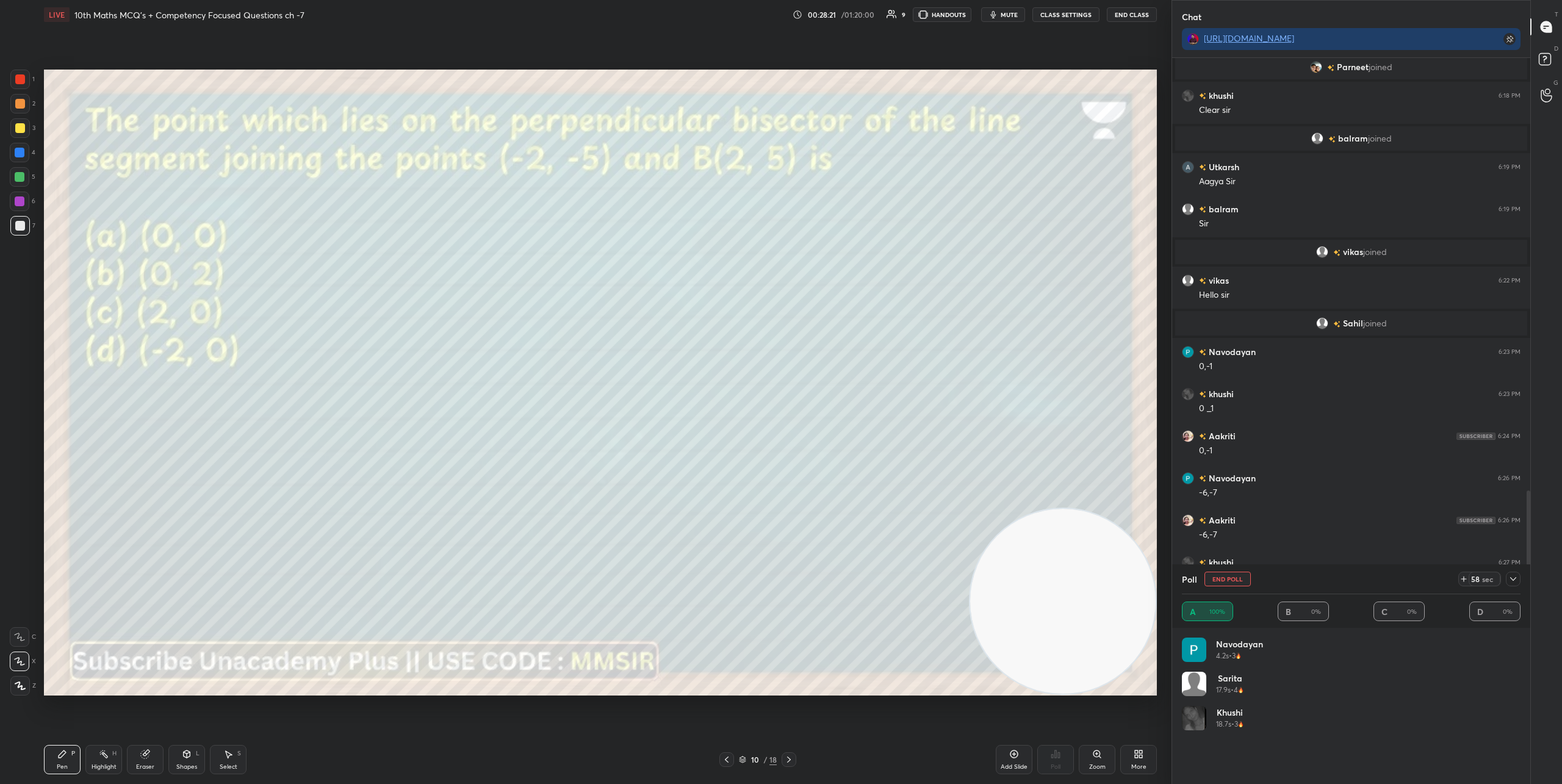
click at [1514, 578] on icon at bounding box center [1513, 579] width 10 height 10
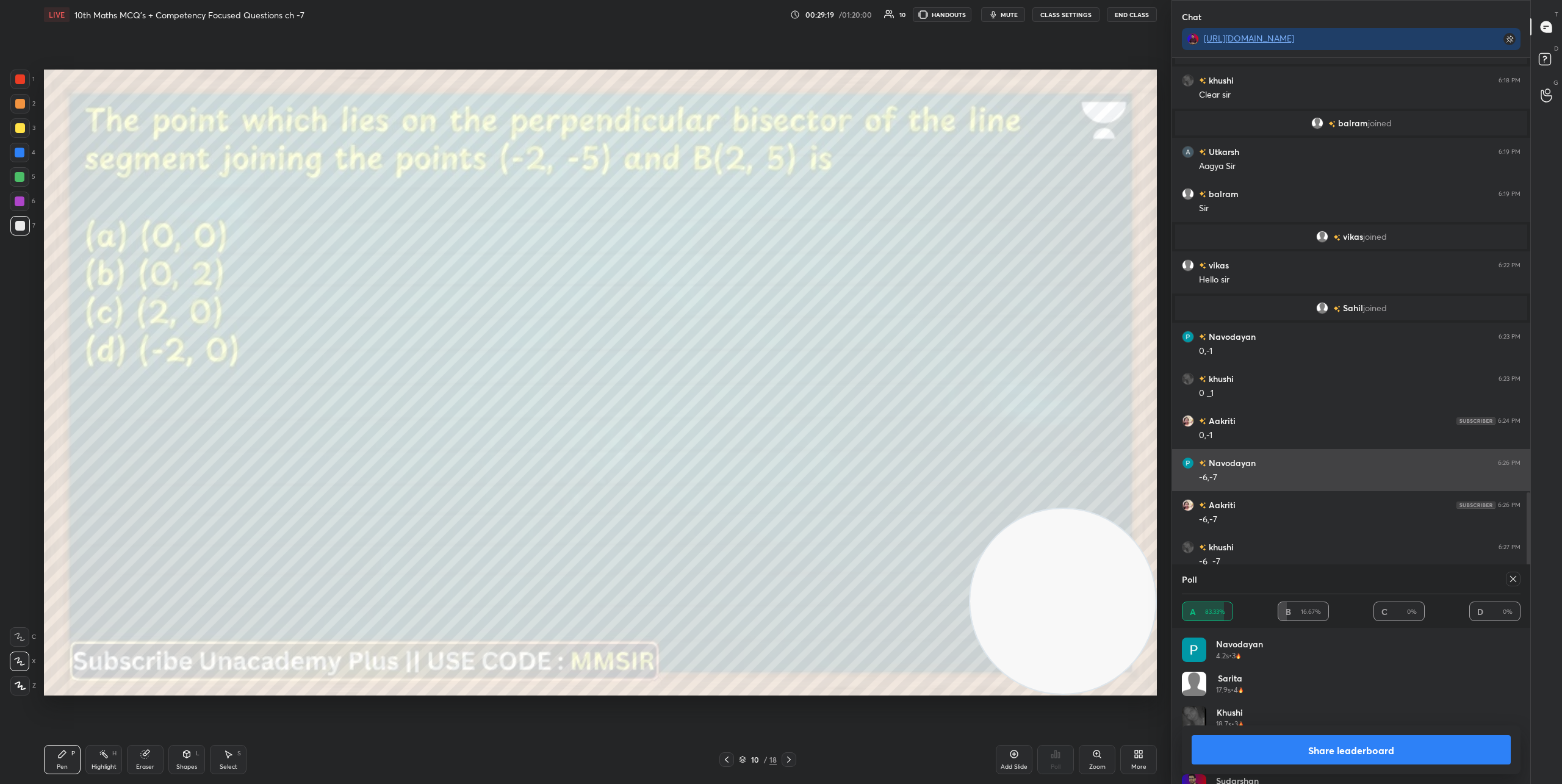
scroll to position [143, 335]
click at [790, 758] on icon at bounding box center [788, 759] width 3 height 6
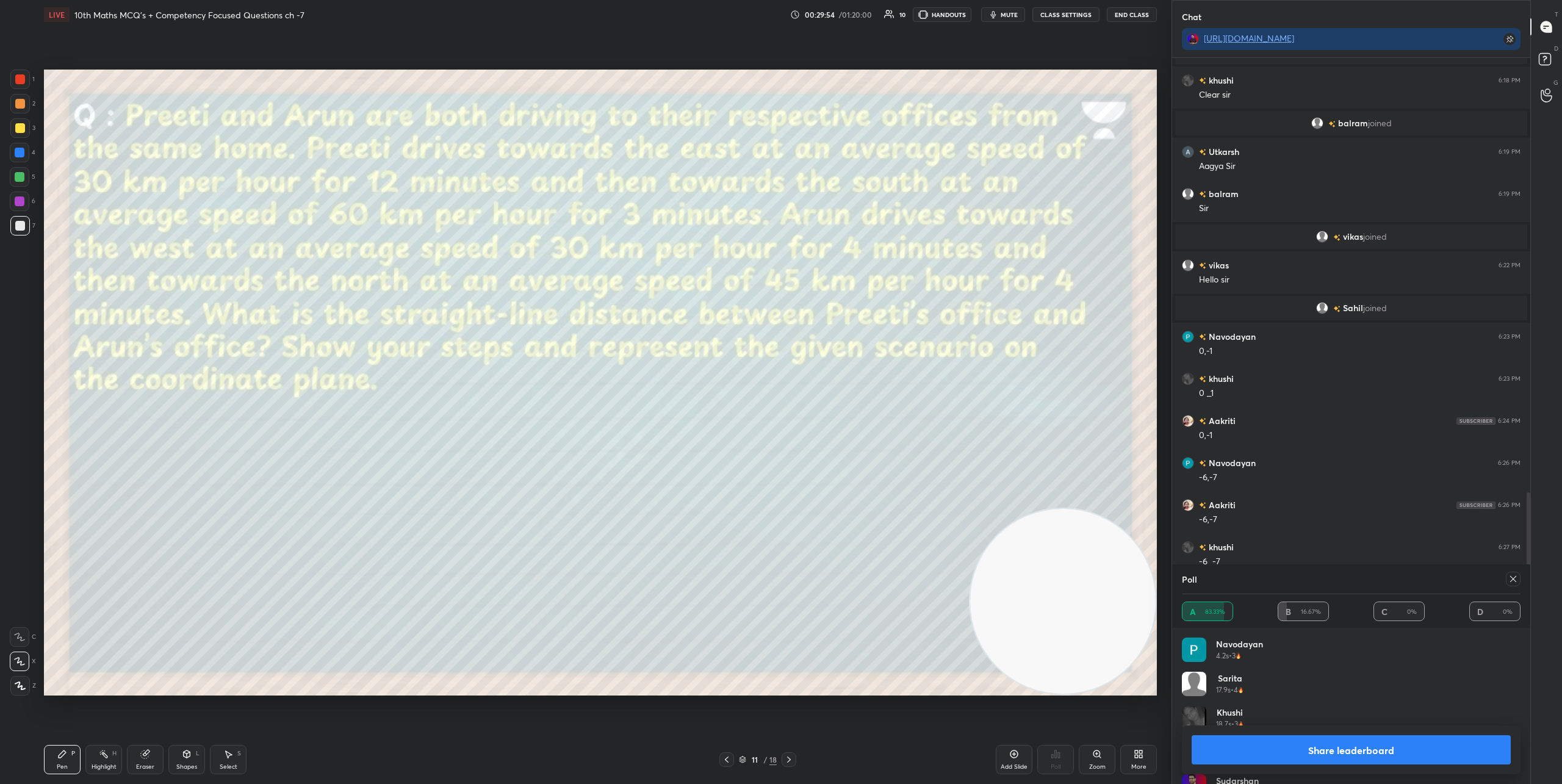
click at [1412, 749] on button "Share leaderboard" at bounding box center [1351, 749] width 319 height 29
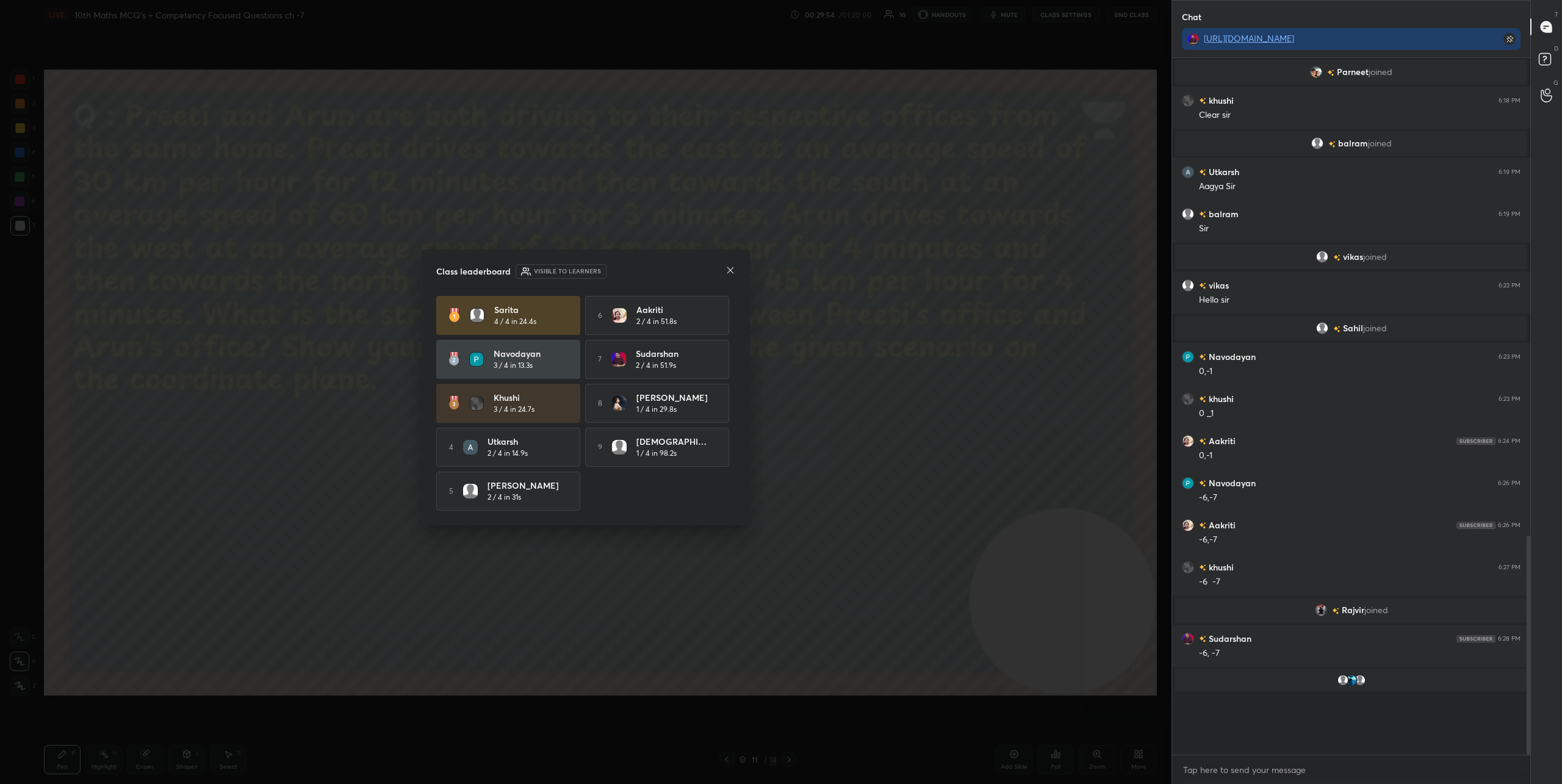
scroll to position [1324, 0]
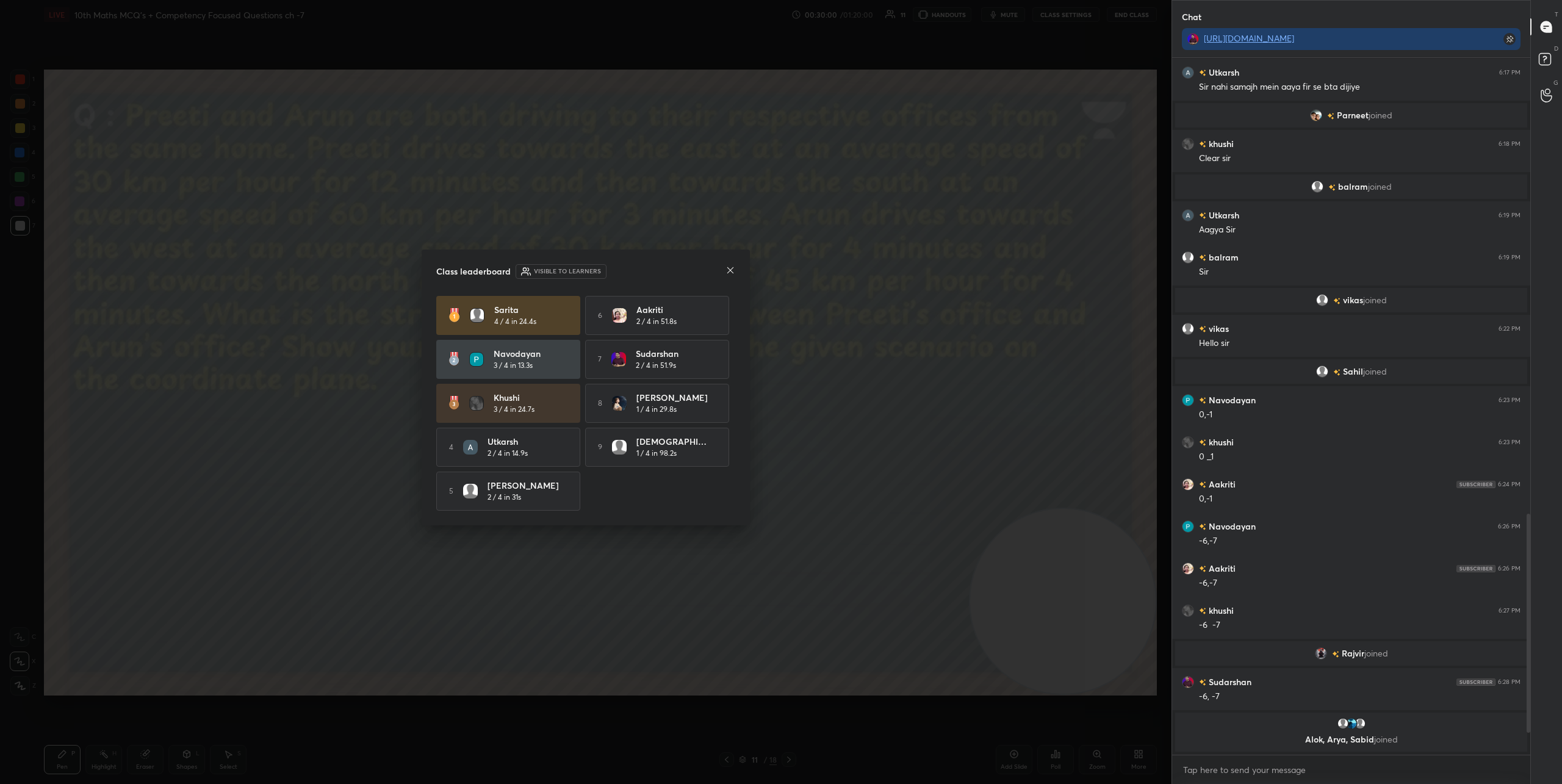
click at [731, 269] on icon at bounding box center [730, 270] width 6 height 6
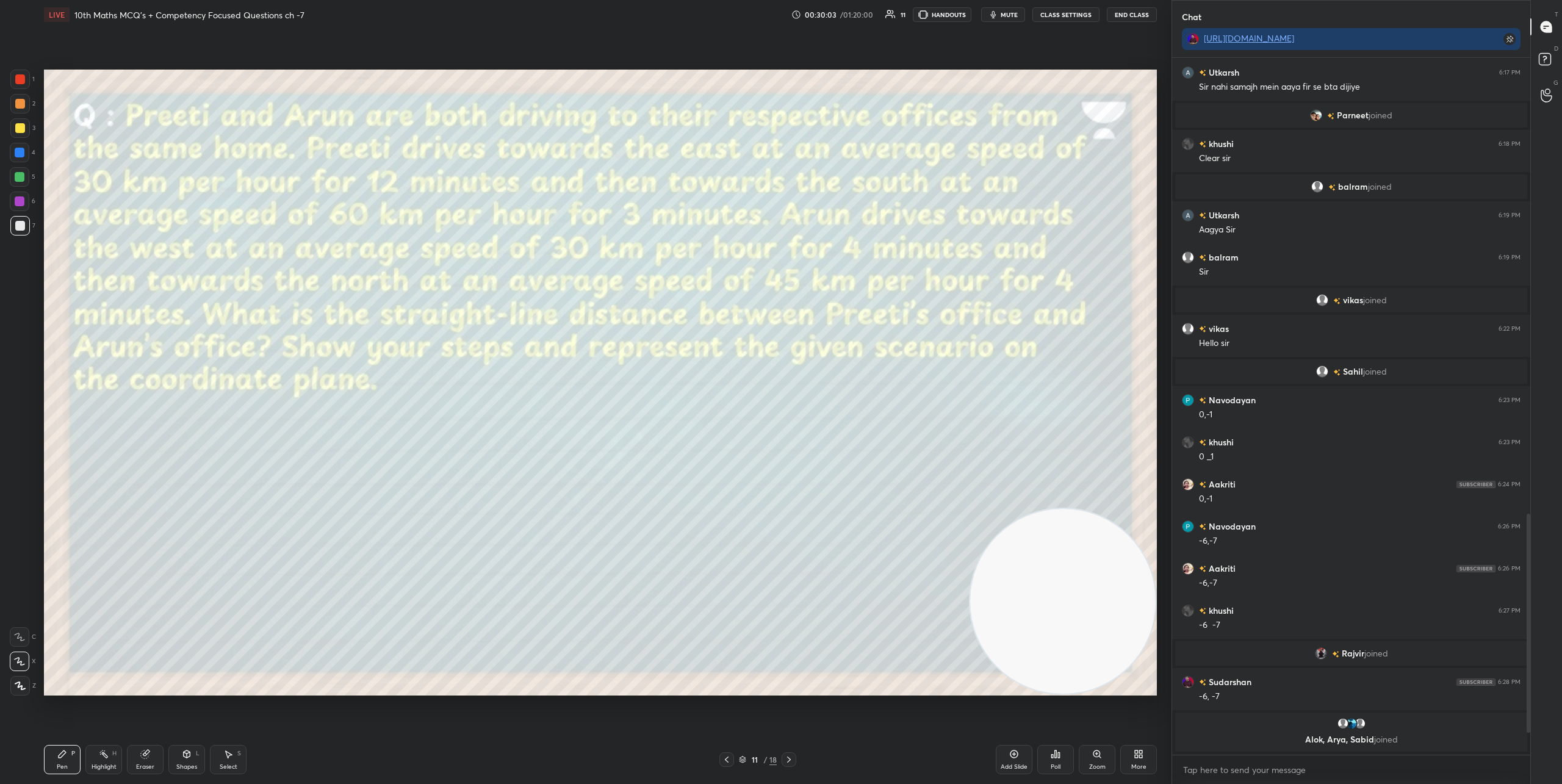
drag, startPoint x: 1058, startPoint y: 644, endPoint x: 1076, endPoint y: 649, distance: 18.7
click at [1076, 649] on video at bounding box center [1063, 601] width 185 height 185
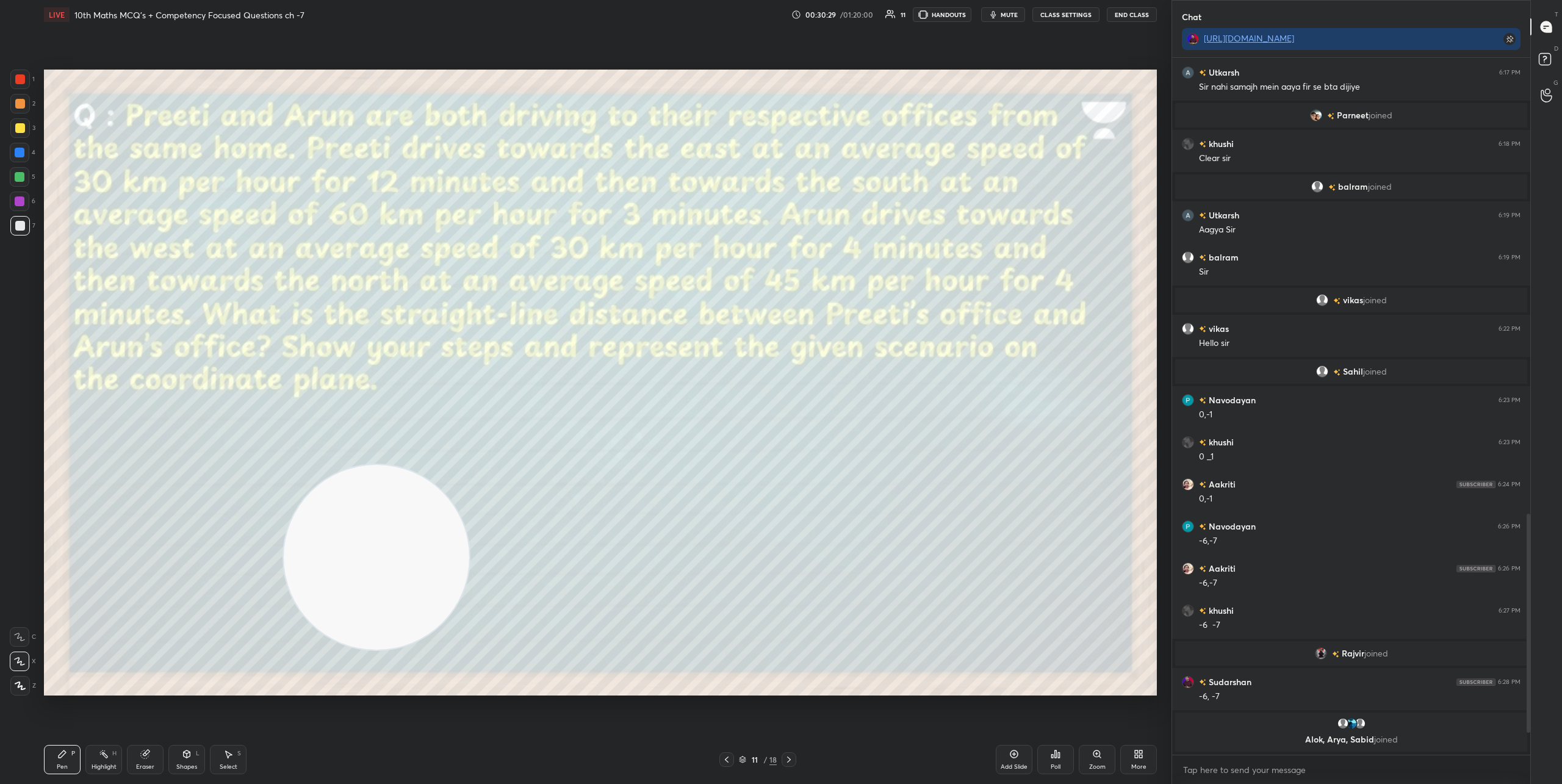
drag, startPoint x: 1015, startPoint y: 602, endPoint x: 84, endPoint y: 570, distance: 931.5
click at [284, 589] on video at bounding box center [377, 557] width 185 height 185
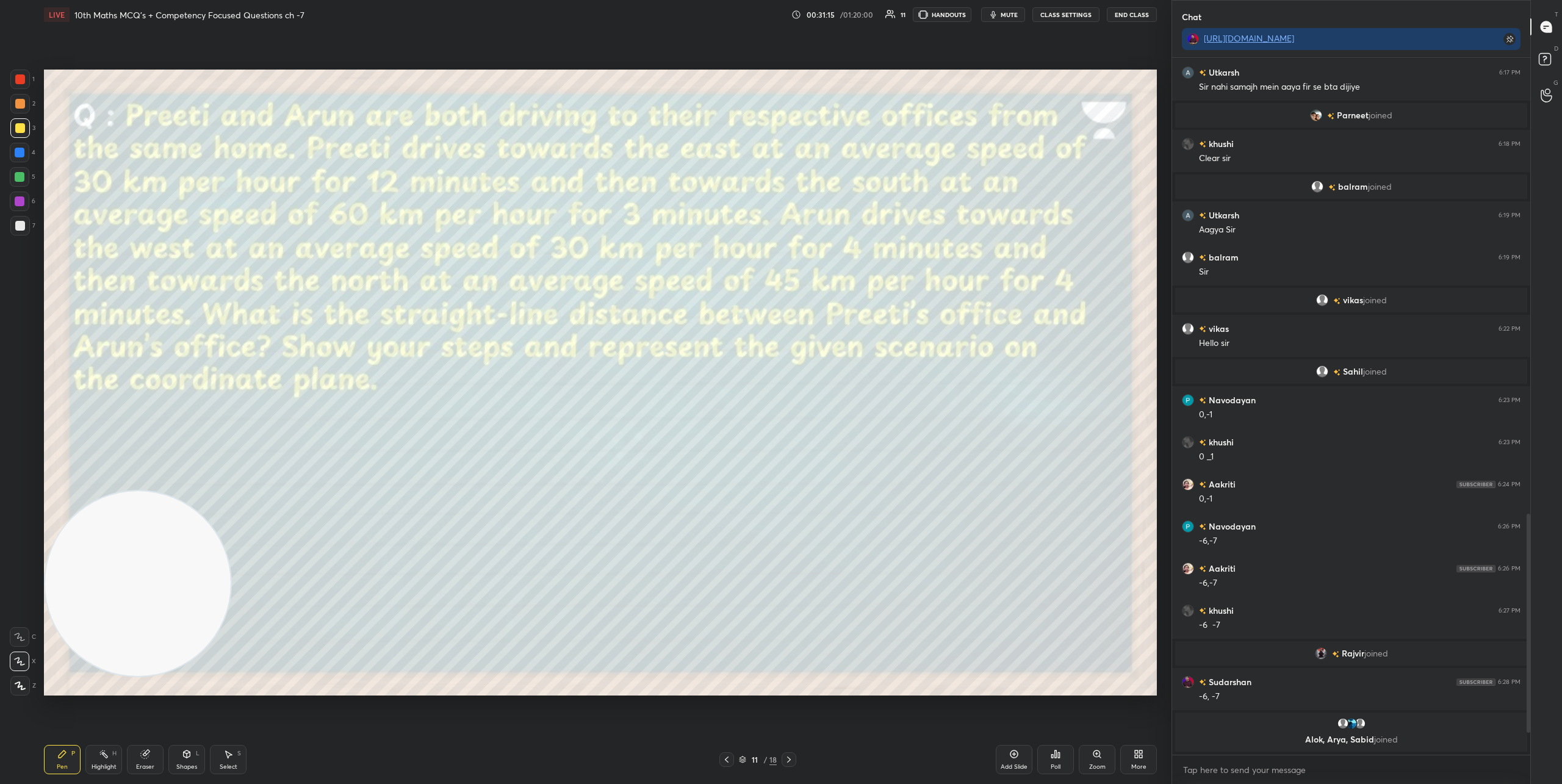
scroll to position [1327, 0]
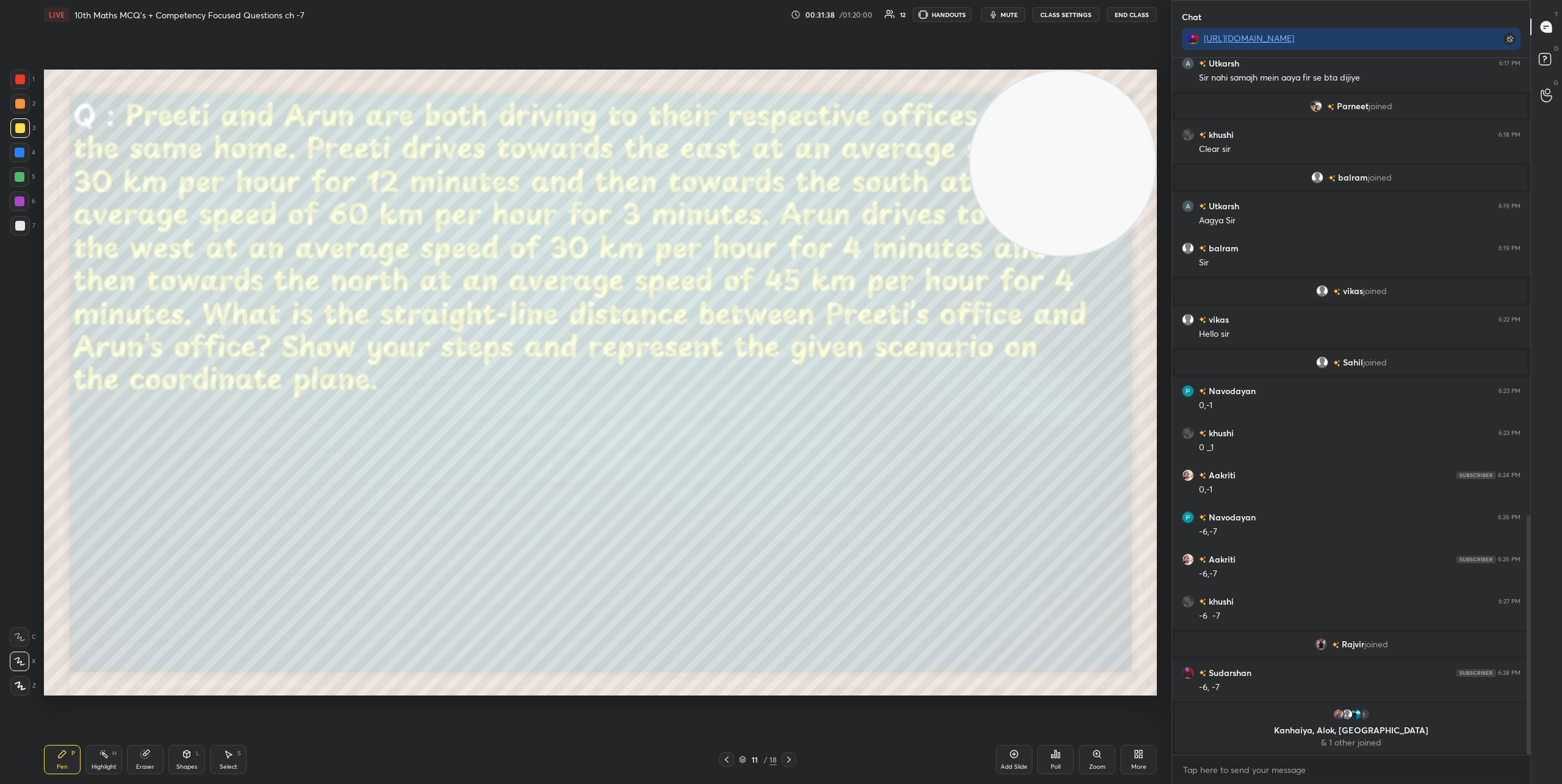
drag, startPoint x: 161, startPoint y: 577, endPoint x: 1121, endPoint y: 117, distance: 1064.5
click at [1121, 117] on video at bounding box center [1063, 163] width 185 height 185
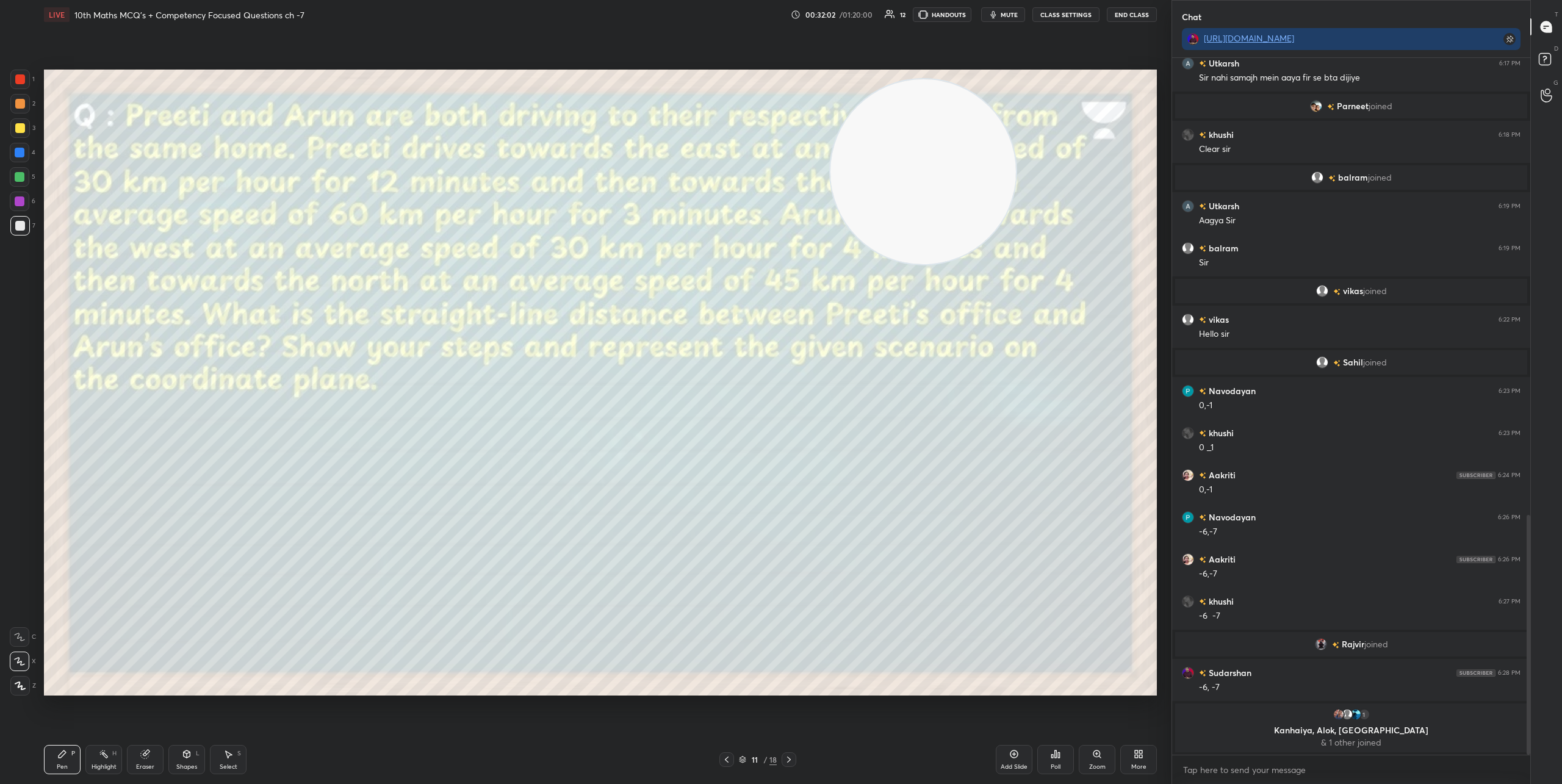
drag, startPoint x: 1036, startPoint y: 171, endPoint x: 989, endPoint y: 160, distance: 48.3
click at [927, 168] on video at bounding box center [923, 172] width 185 height 185
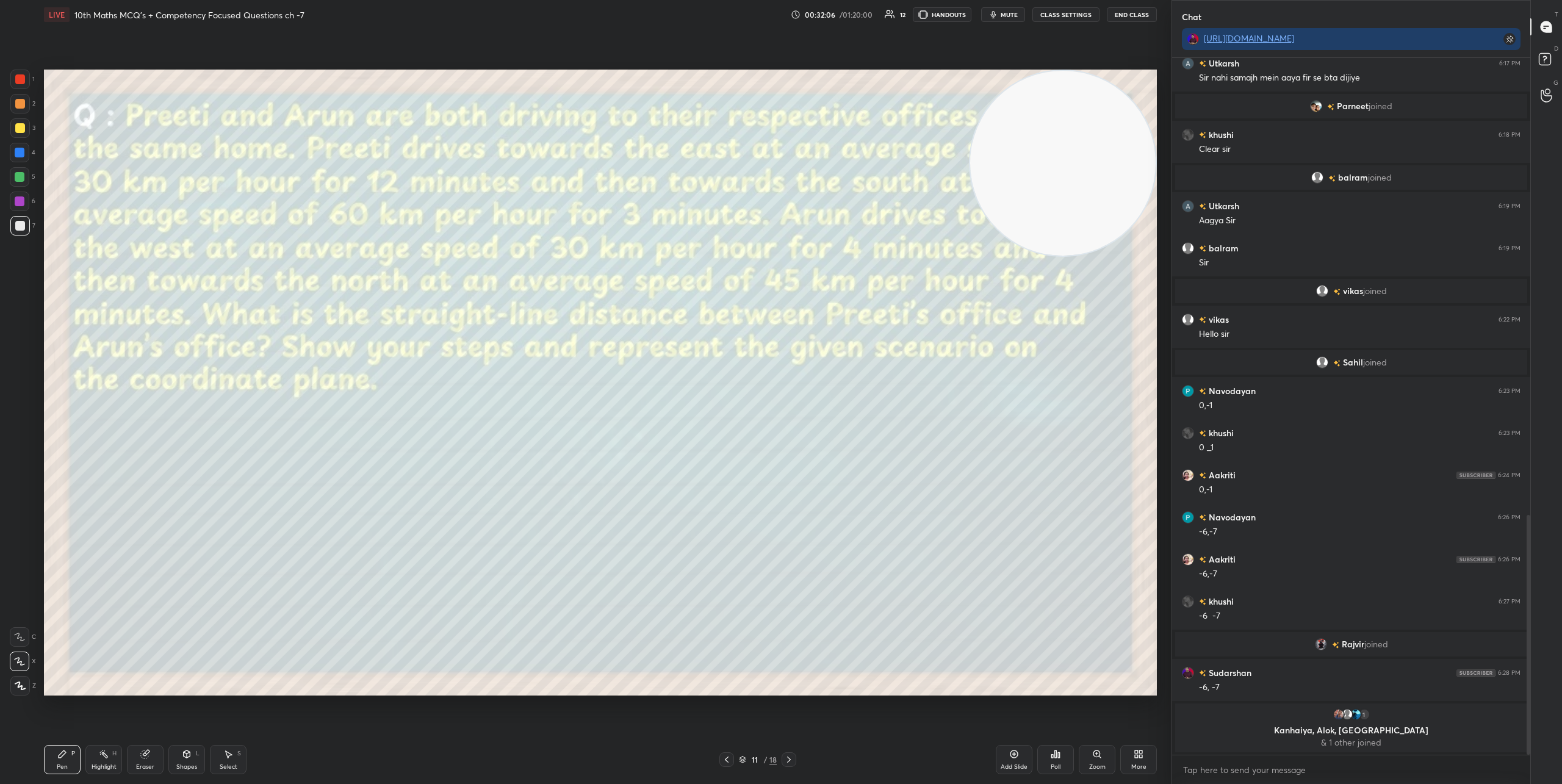
drag, startPoint x: 933, startPoint y: 180, endPoint x: 1105, endPoint y: 180, distance: 172.0
click at [1098, 175] on video at bounding box center [1063, 163] width 185 height 185
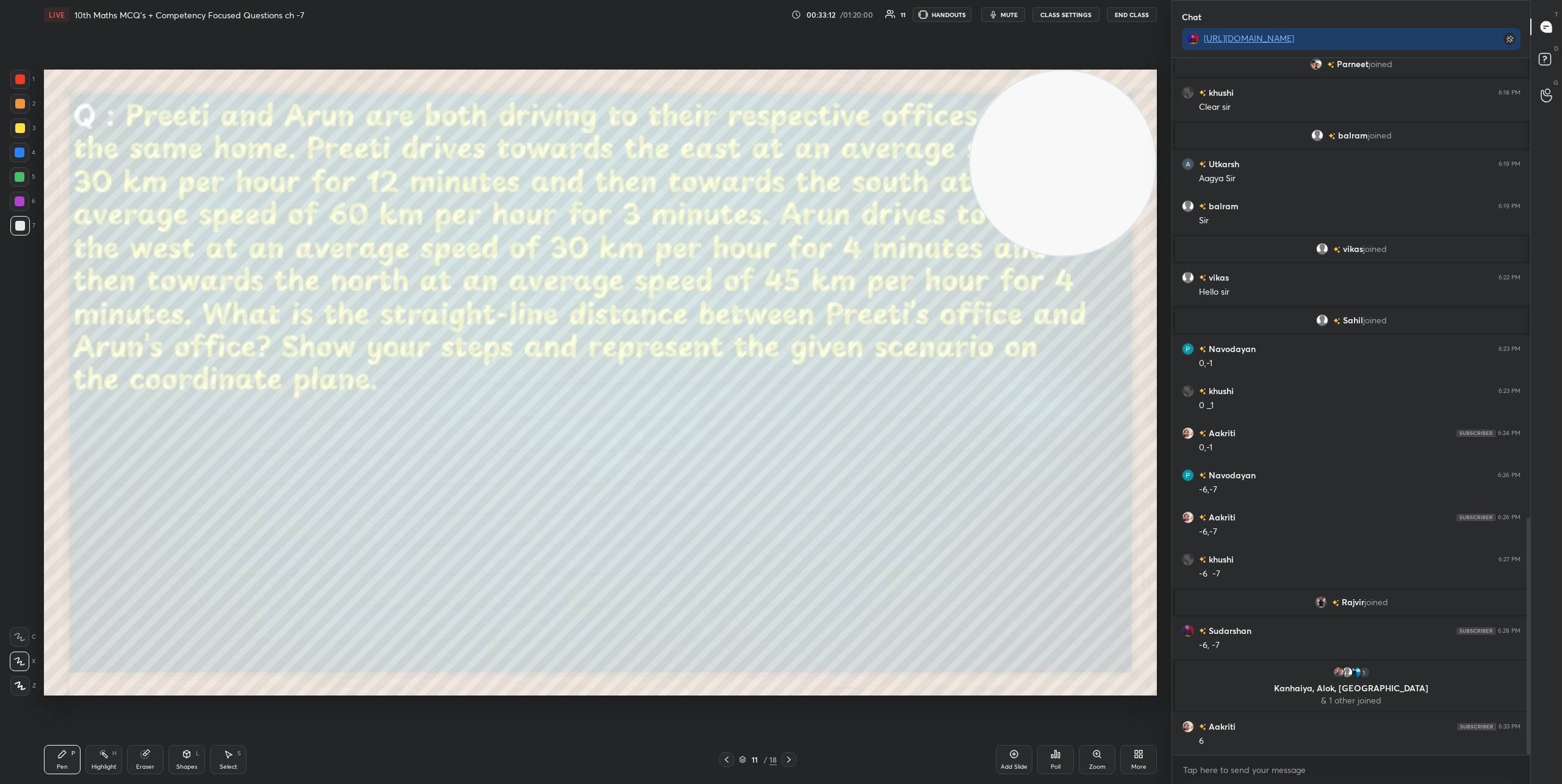
drag, startPoint x: 1019, startPoint y: 216, endPoint x: 982, endPoint y: 175, distance: 55.2
click at [1035, 172] on video at bounding box center [1063, 163] width 185 height 185
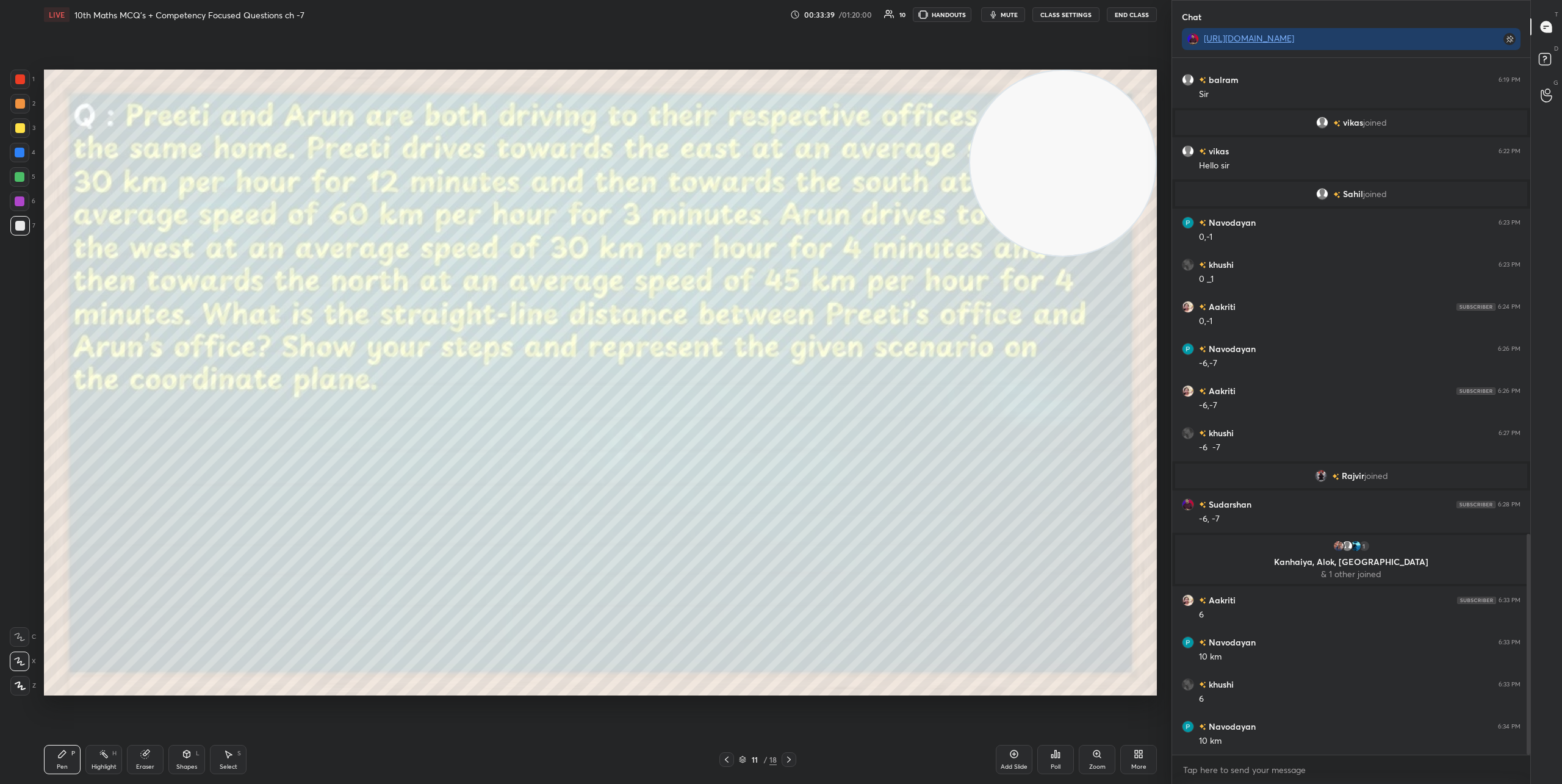
scroll to position [1502, 0]
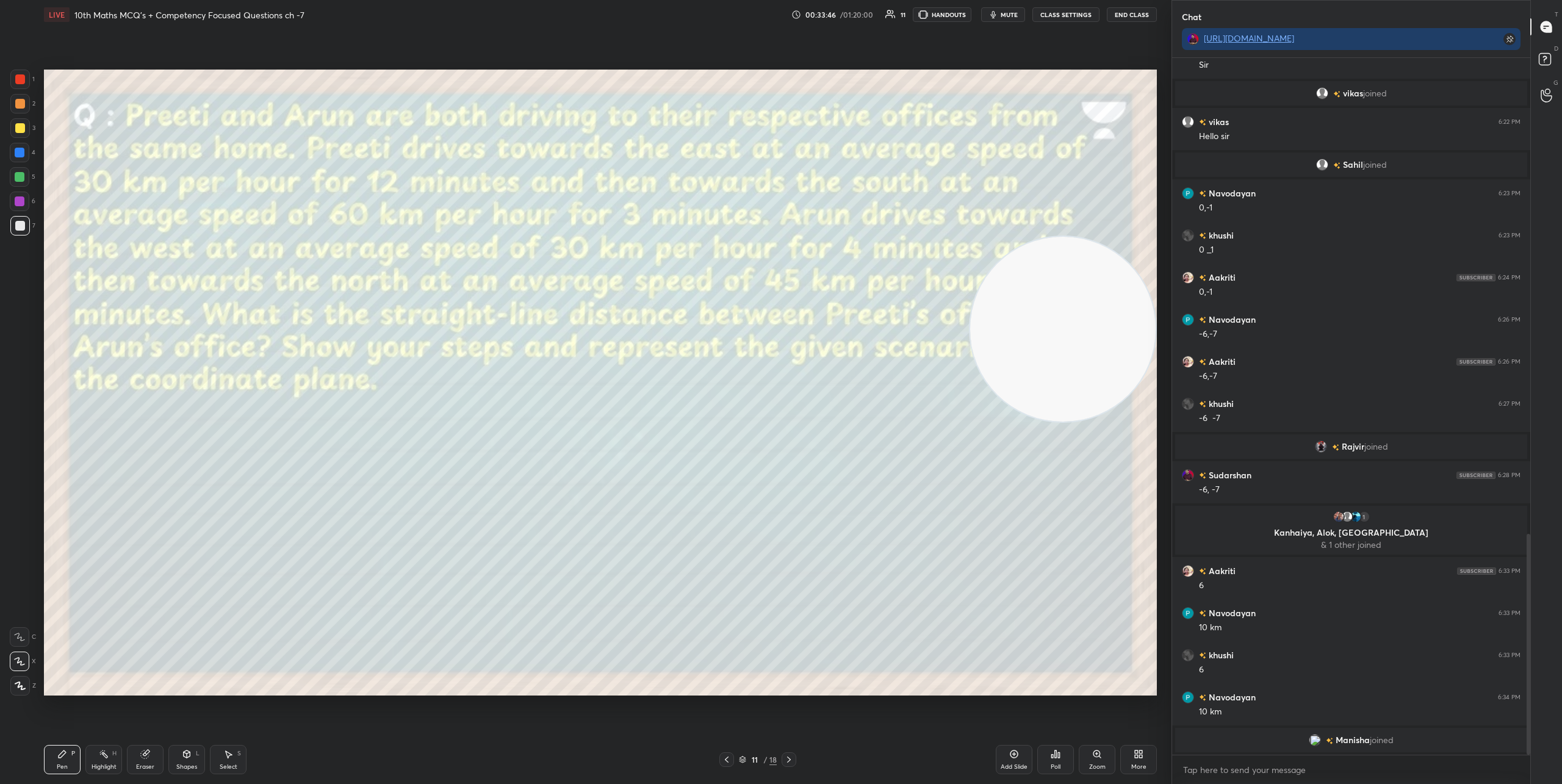
drag, startPoint x: 1022, startPoint y: 202, endPoint x: 1031, endPoint y: 365, distance: 163.2
click at [1031, 370] on video at bounding box center [1063, 329] width 185 height 185
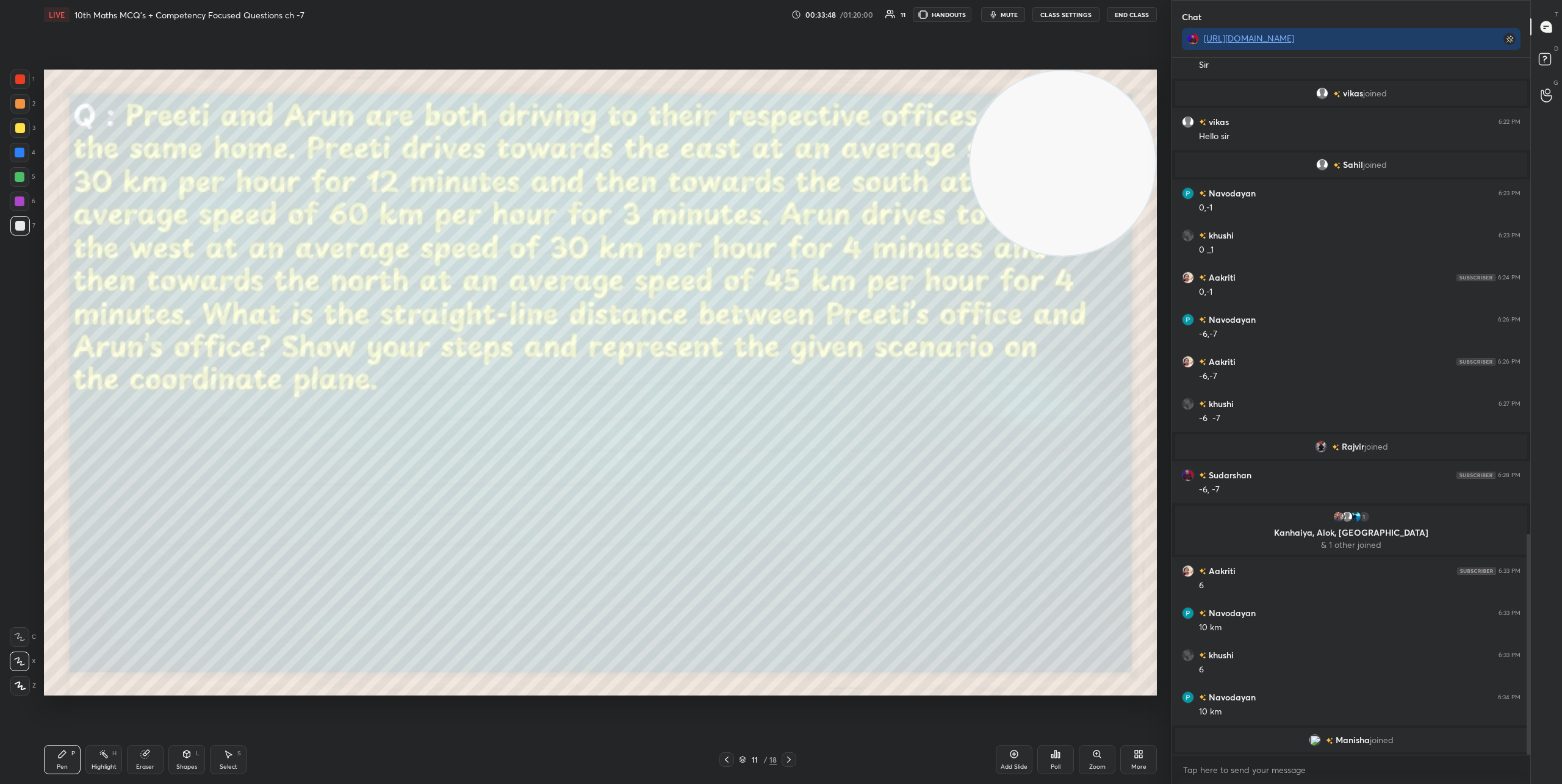
drag, startPoint x: 1036, startPoint y: 299, endPoint x: 1081, endPoint y: 79, distance: 224.6
click at [1087, 81] on video at bounding box center [1063, 163] width 185 height 185
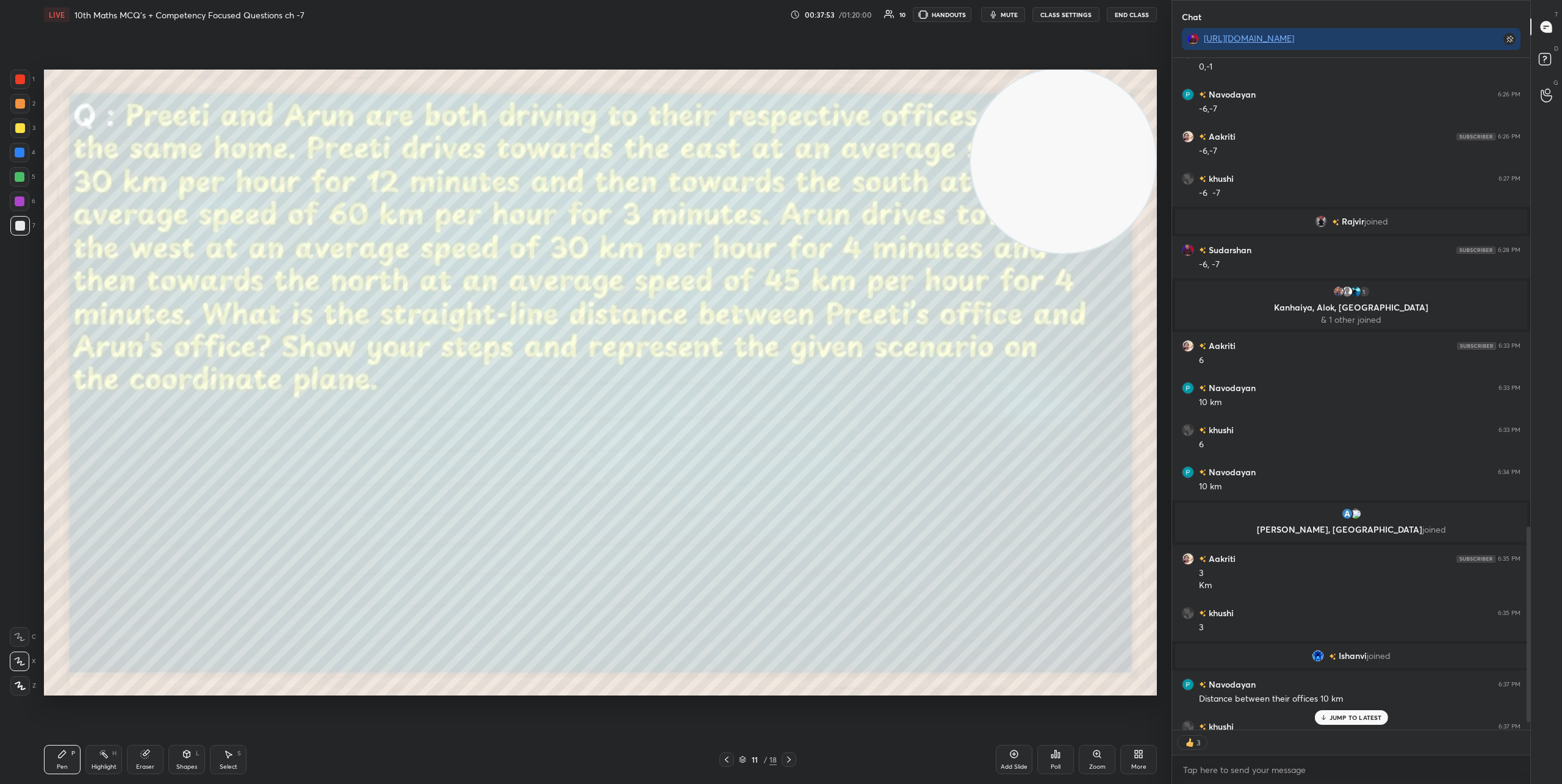
scroll to position [1629, 0]
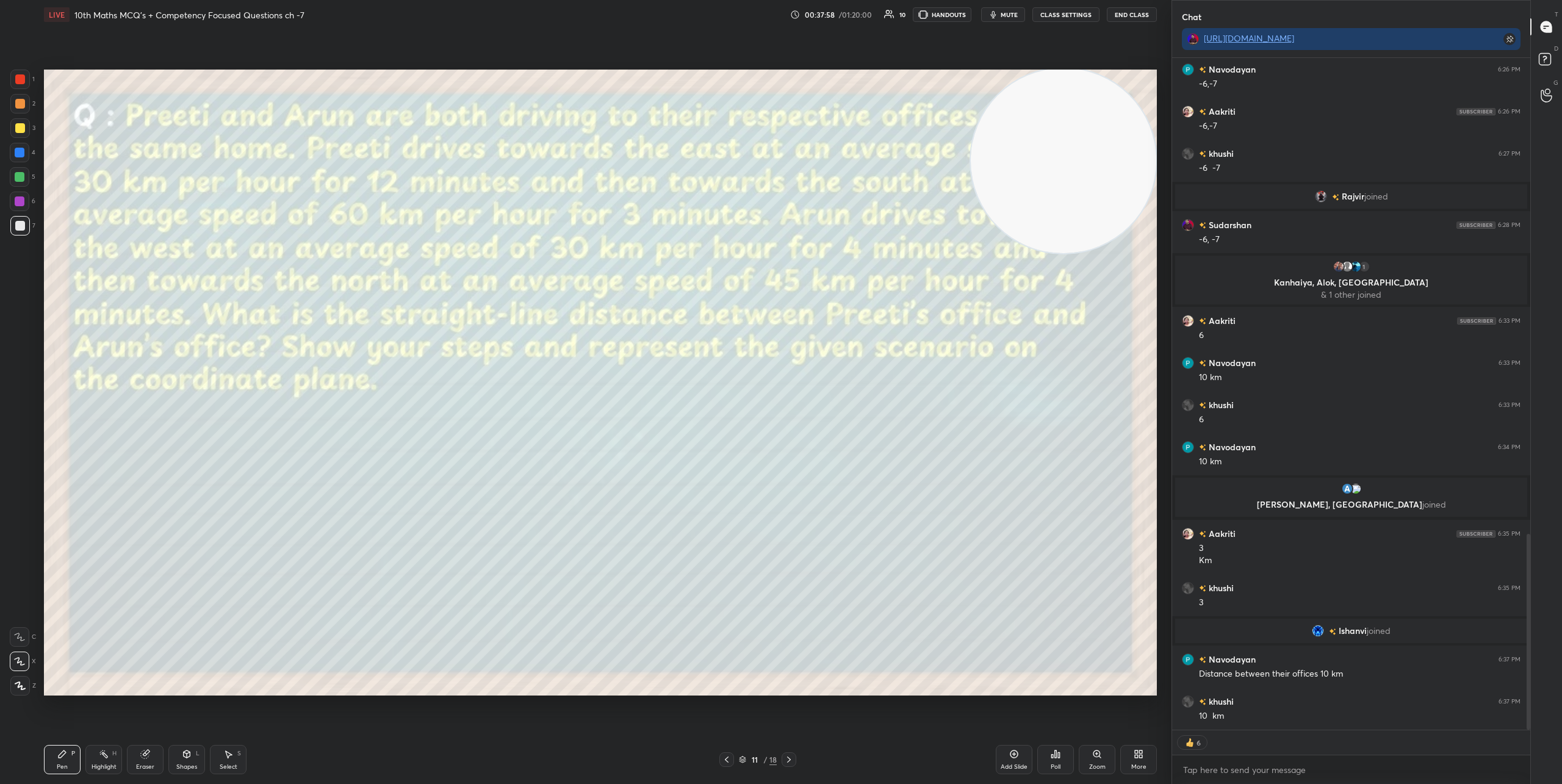
click at [790, 762] on icon at bounding box center [789, 759] width 10 height 10
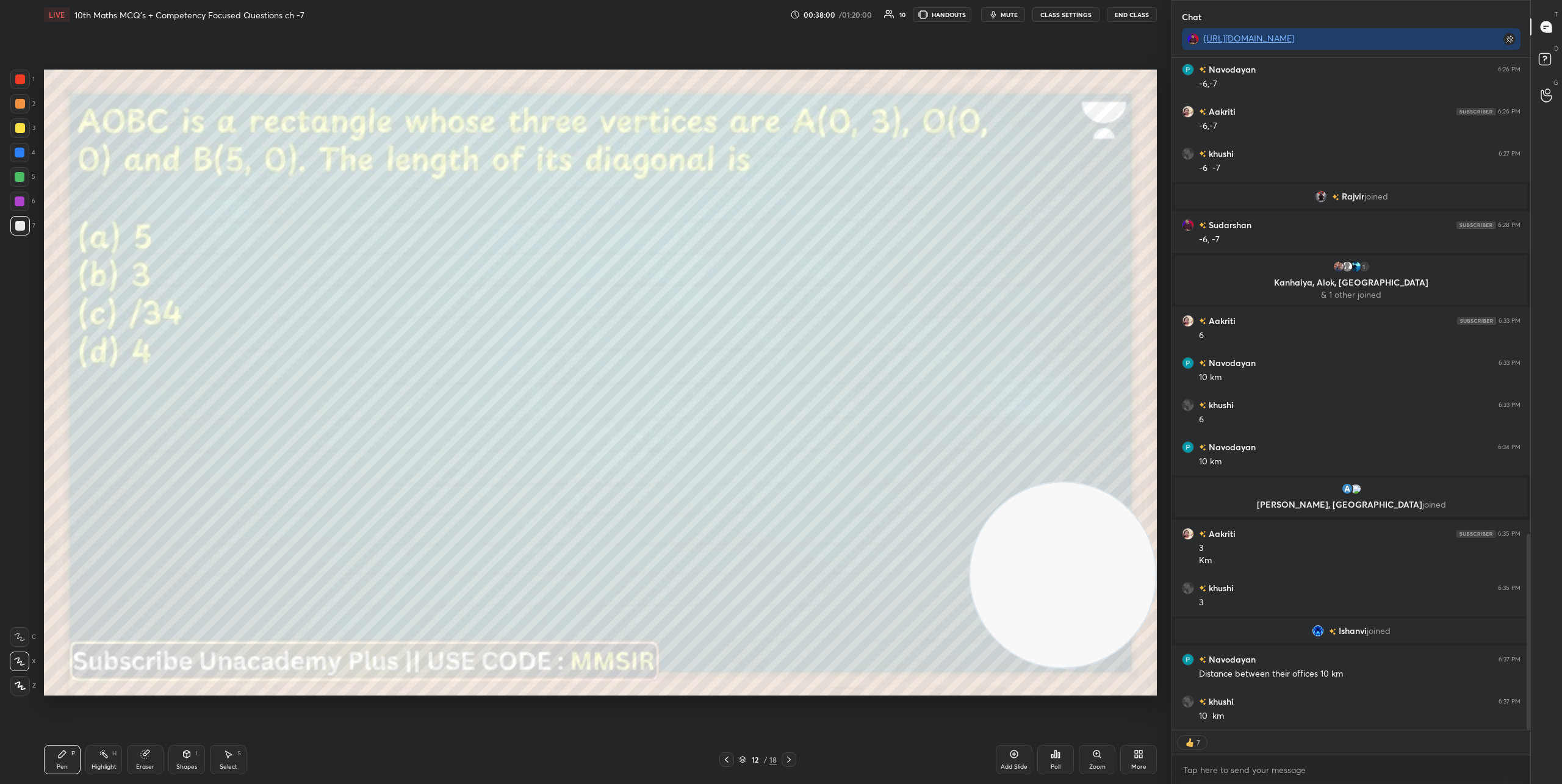
drag, startPoint x: 1002, startPoint y: 145, endPoint x: 1045, endPoint y: 566, distance: 423.2
click at [1045, 566] on video at bounding box center [1063, 575] width 185 height 185
click at [1054, 759] on div "Poll" at bounding box center [1055, 759] width 37 height 29
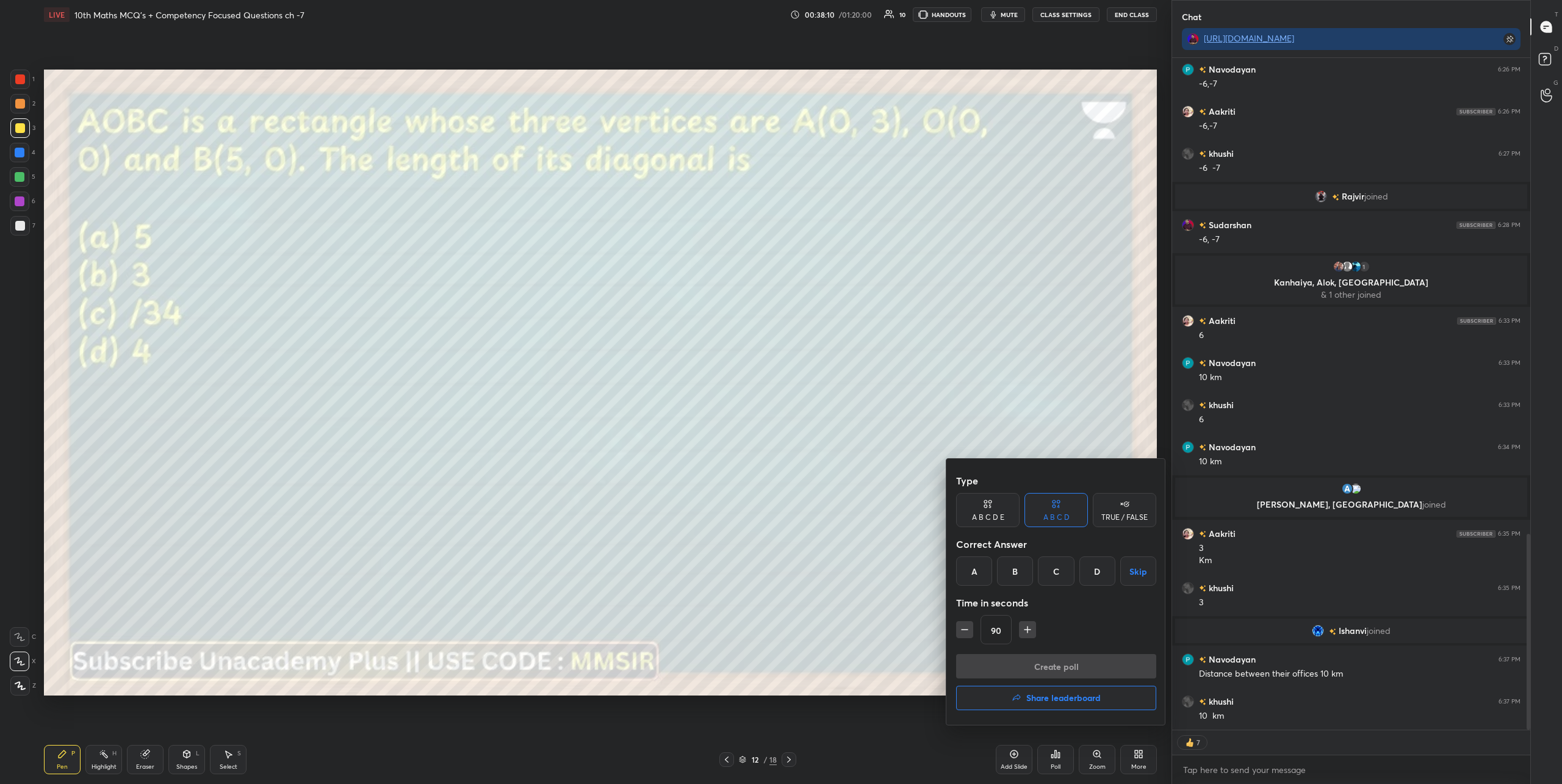
click at [1058, 576] on div "C" at bounding box center [1056, 571] width 36 height 29
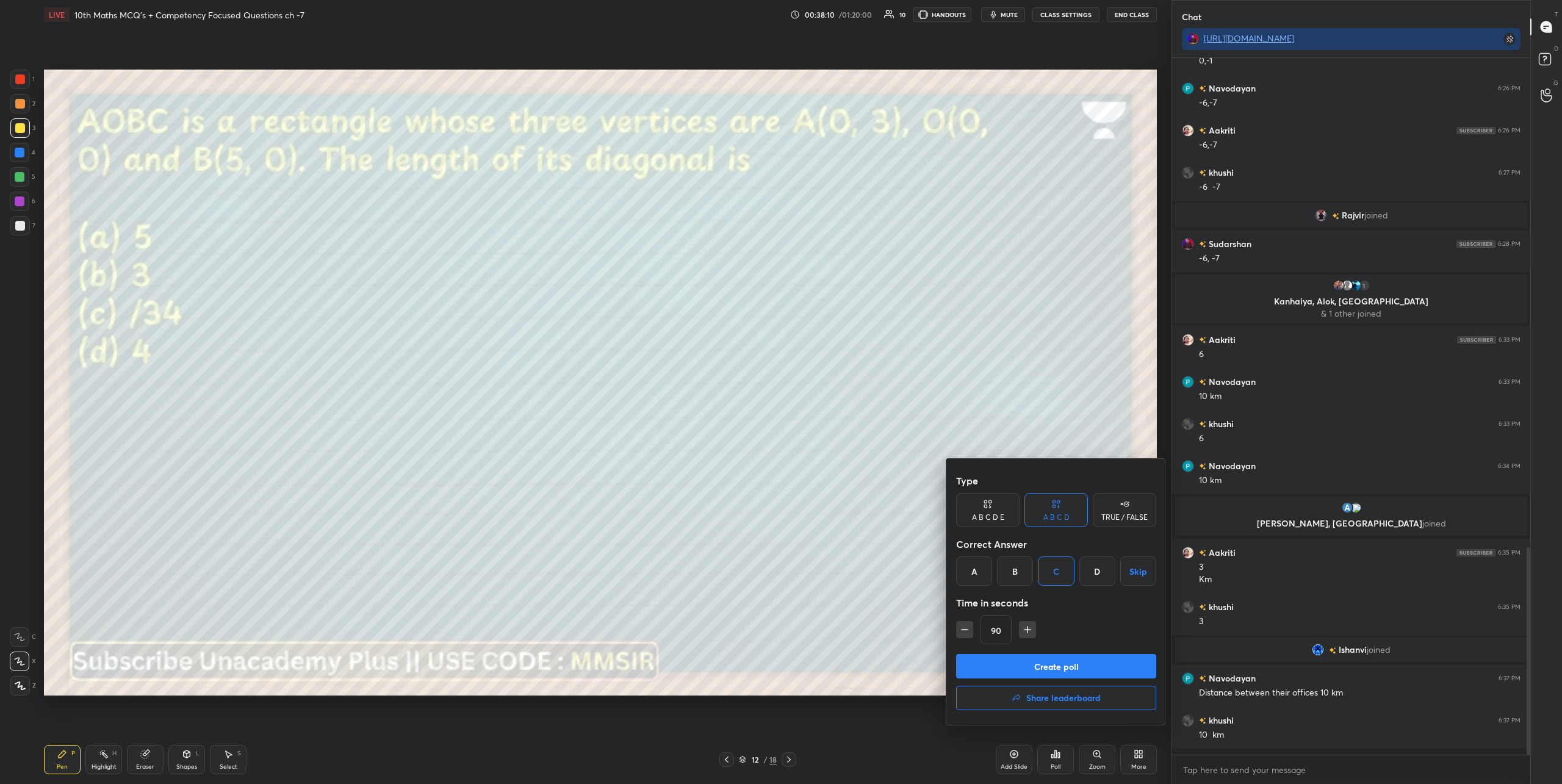
scroll to position [1604, 0]
drag, startPoint x: 1069, startPoint y: 661, endPoint x: 1056, endPoint y: 539, distance: 122.7
click at [1069, 661] on button "Create poll" at bounding box center [1056, 666] width 200 height 24
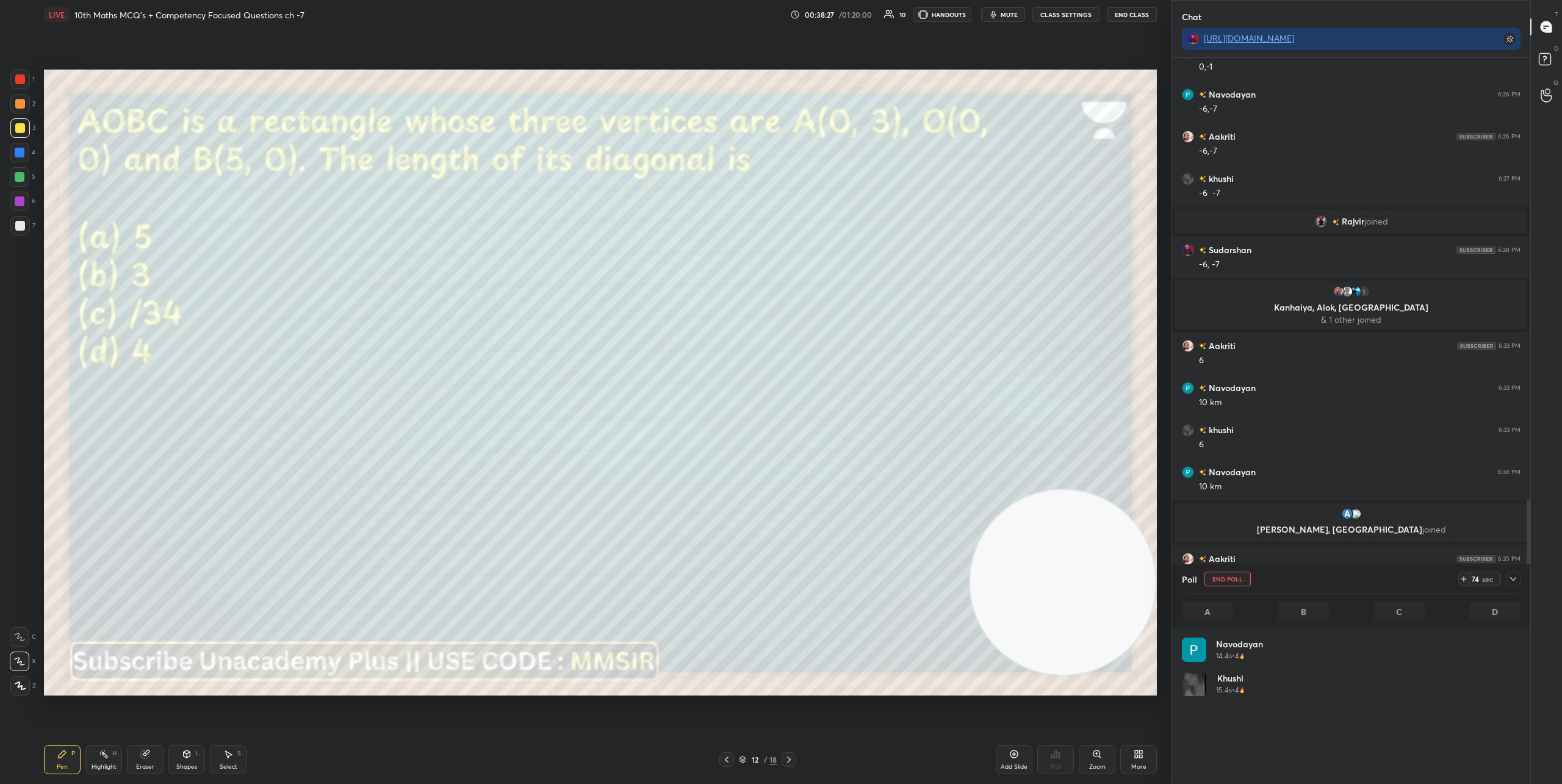
scroll to position [143, 335]
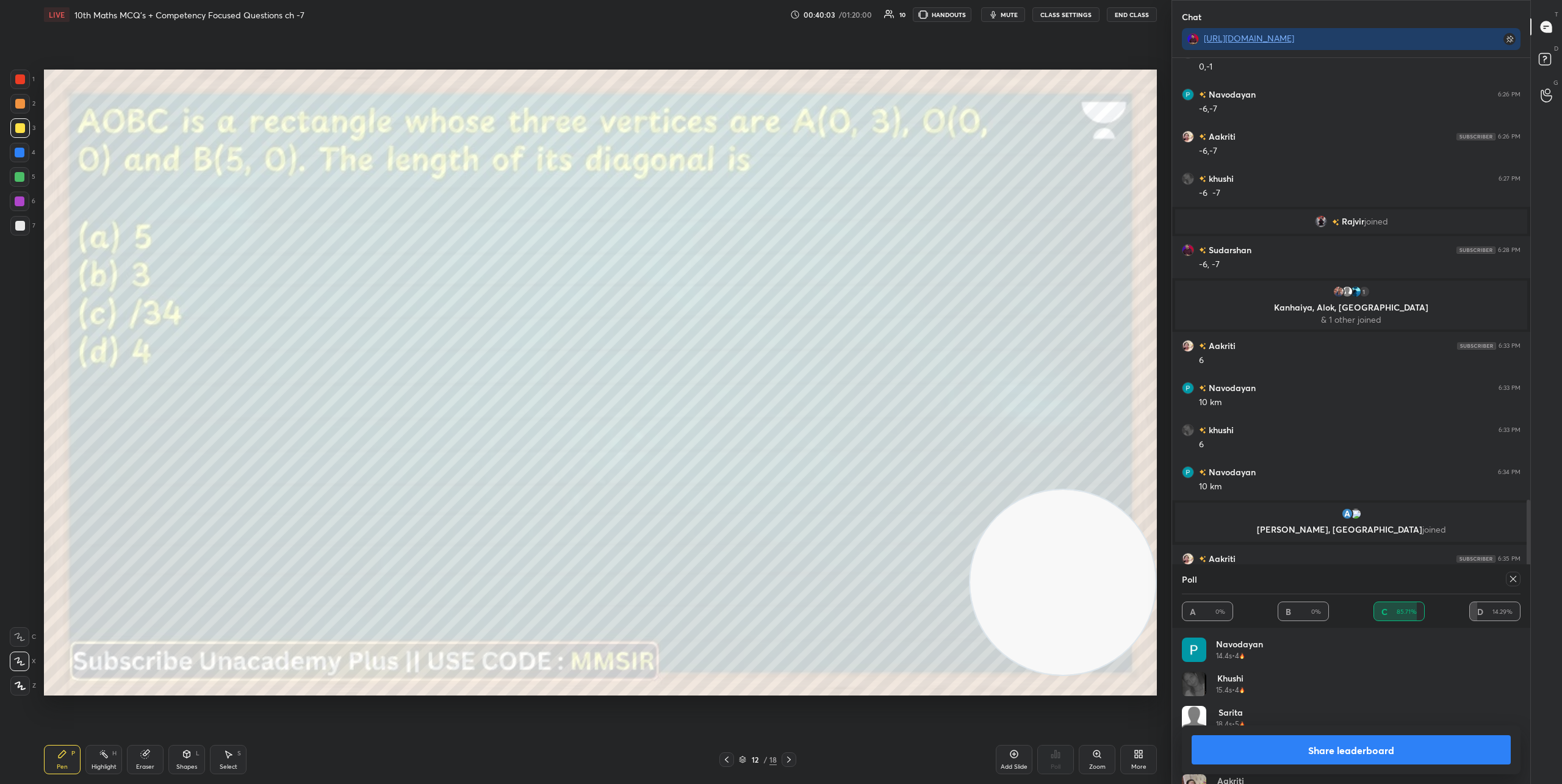
click at [793, 758] on icon at bounding box center [789, 759] width 10 height 10
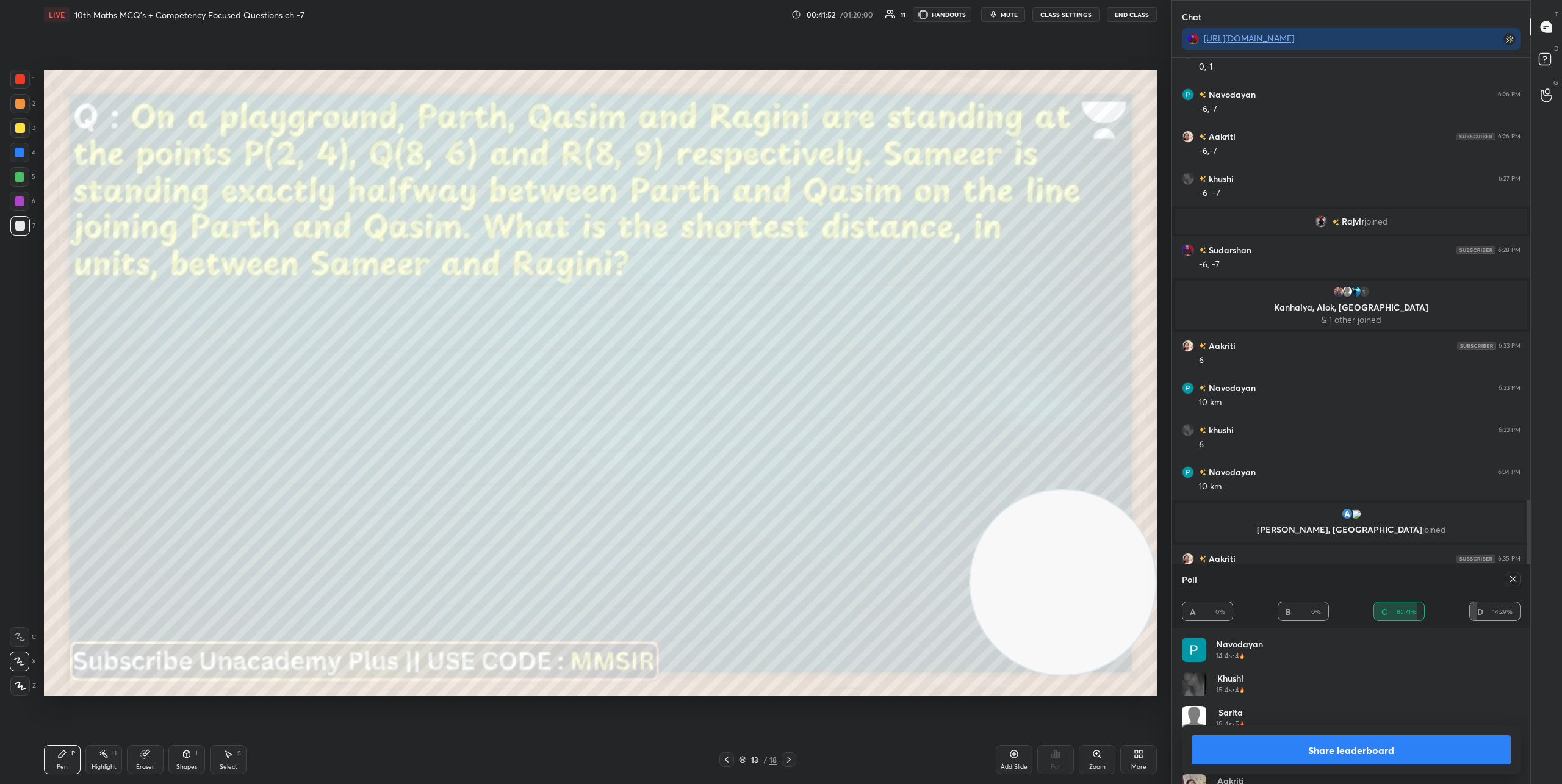
click at [1410, 743] on button "Share leaderboard" at bounding box center [1351, 749] width 319 height 29
type textarea "x"
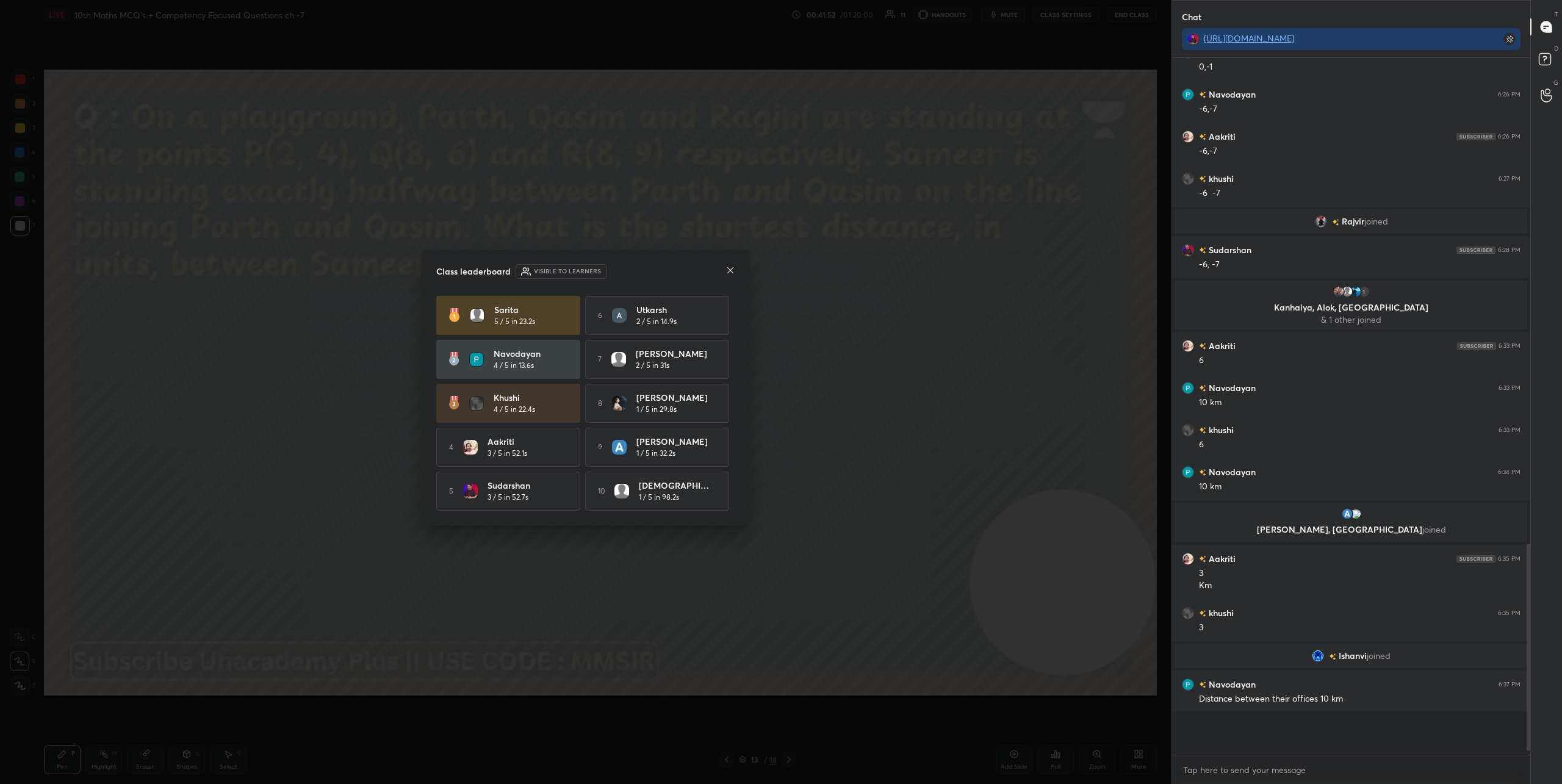
scroll to position [3, 4]
click at [733, 271] on icon at bounding box center [730, 270] width 6 height 6
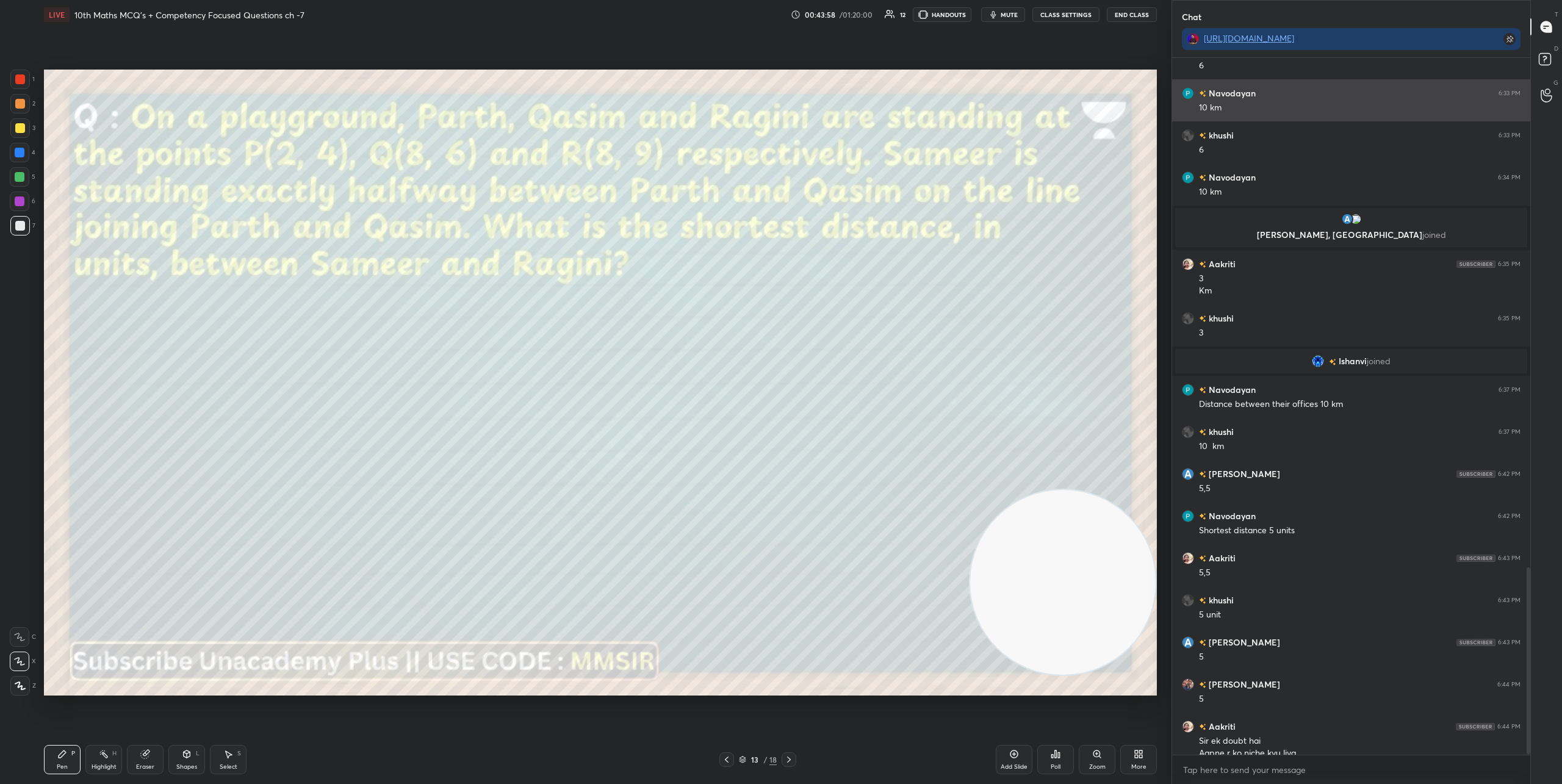
scroll to position [1911, 0]
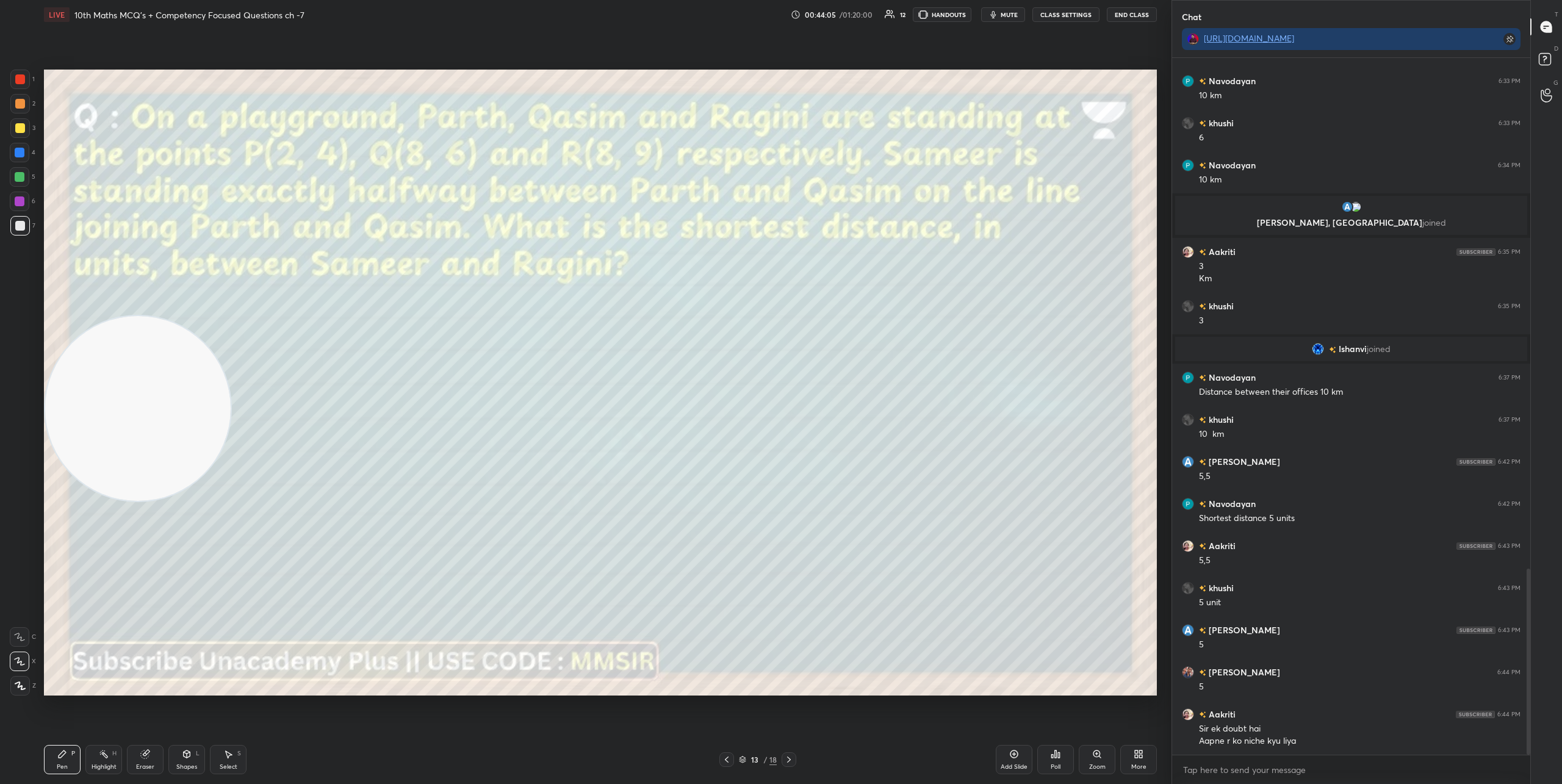
drag, startPoint x: 944, startPoint y: 553, endPoint x: 206, endPoint y: 417, distance: 750.4
click at [86, 419] on video at bounding box center [137, 408] width 185 height 185
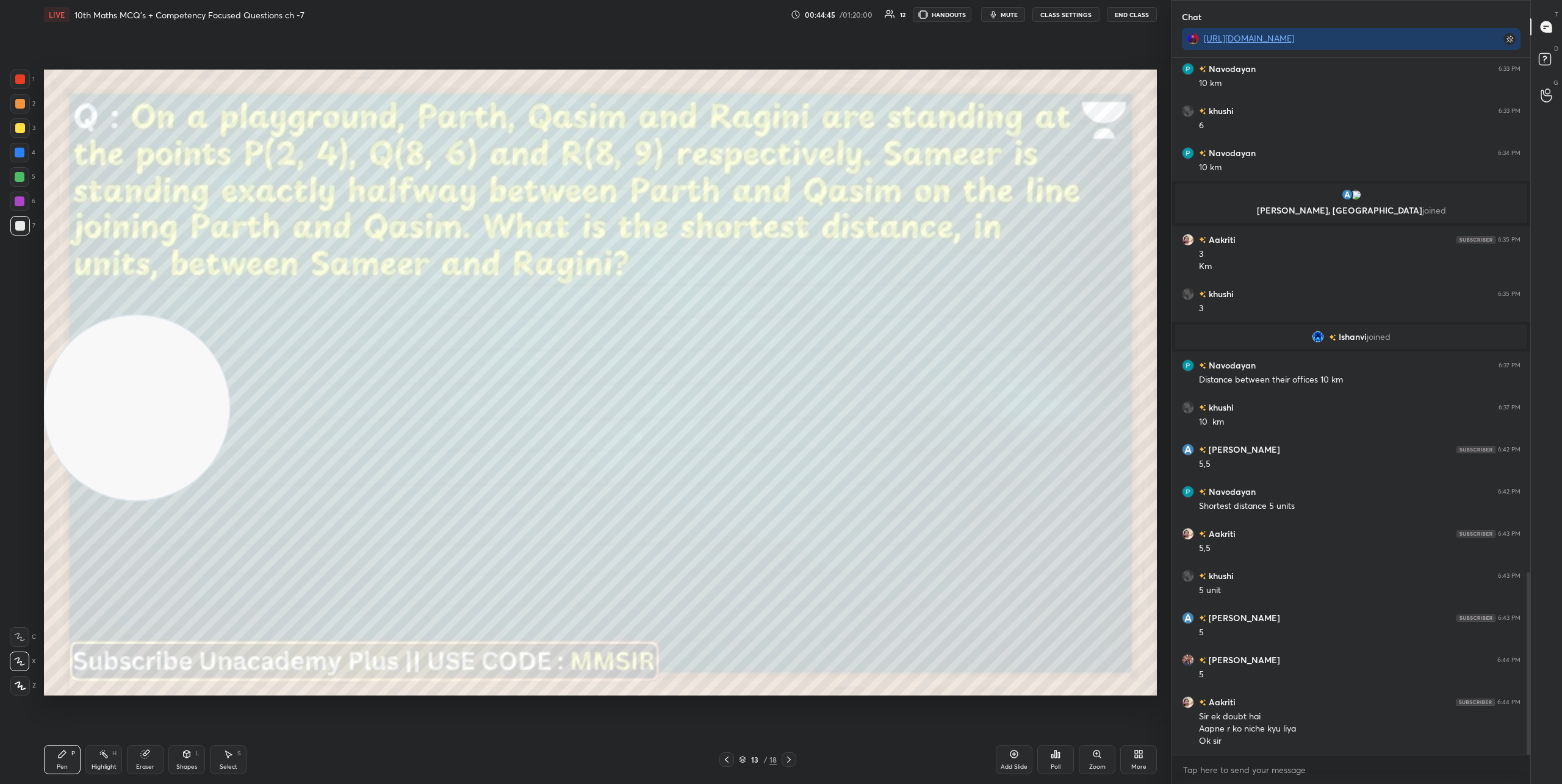
scroll to position [1965, 0]
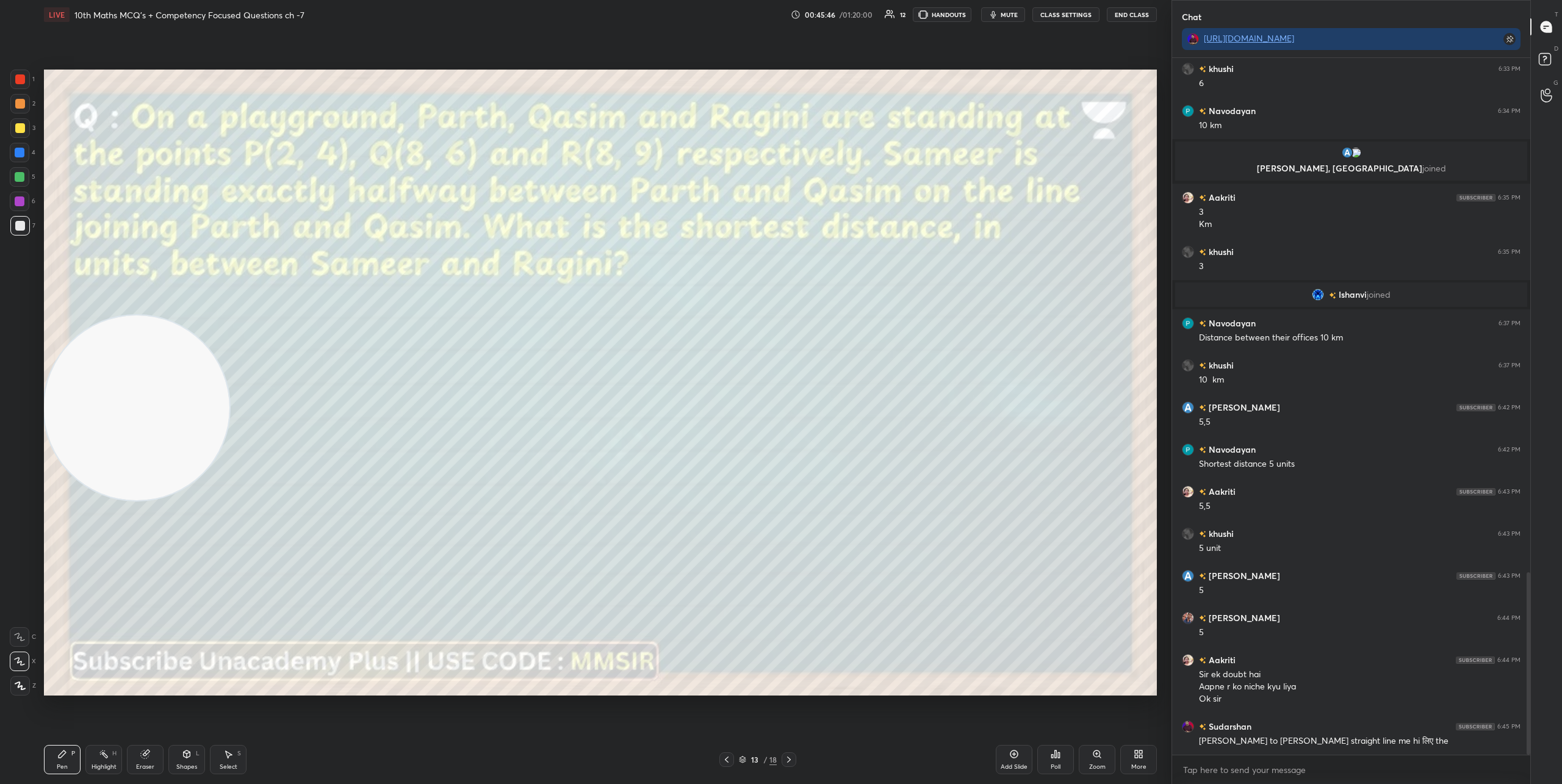
click at [784, 761] on icon at bounding box center [789, 759] width 10 height 10
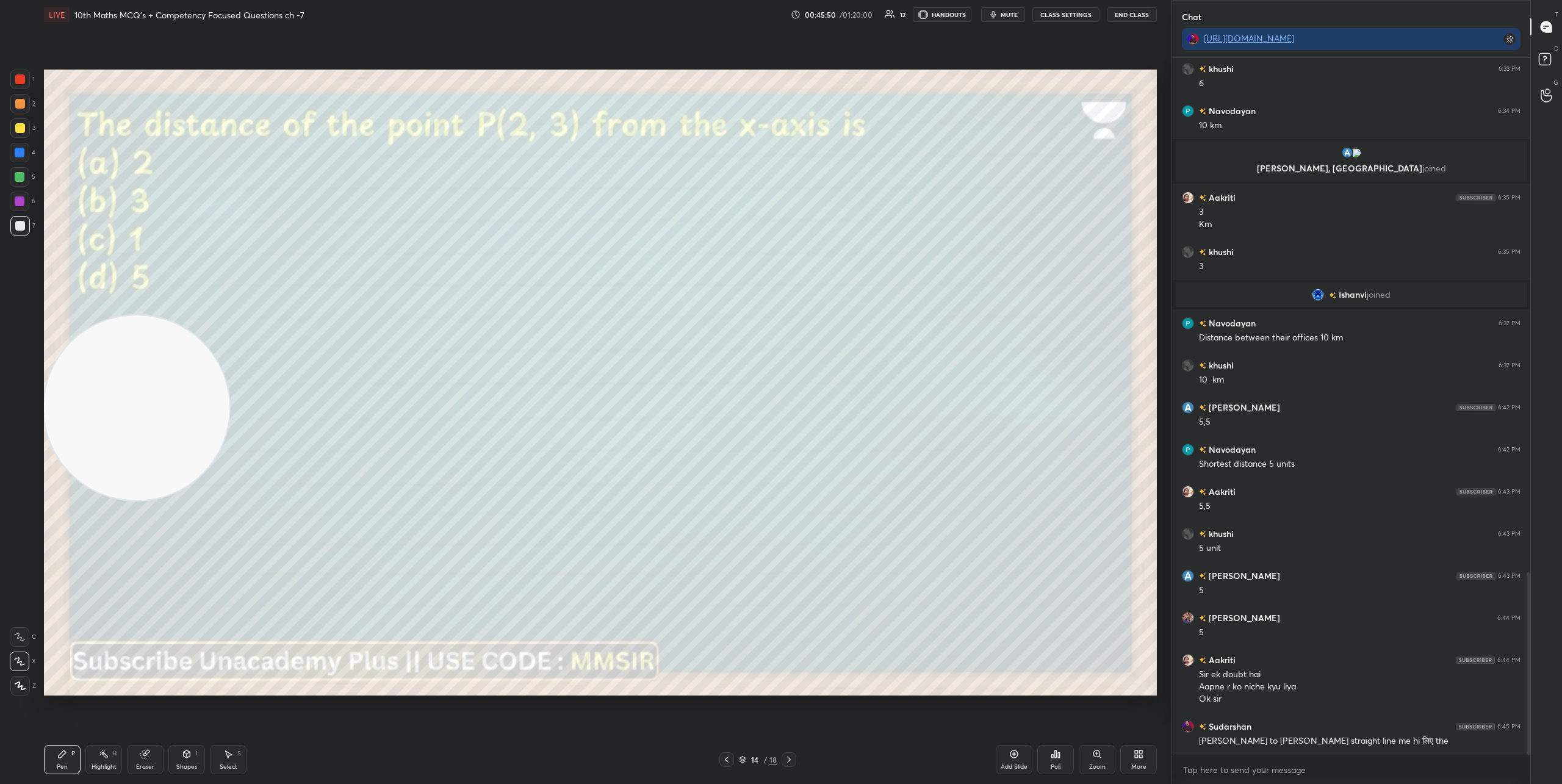
click at [1057, 761] on div "Poll" at bounding box center [1055, 759] width 37 height 29
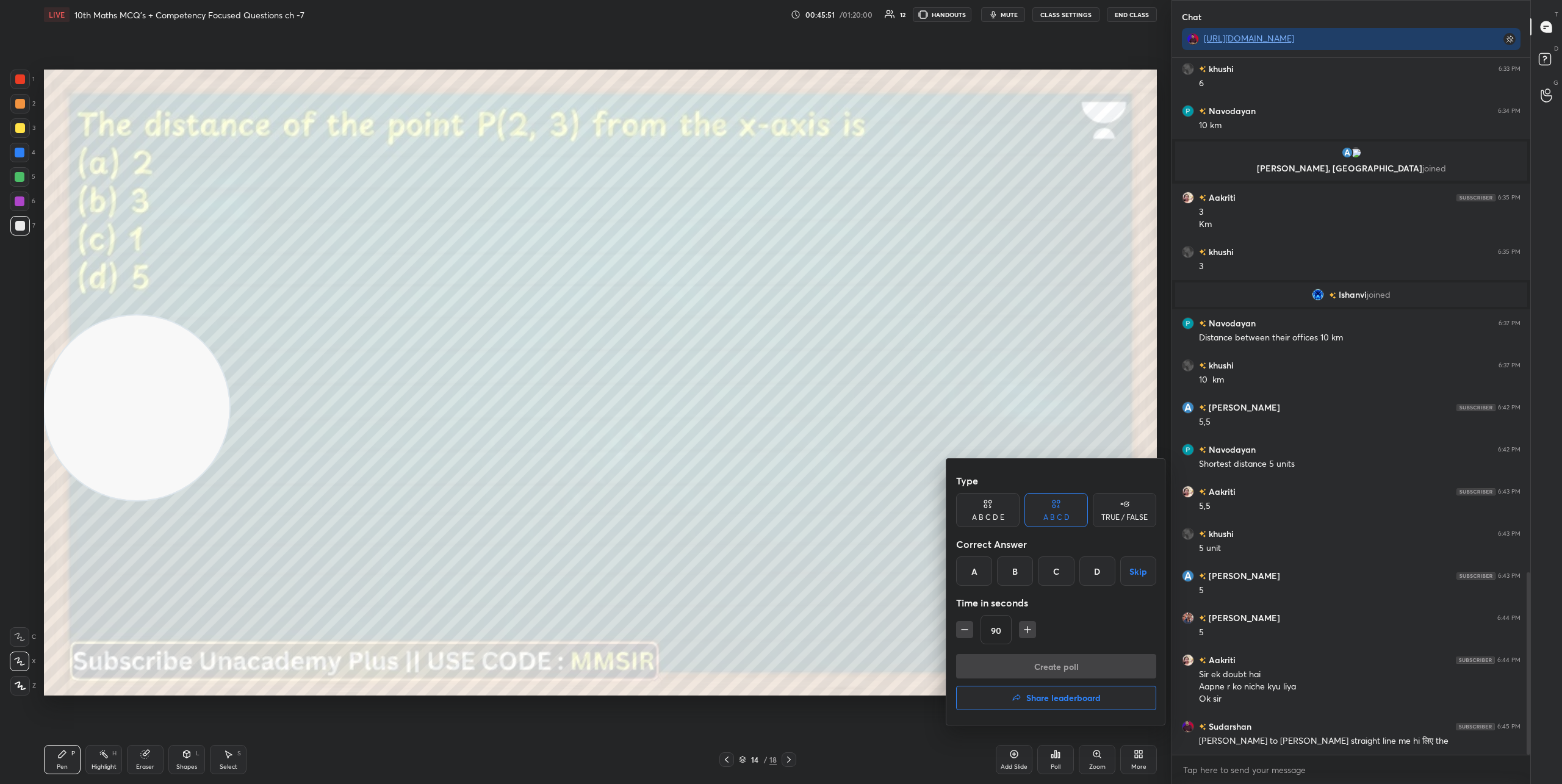
click at [969, 627] on icon "button" at bounding box center [964, 629] width 12 height 12
type input "45"
click at [1024, 575] on div "B" at bounding box center [1015, 571] width 36 height 29
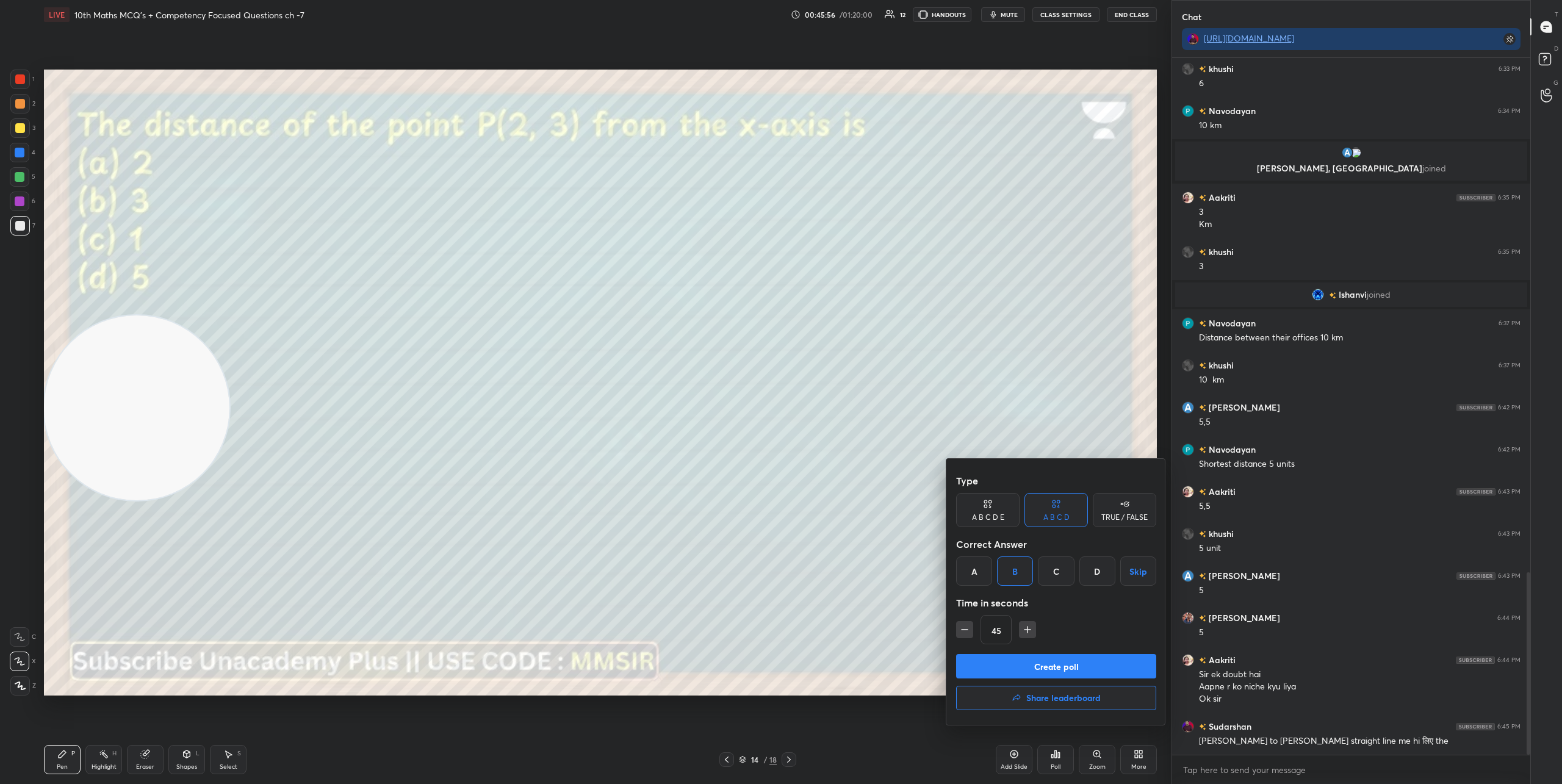
click at [1047, 668] on button "Create poll" at bounding box center [1056, 666] width 200 height 24
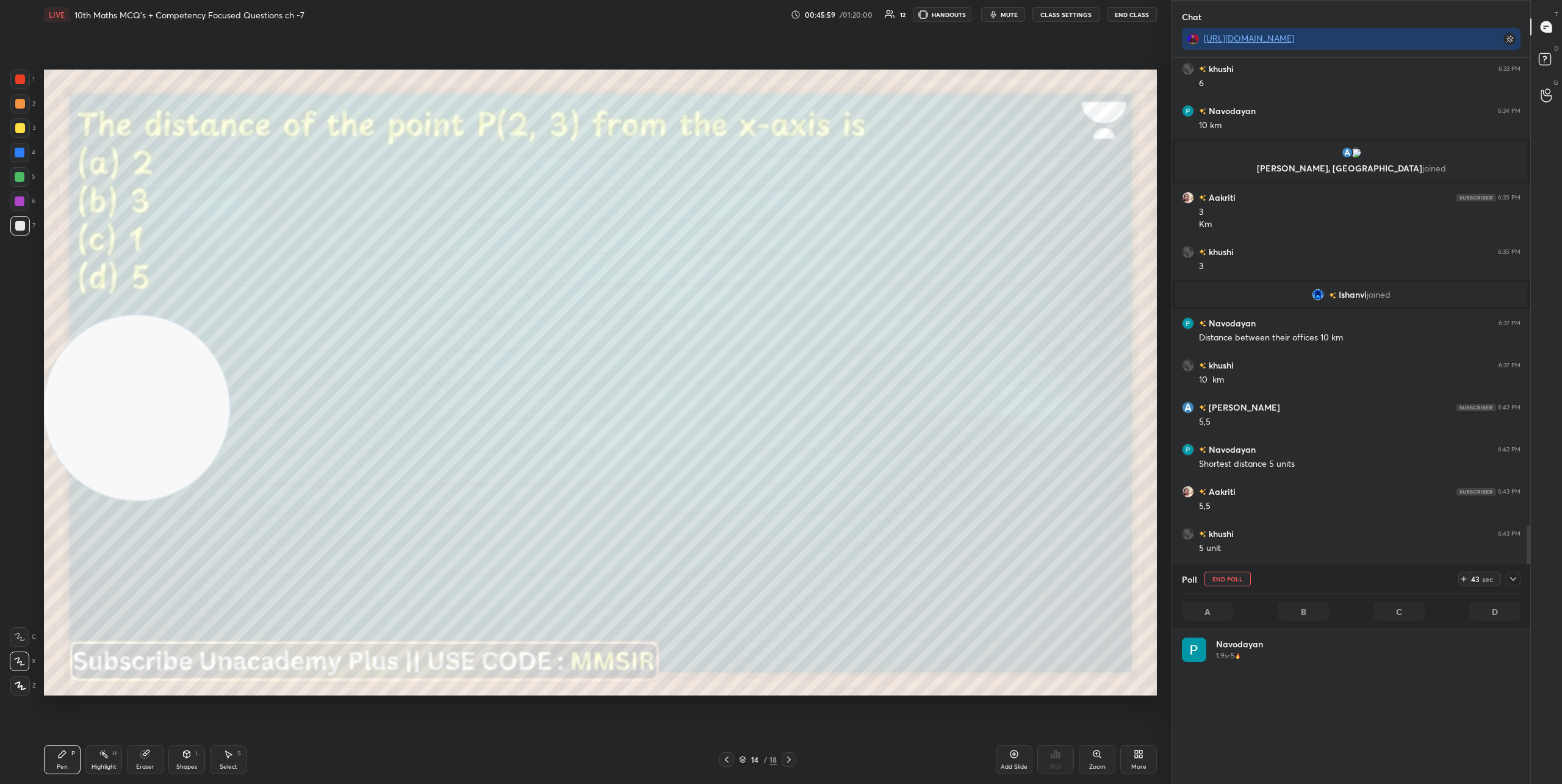
scroll to position [143, 335]
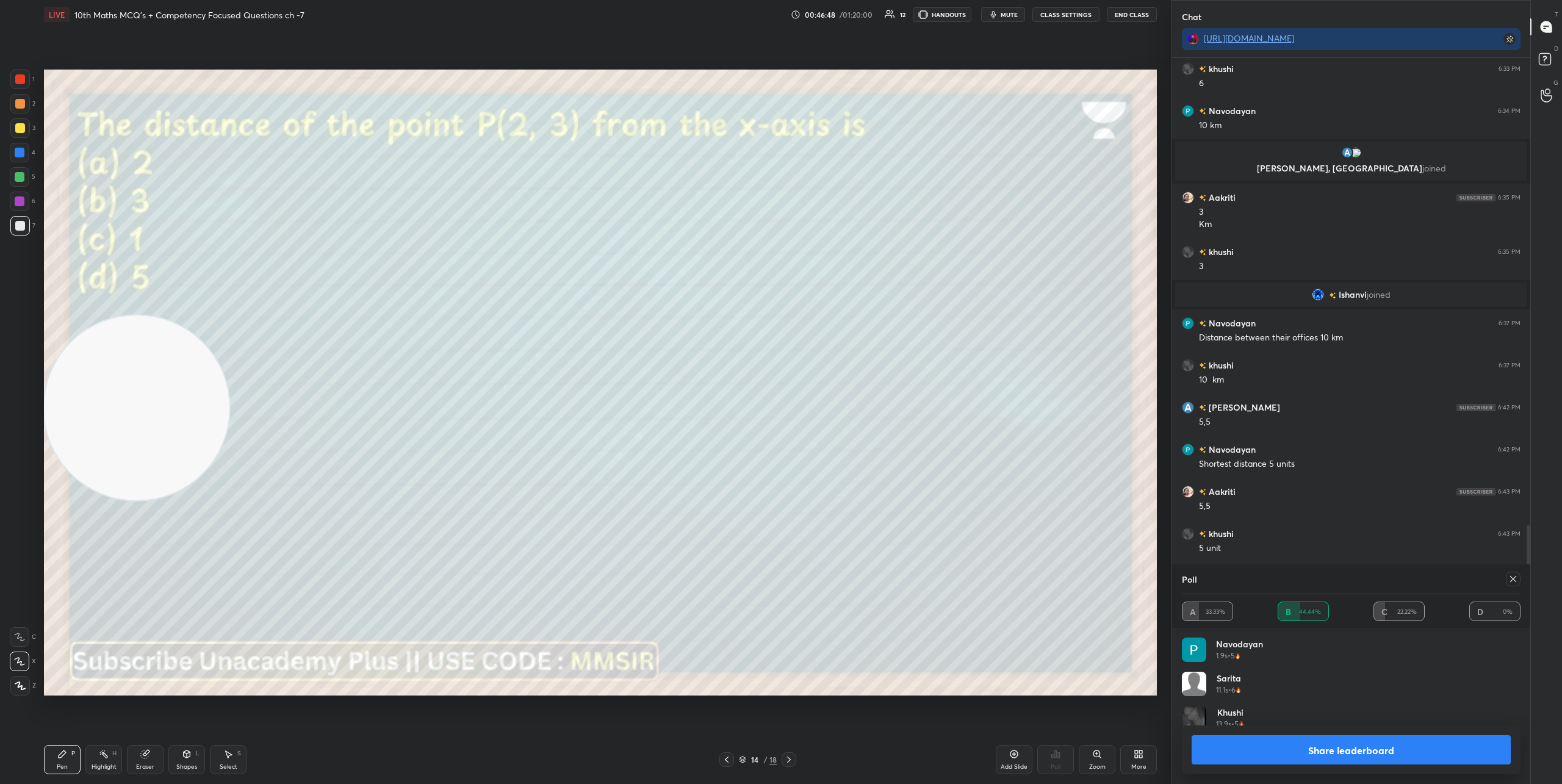
click at [1396, 745] on button "Share leaderboard" at bounding box center [1351, 749] width 319 height 29
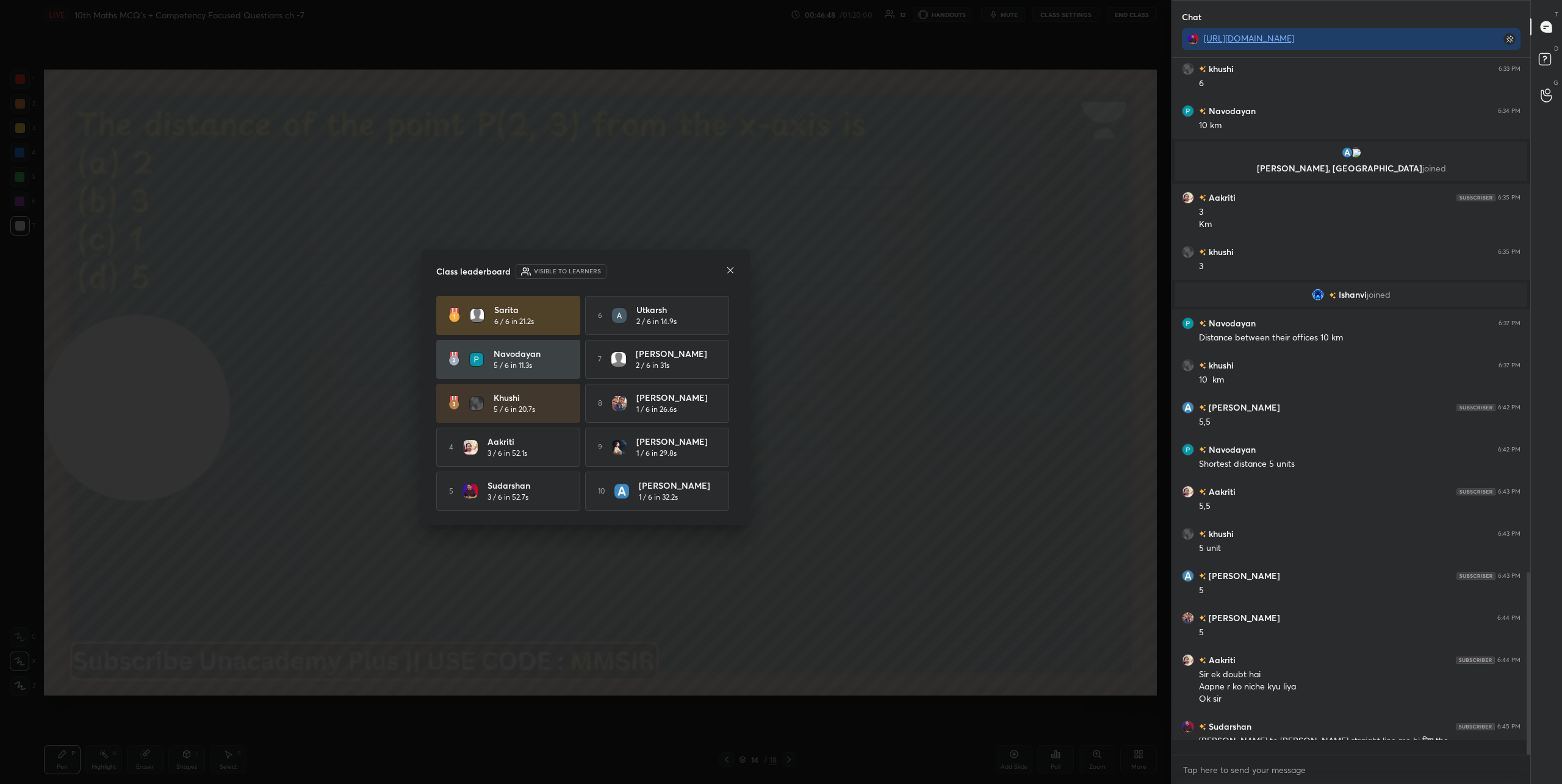
scroll to position [716, 354]
click at [727, 269] on icon at bounding box center [730, 270] width 10 height 10
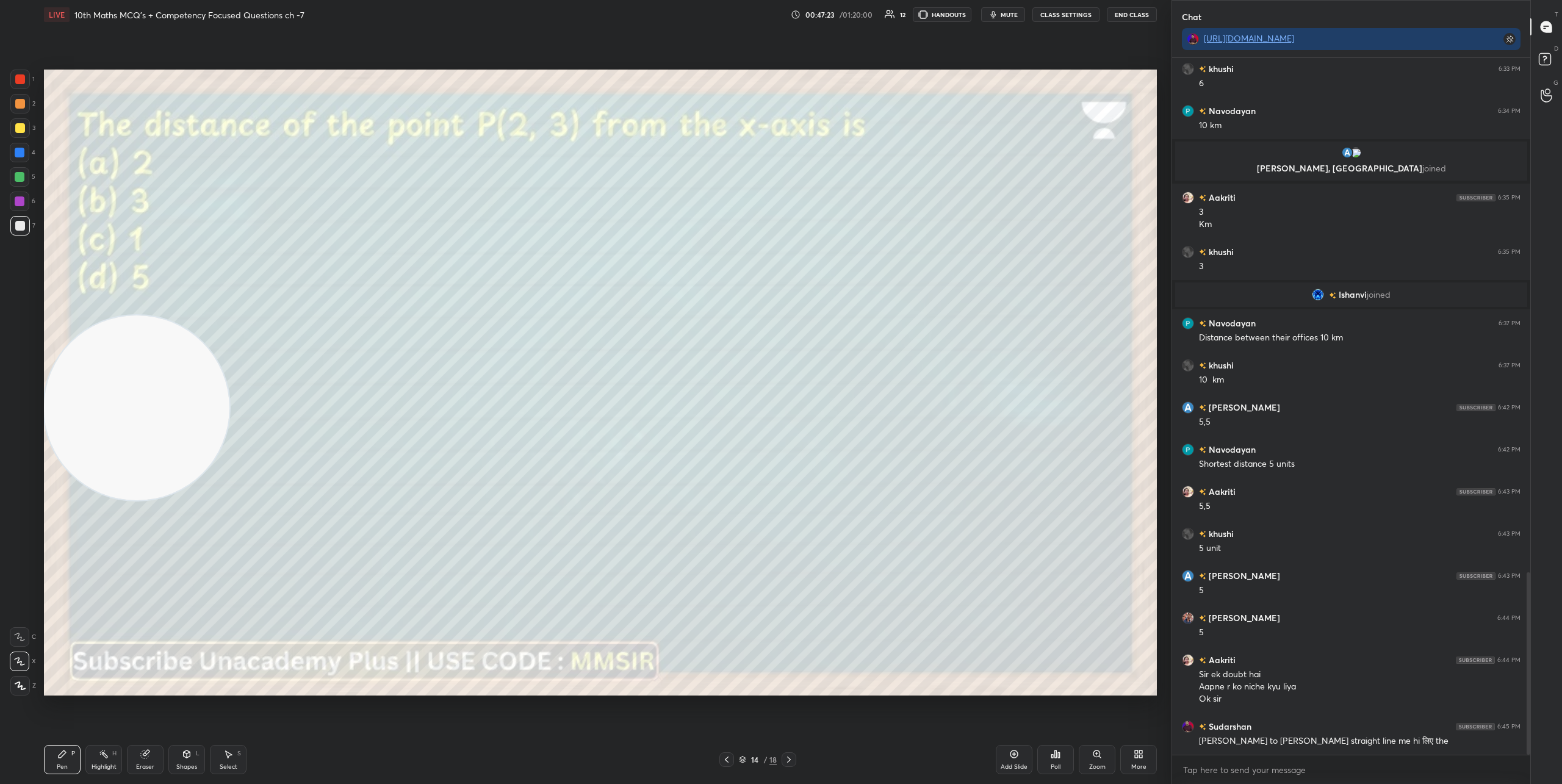
click at [792, 763] on icon at bounding box center [789, 759] width 10 height 10
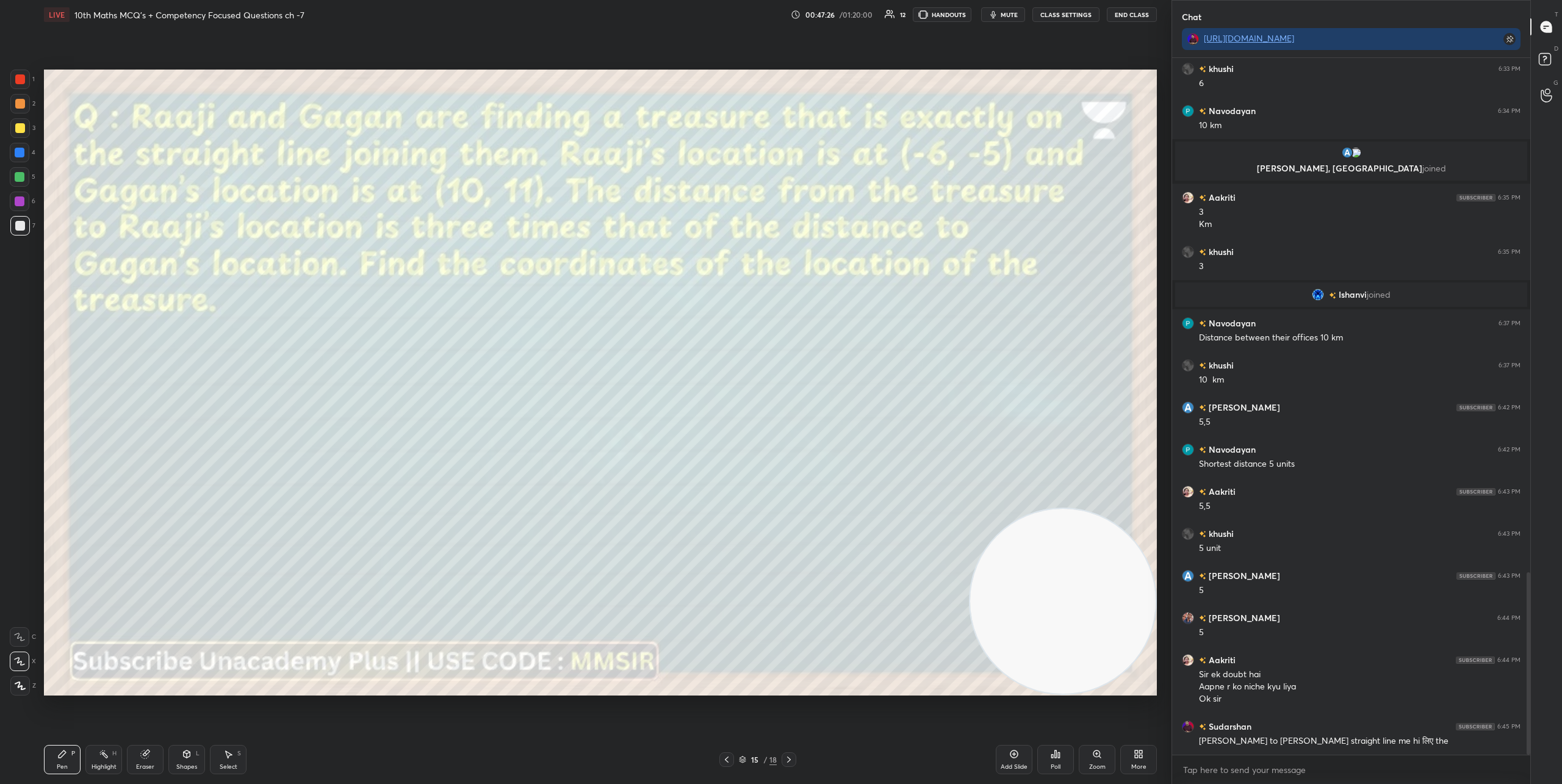
drag, startPoint x: 131, startPoint y: 414, endPoint x: 1121, endPoint y: 633, distance: 1013.9
click at [1121, 633] on video at bounding box center [1063, 601] width 185 height 185
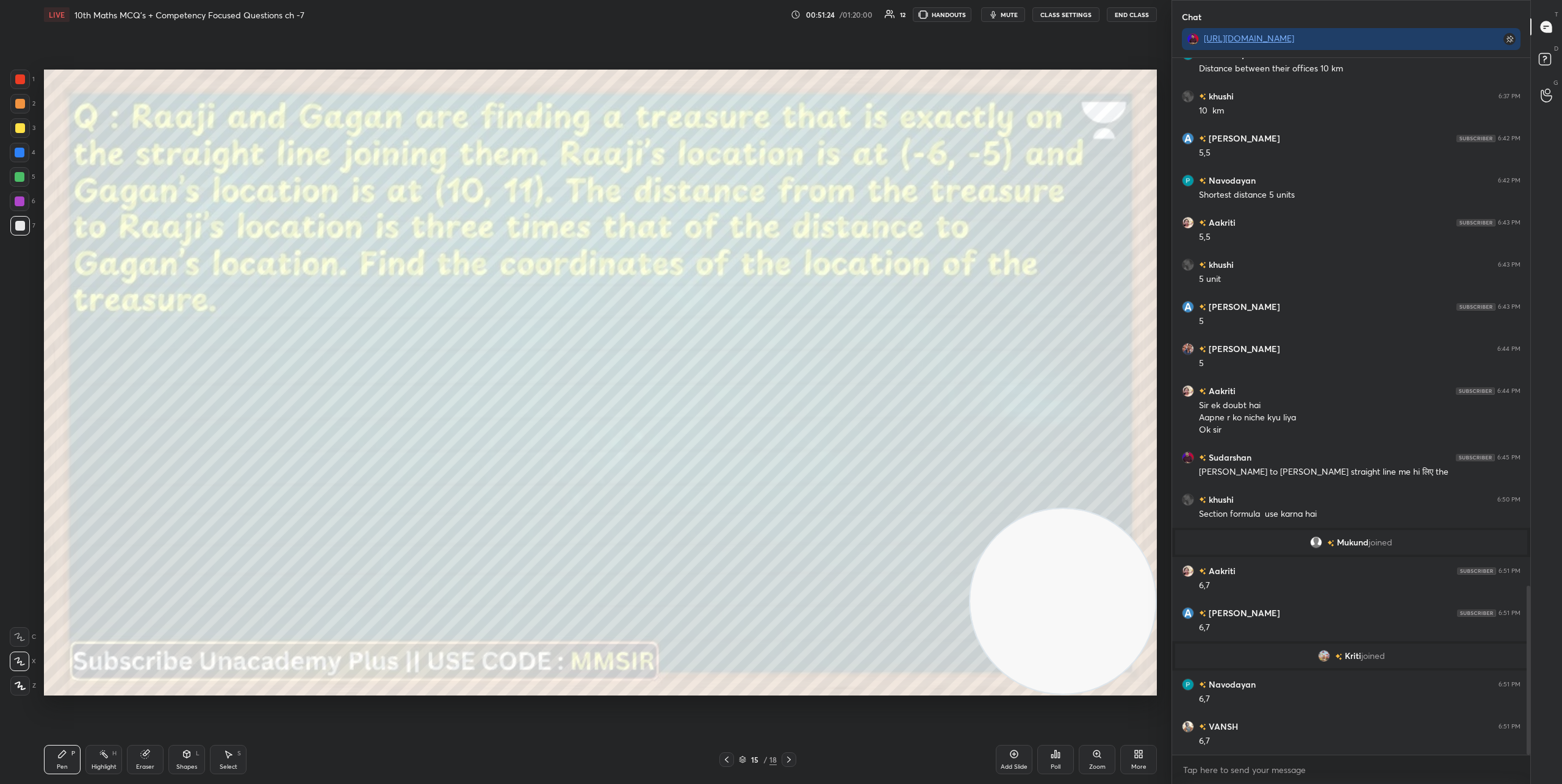
scroll to position [2174, 0]
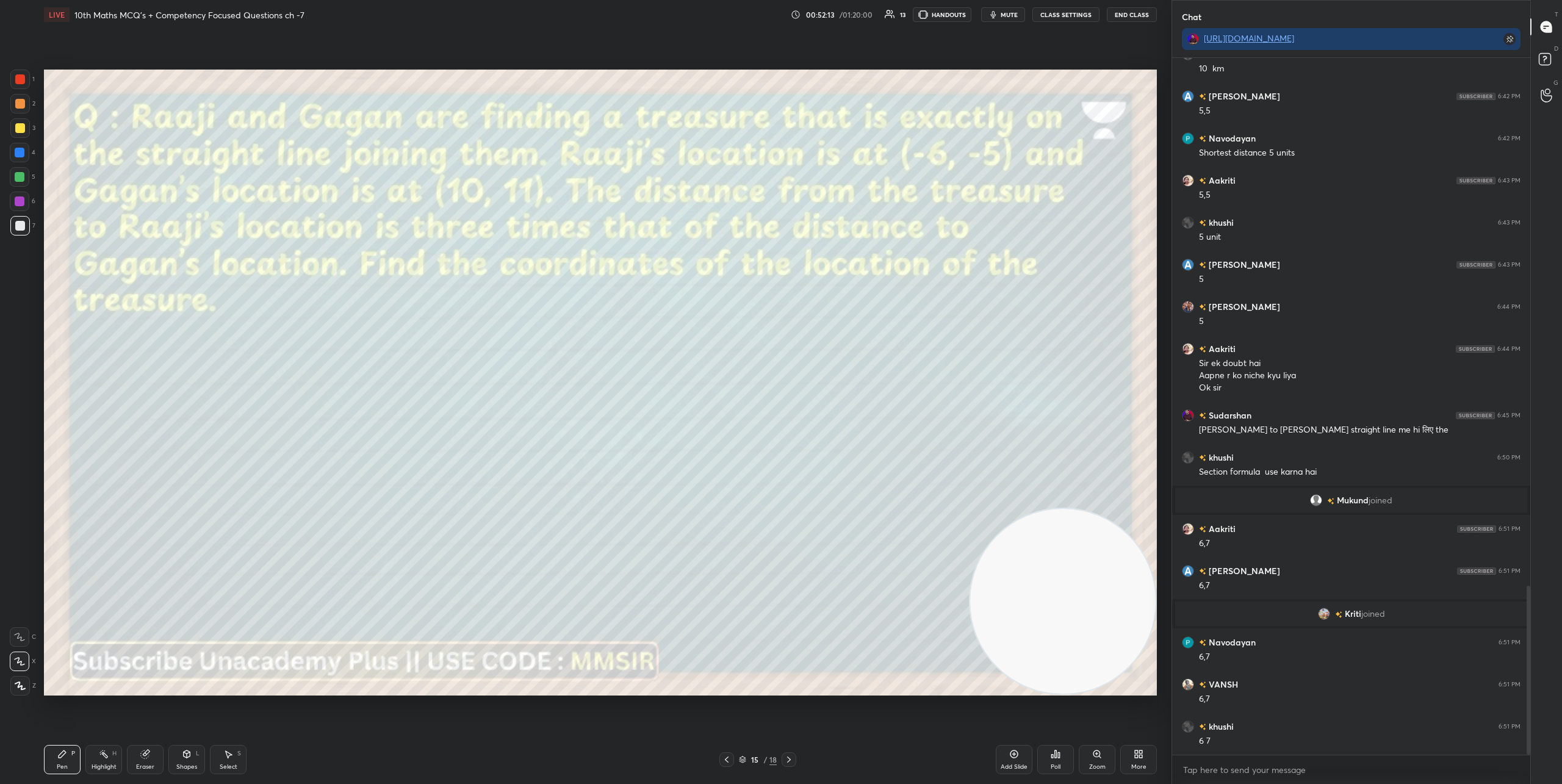
click at [792, 757] on icon at bounding box center [789, 759] width 10 height 10
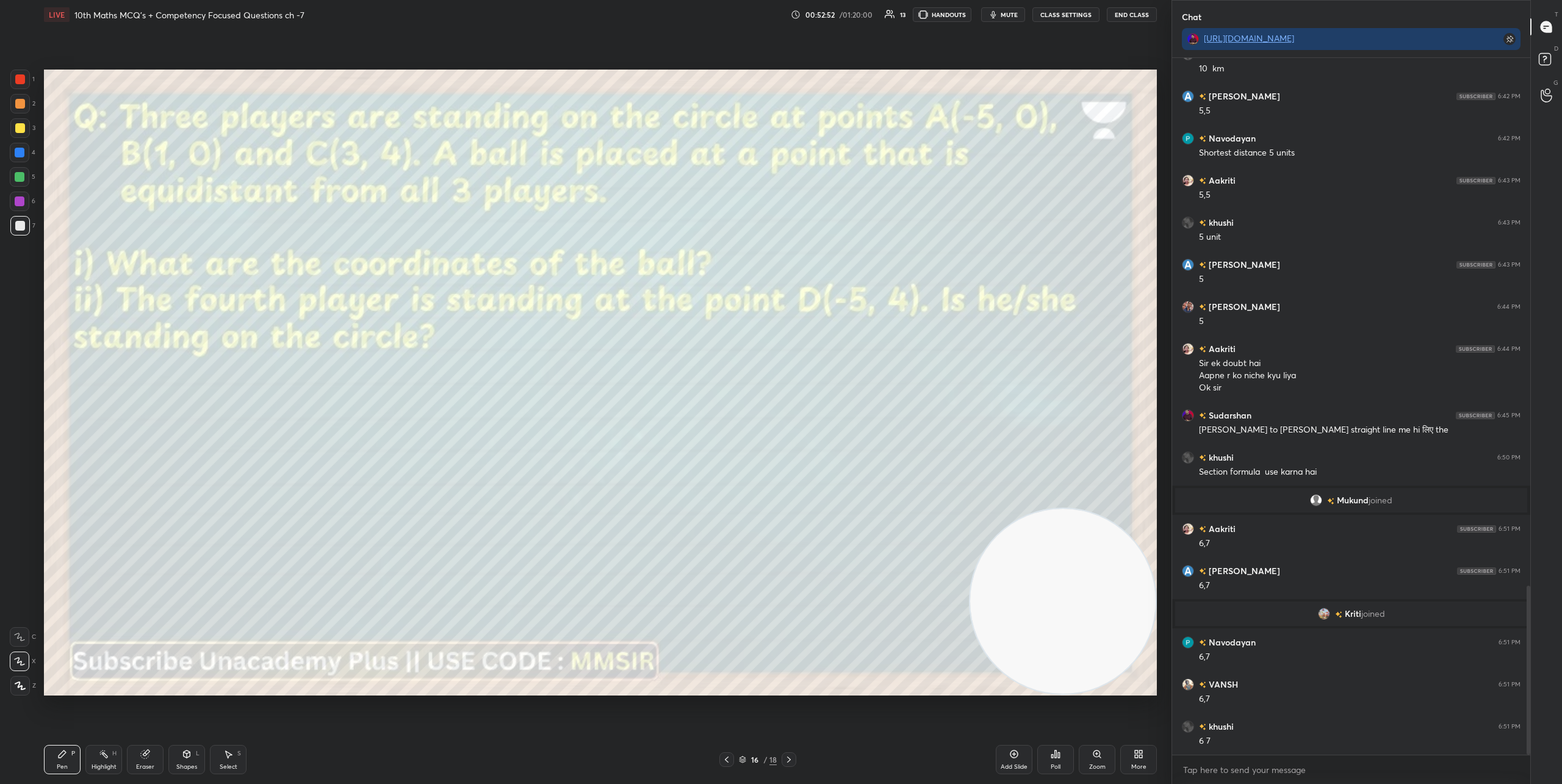
scroll to position [2217, 0]
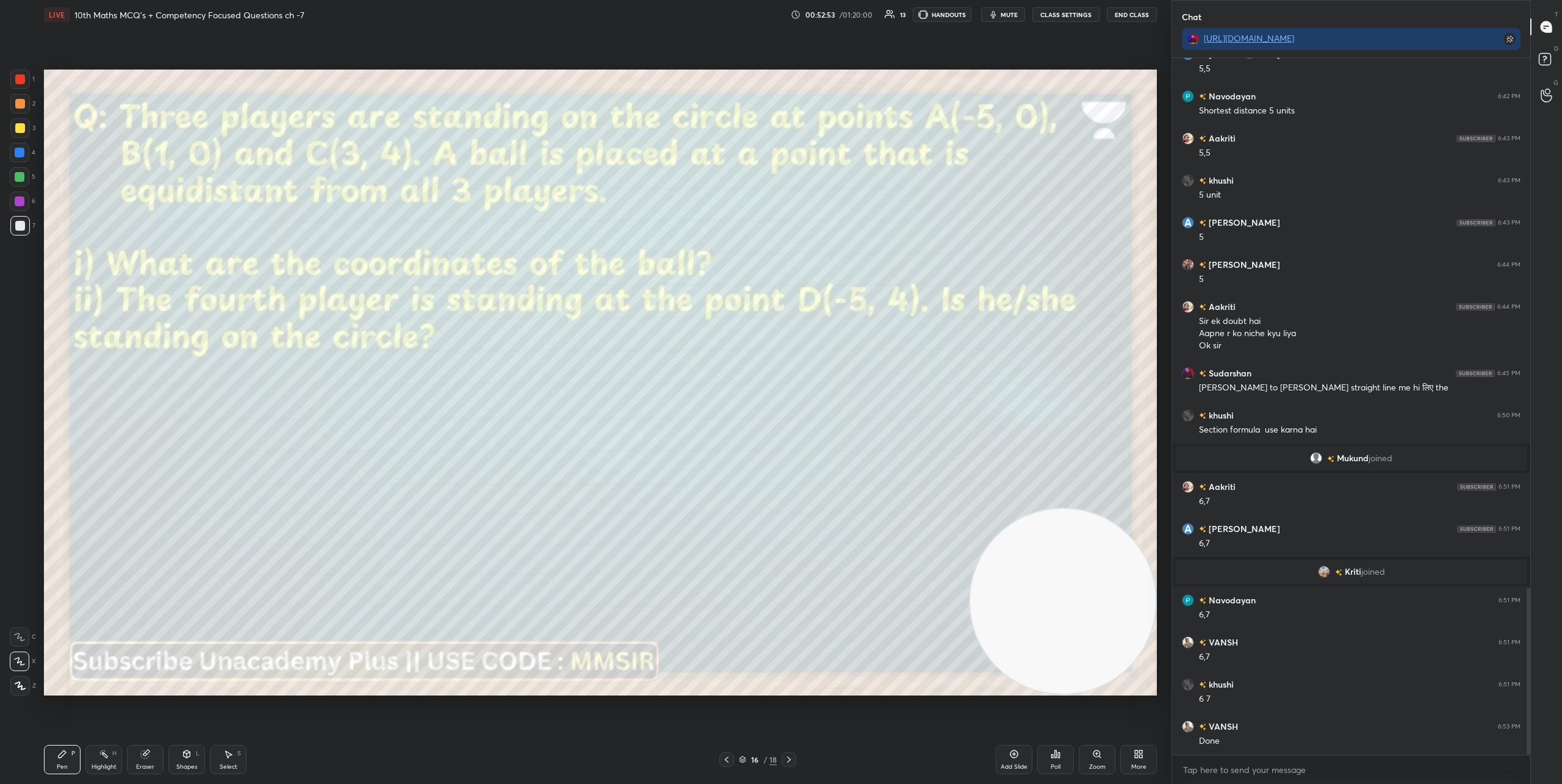
click at [792, 756] on icon at bounding box center [789, 759] width 10 height 10
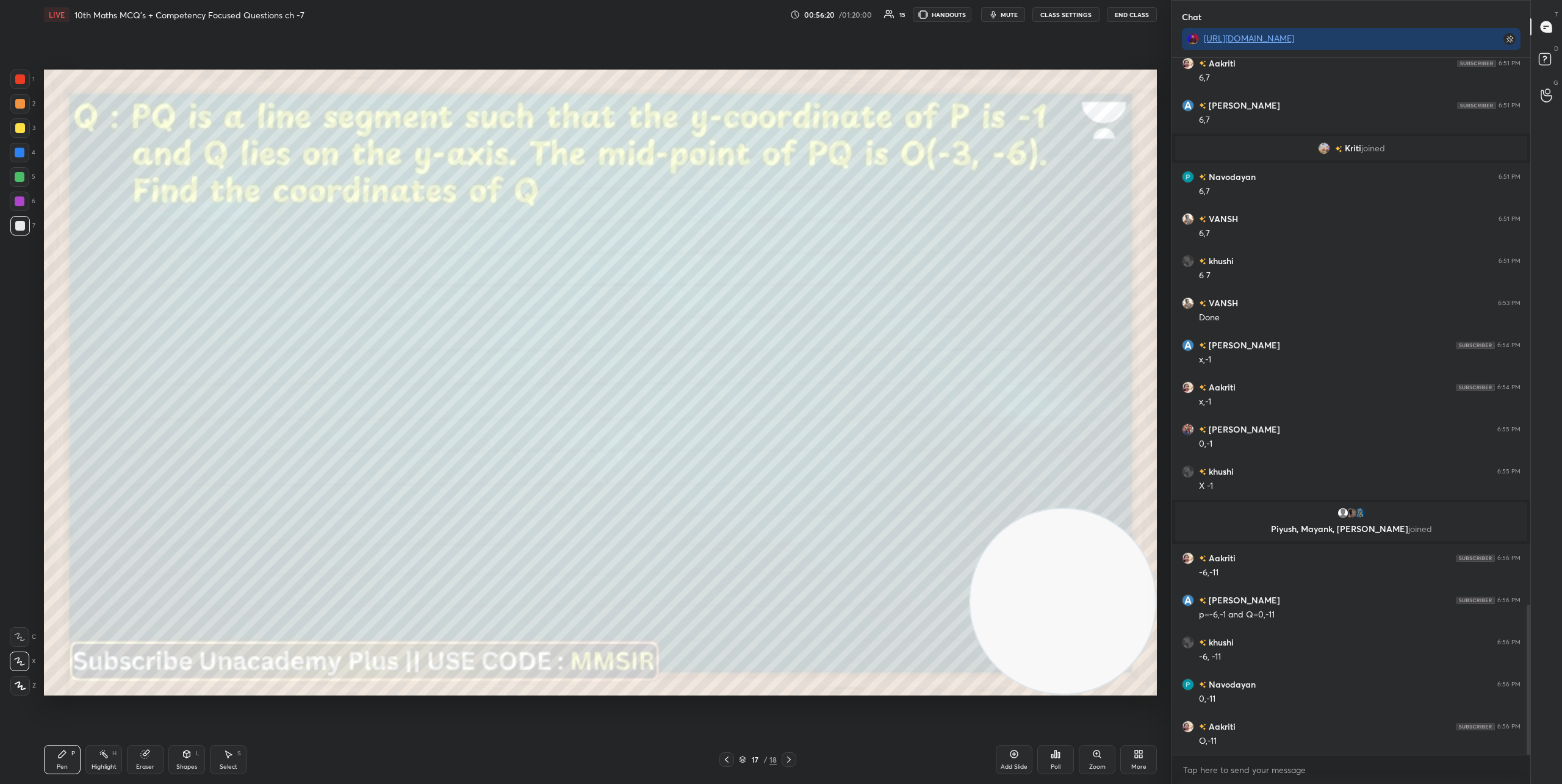
scroll to position [2579, 0]
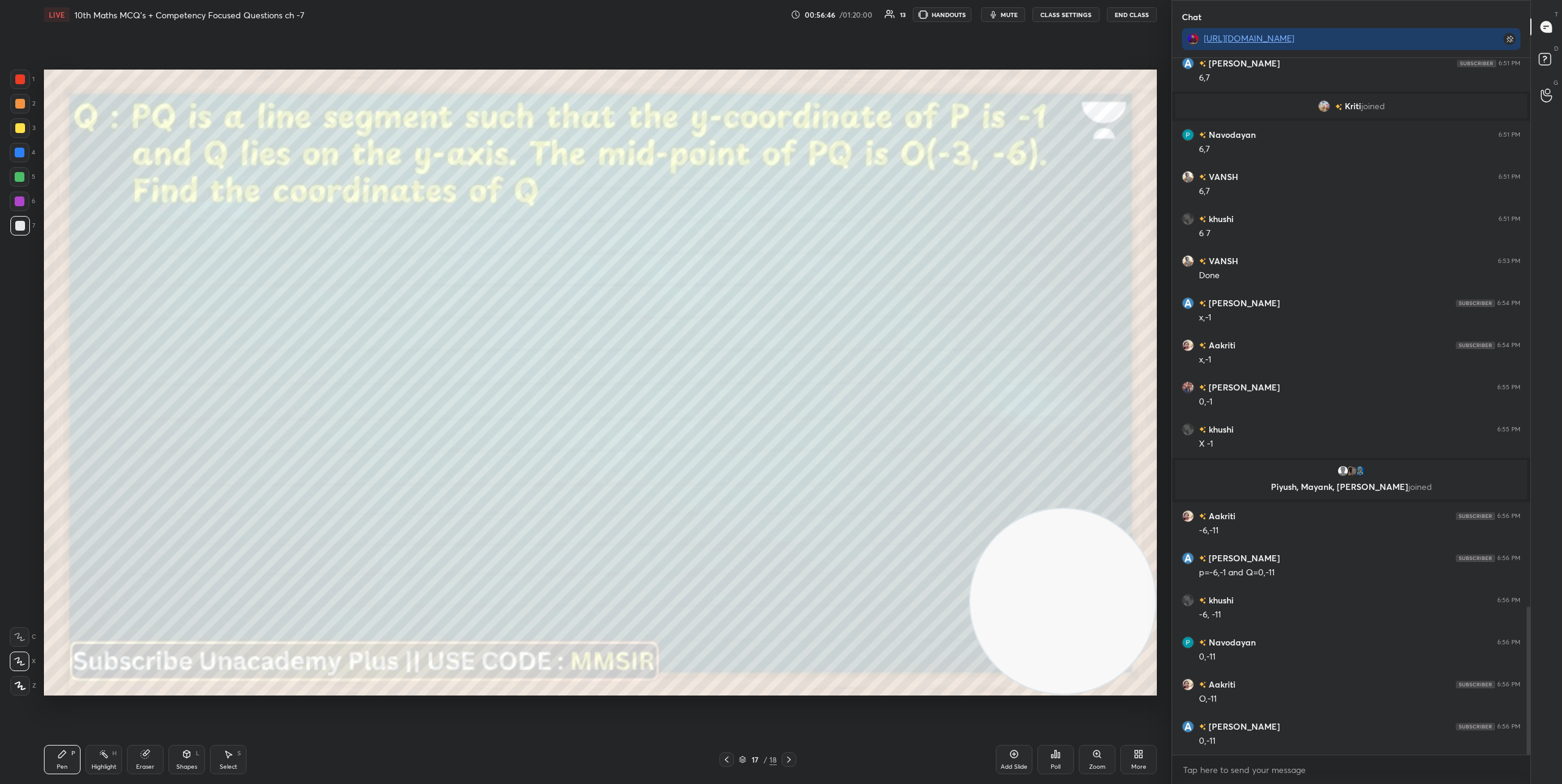
click at [724, 754] on icon at bounding box center [727, 759] width 10 height 10
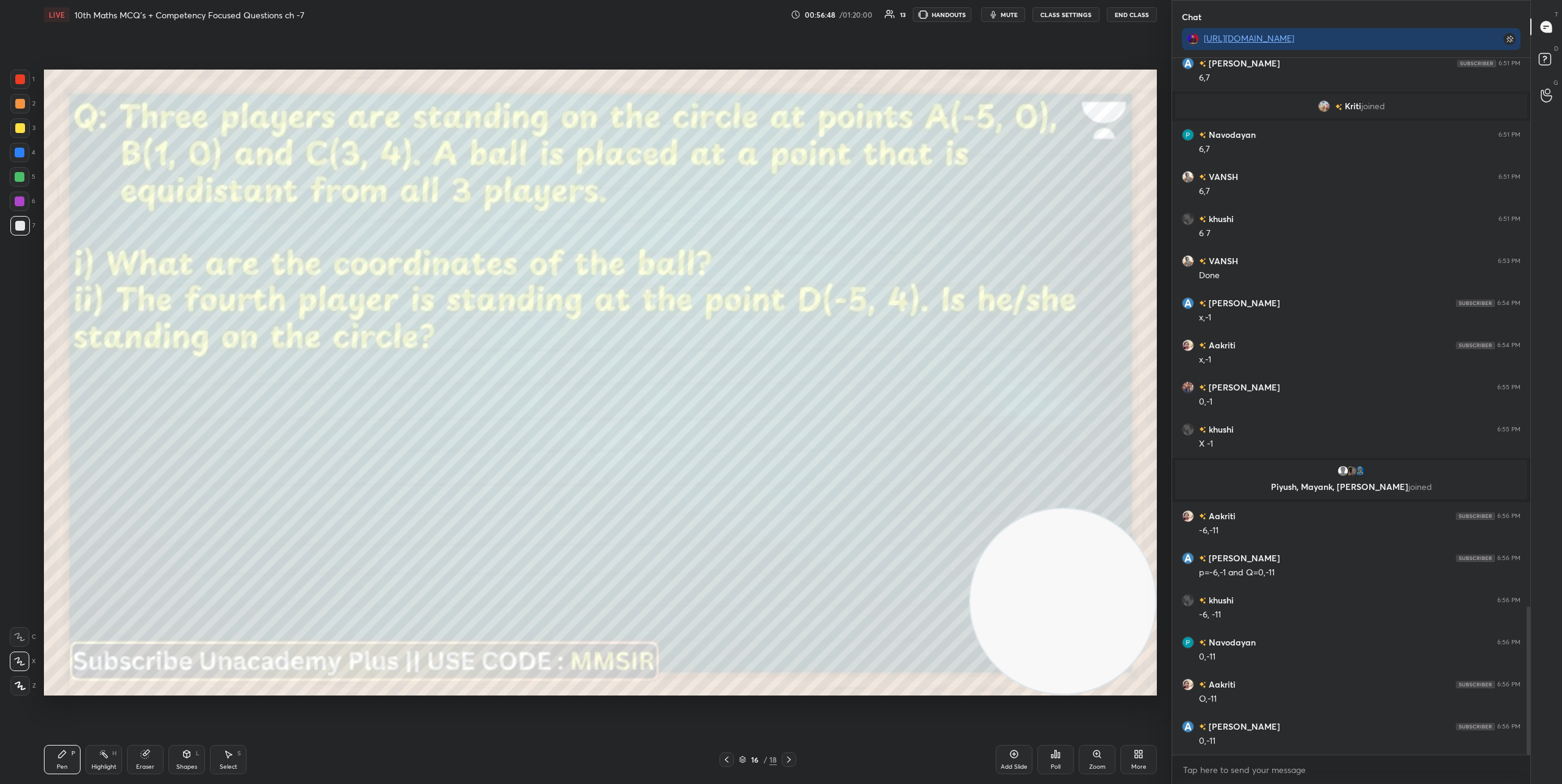
scroll to position [2621, 0]
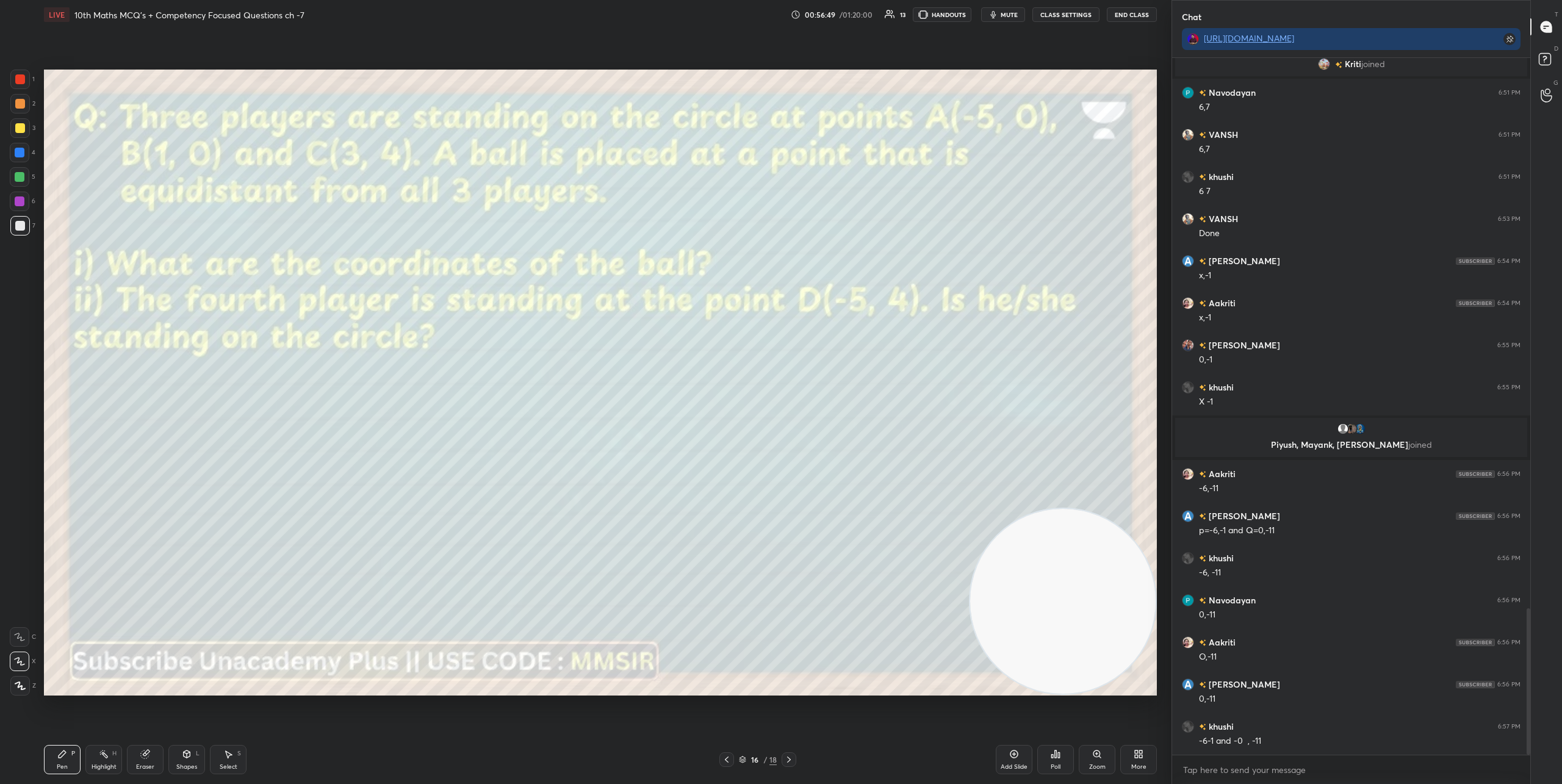
click at [790, 761] on icon at bounding box center [789, 759] width 10 height 10
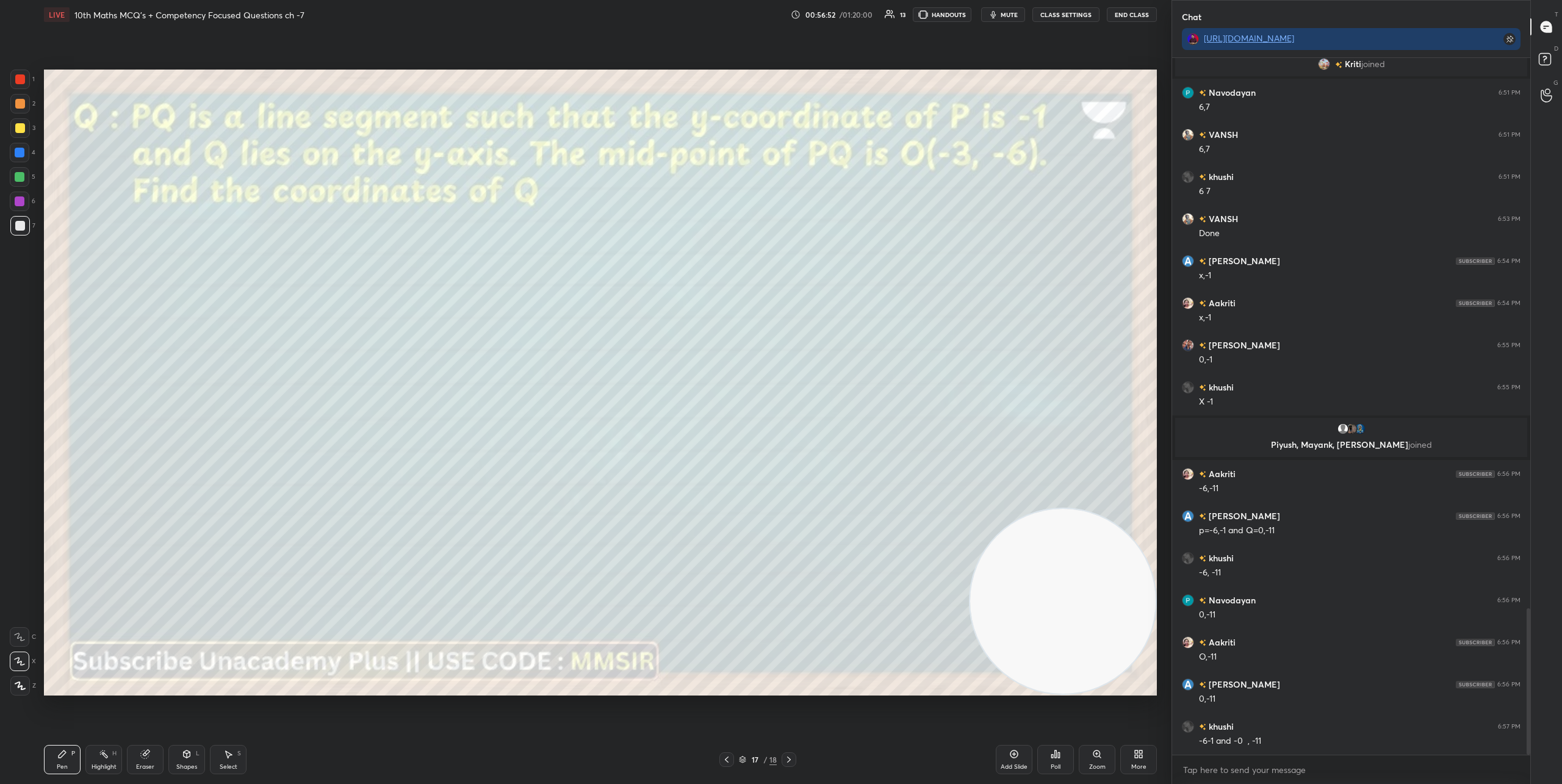
scroll to position [2650, 0]
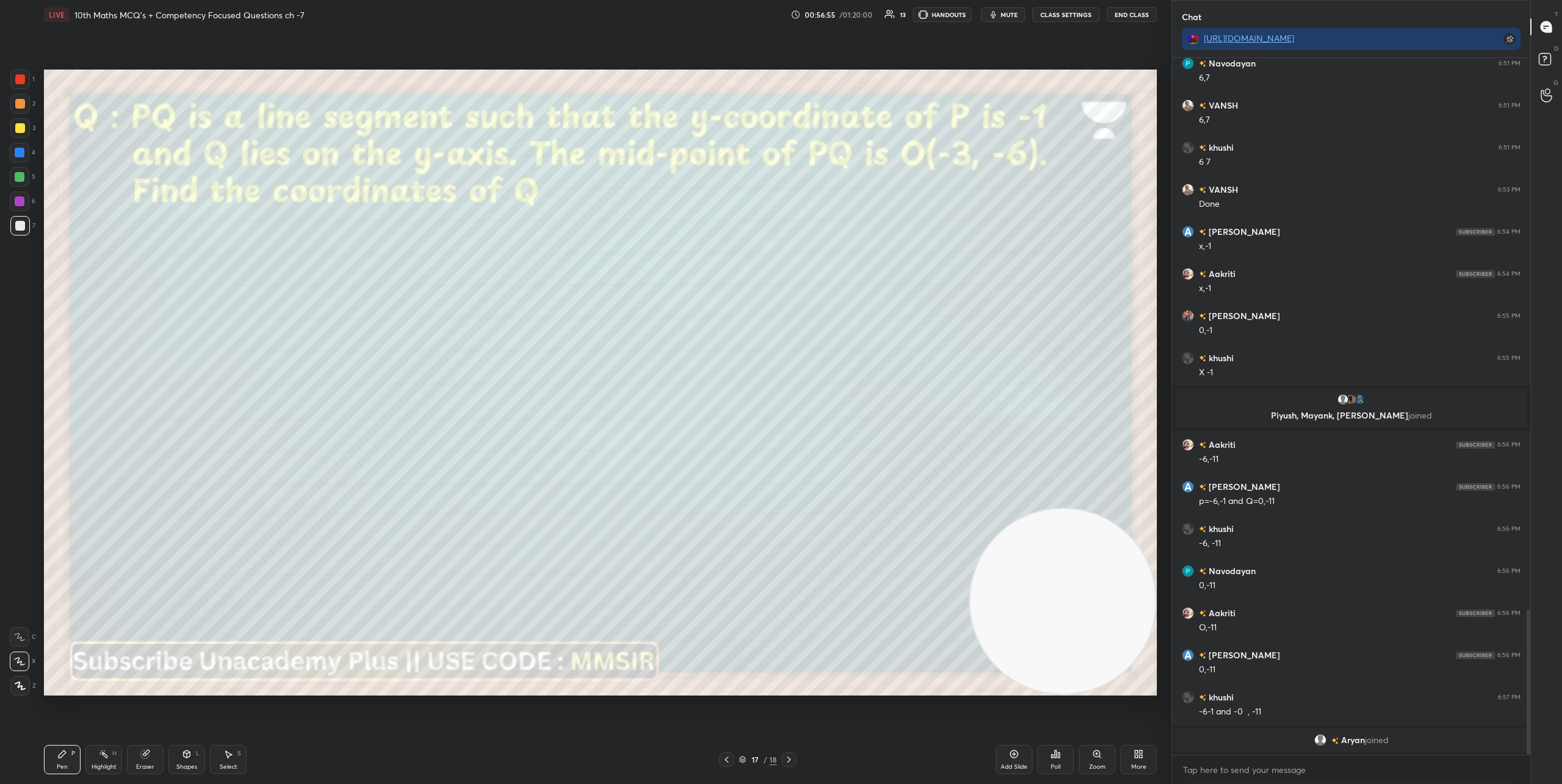
click at [790, 761] on icon at bounding box center [789, 759] width 10 height 10
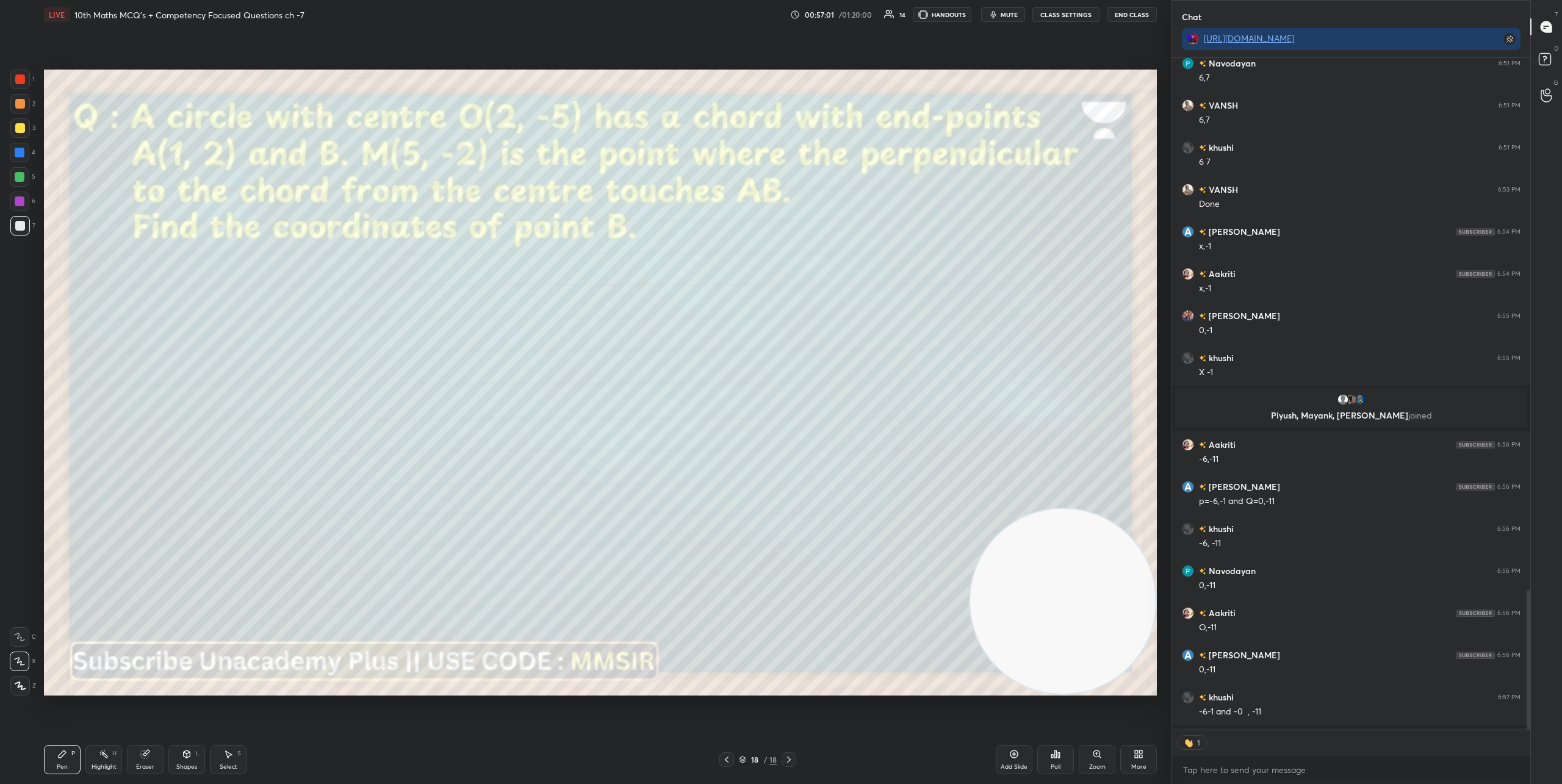
scroll to position [668, 354]
click at [790, 761] on icon at bounding box center [789, 759] width 10 height 10
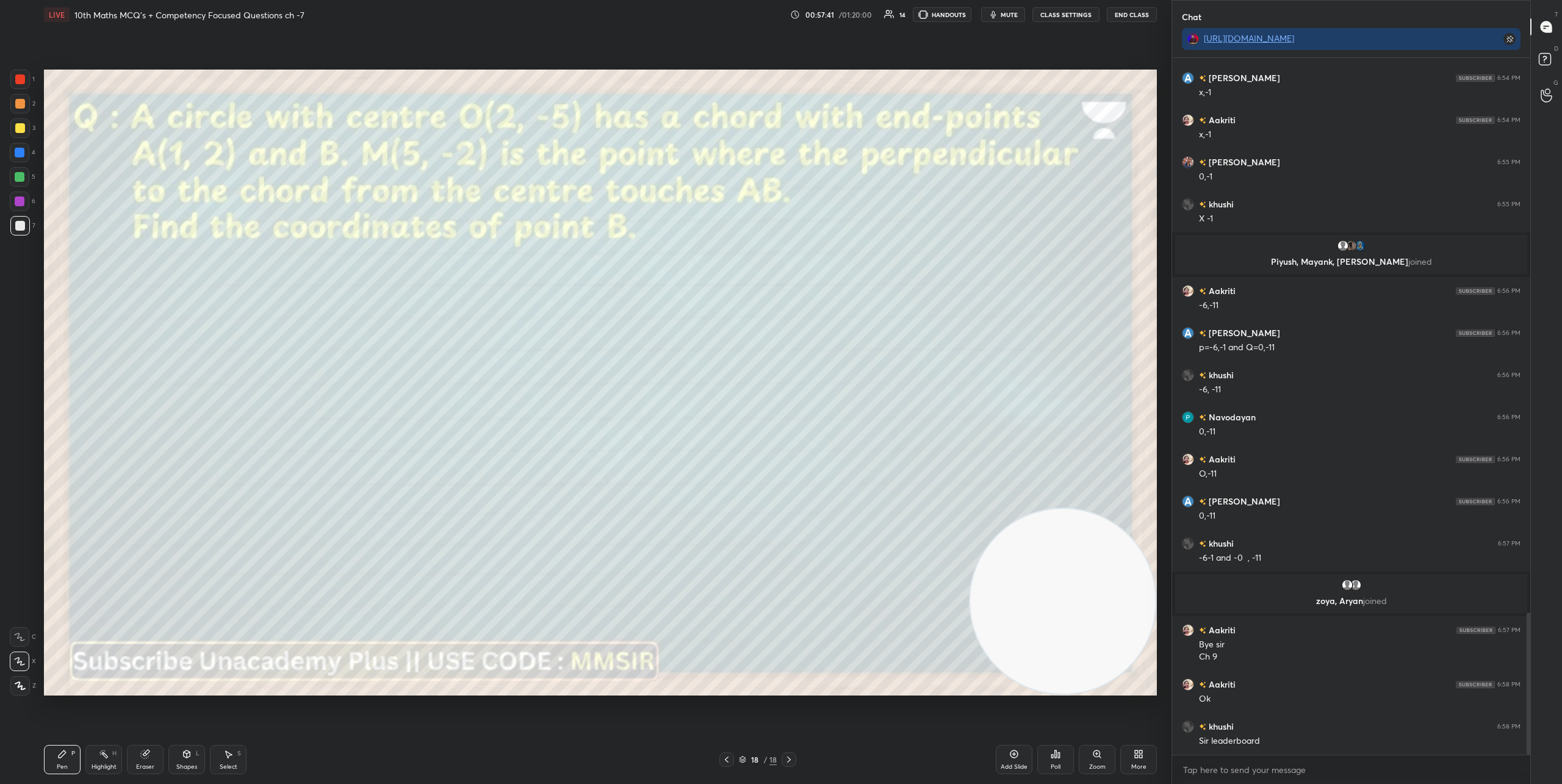
scroll to position [2763, 0]
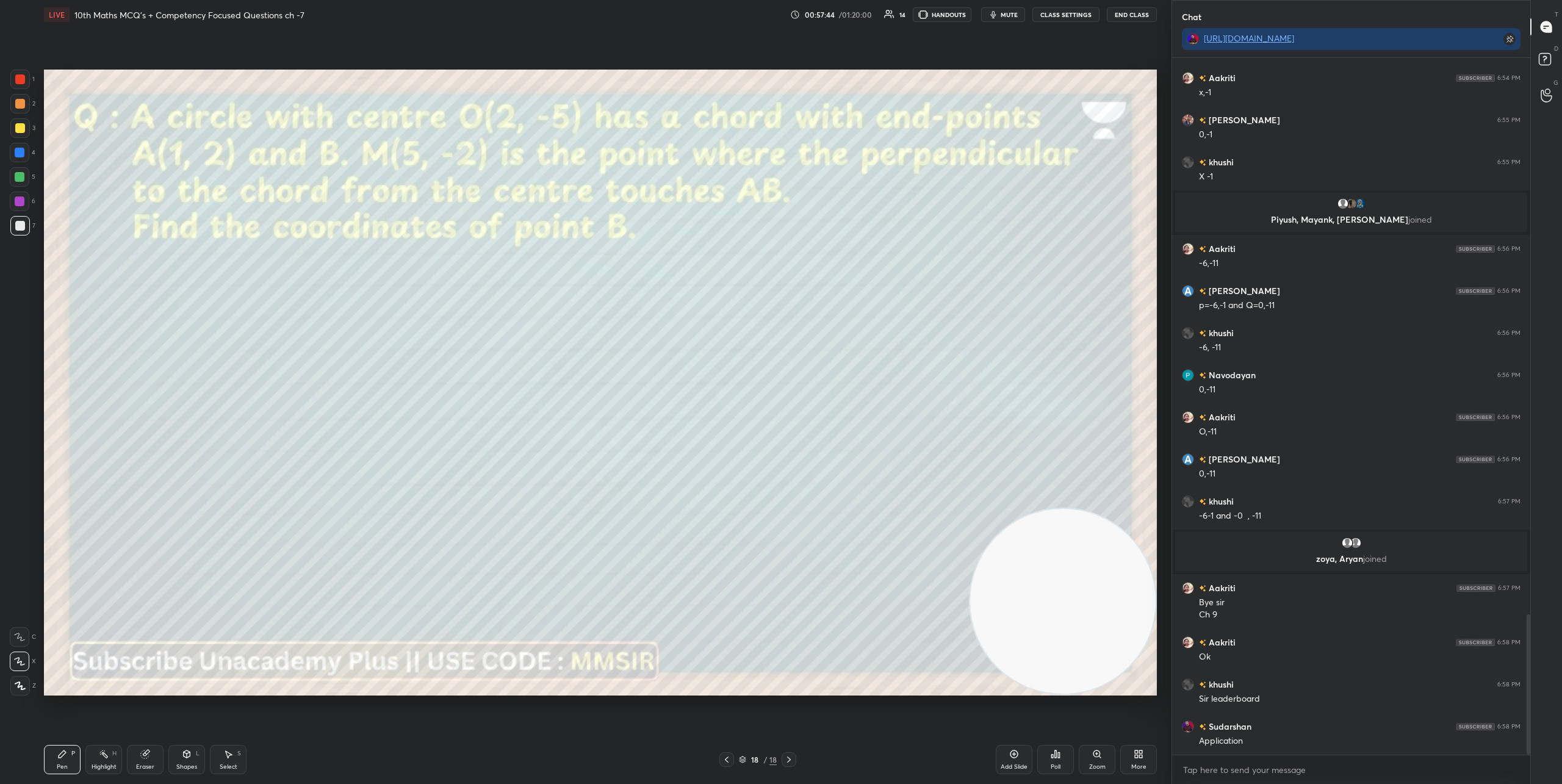
click at [1056, 758] on div "Poll" at bounding box center [1055, 759] width 37 height 29
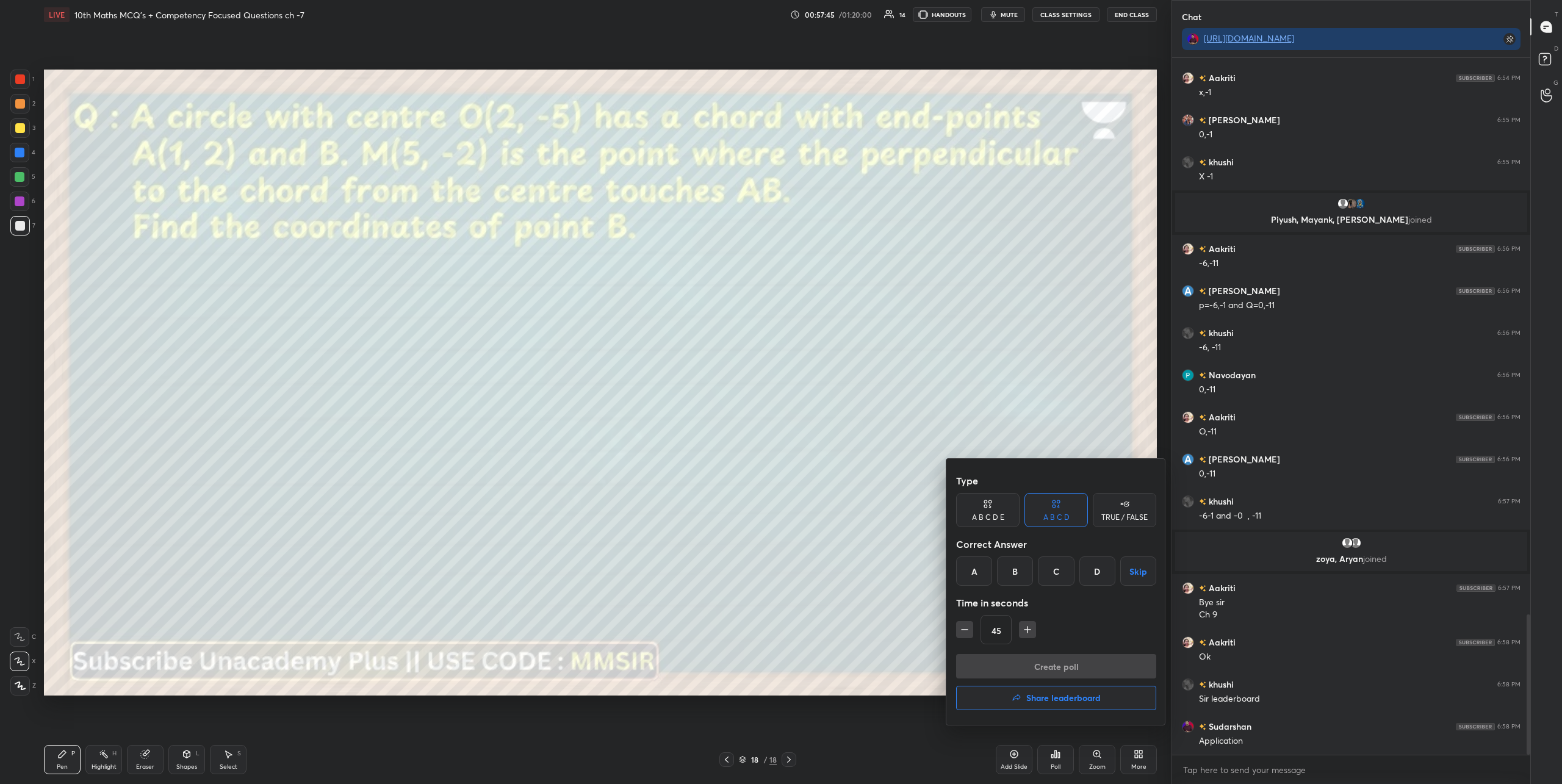
click at [1103, 700] on button "Share leaderboard" at bounding box center [1056, 698] width 200 height 24
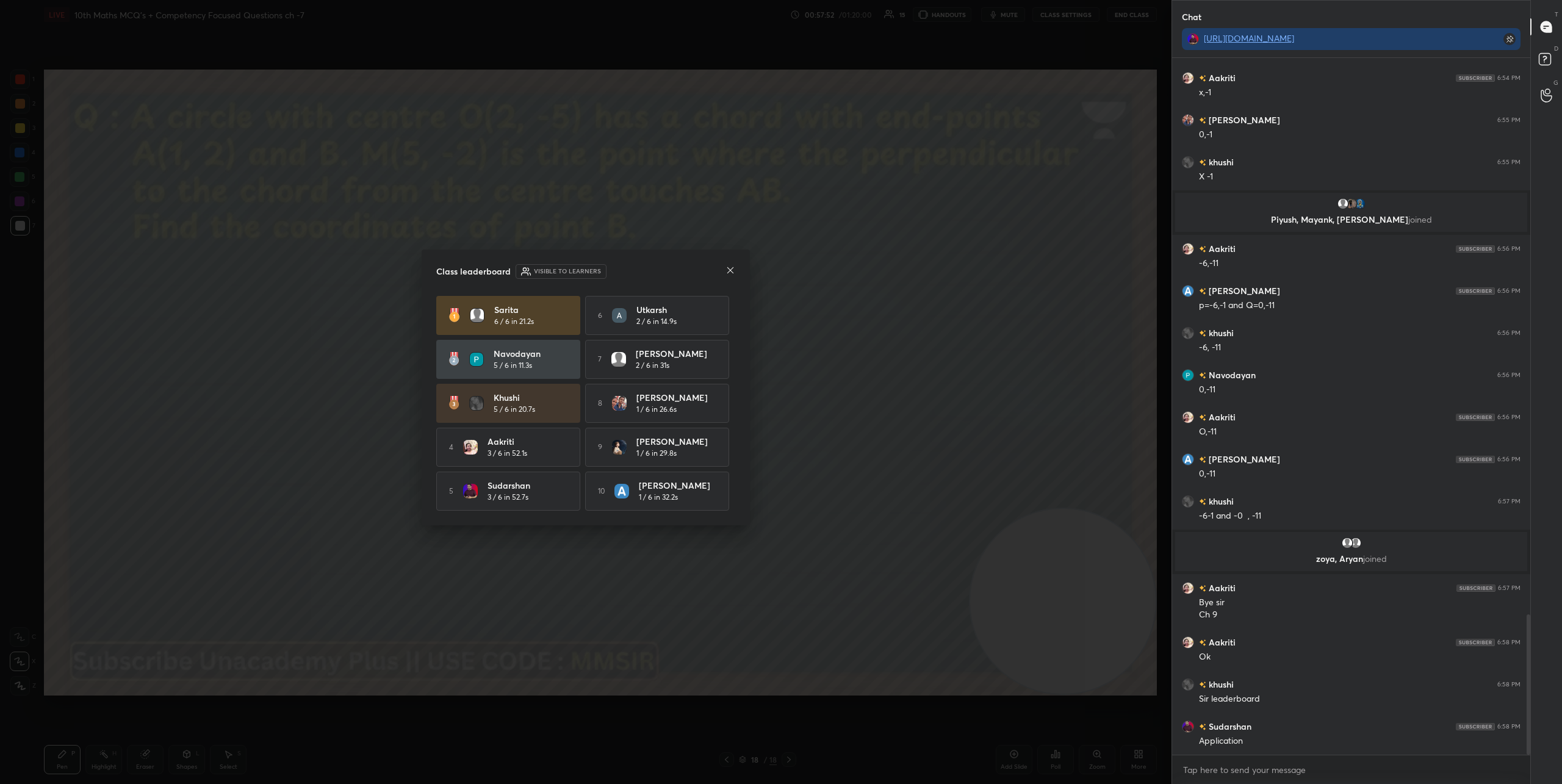
scroll to position [2805, 0]
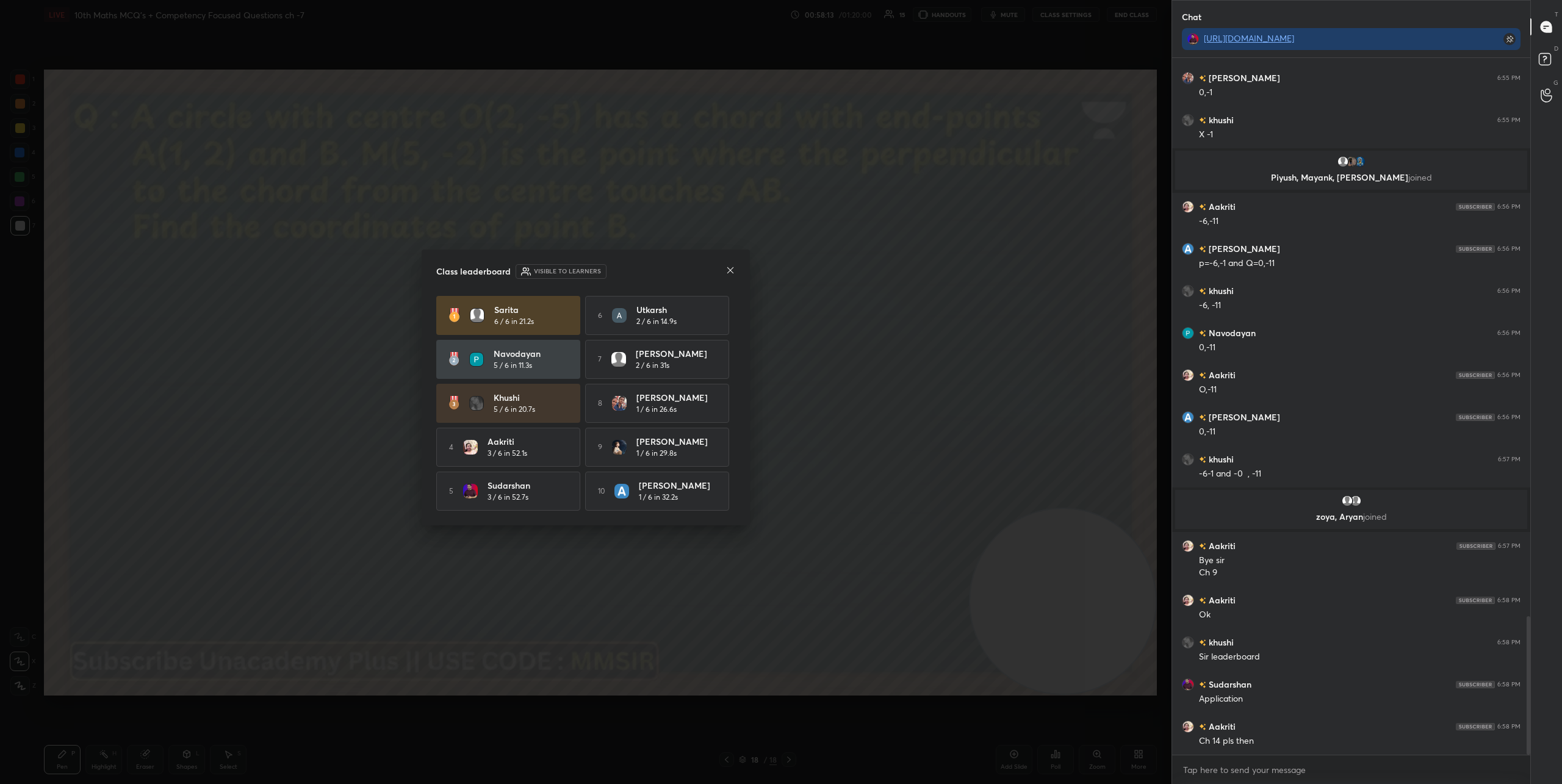
click at [732, 267] on icon at bounding box center [730, 270] width 10 height 10
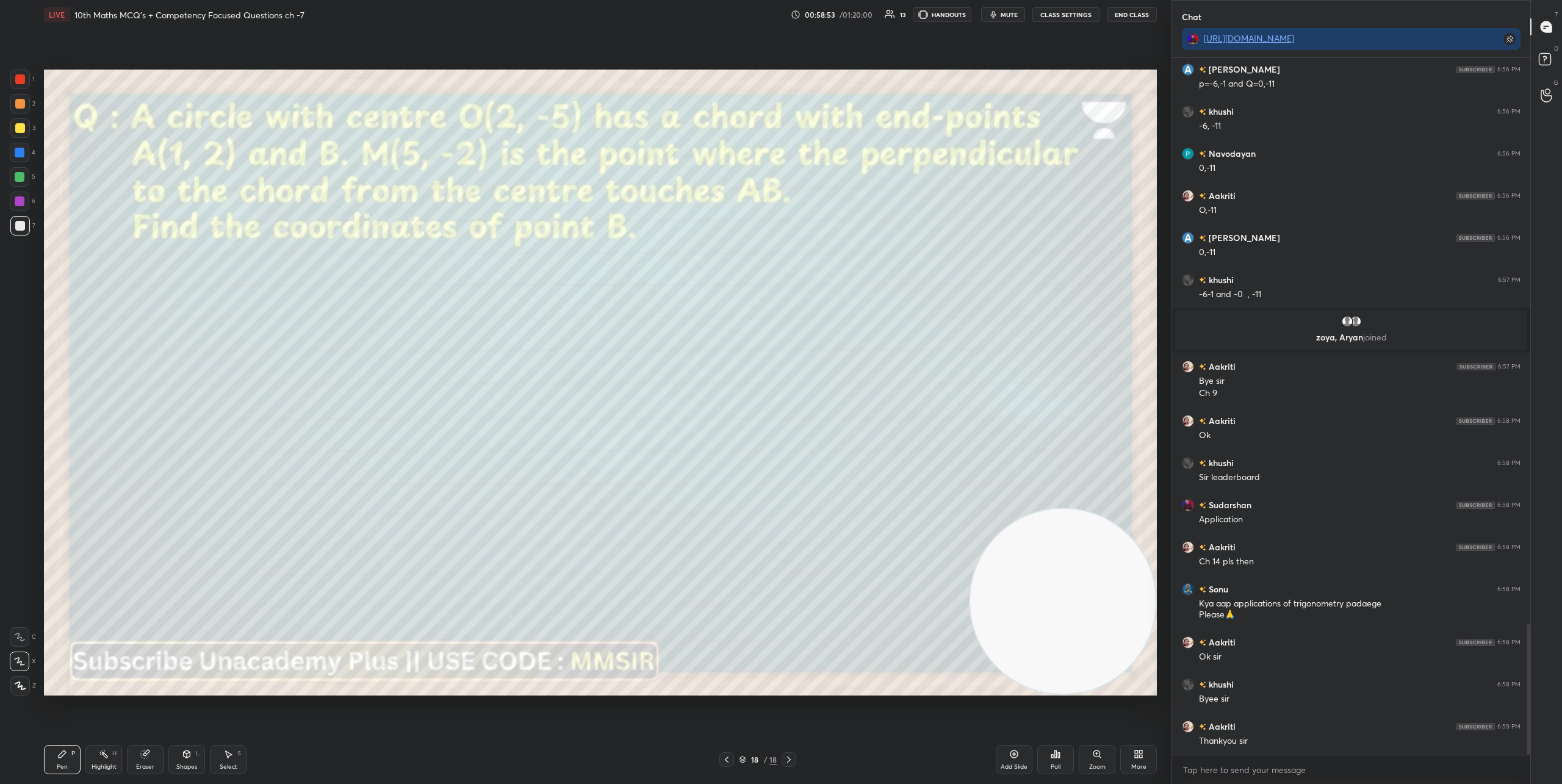
scroll to position [3027, 0]
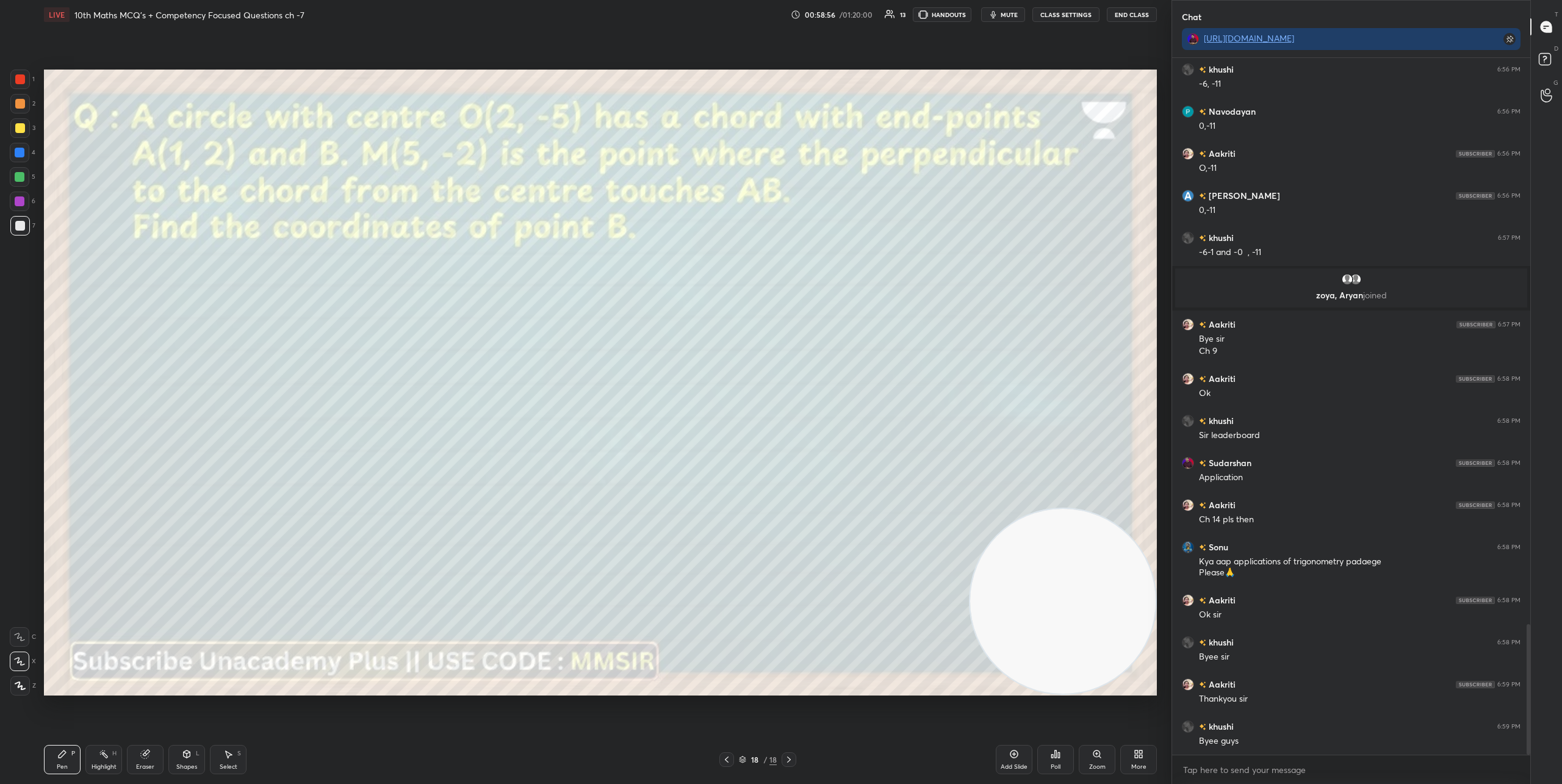
click at [1136, 15] on button "End Class" at bounding box center [1132, 15] width 50 height 15
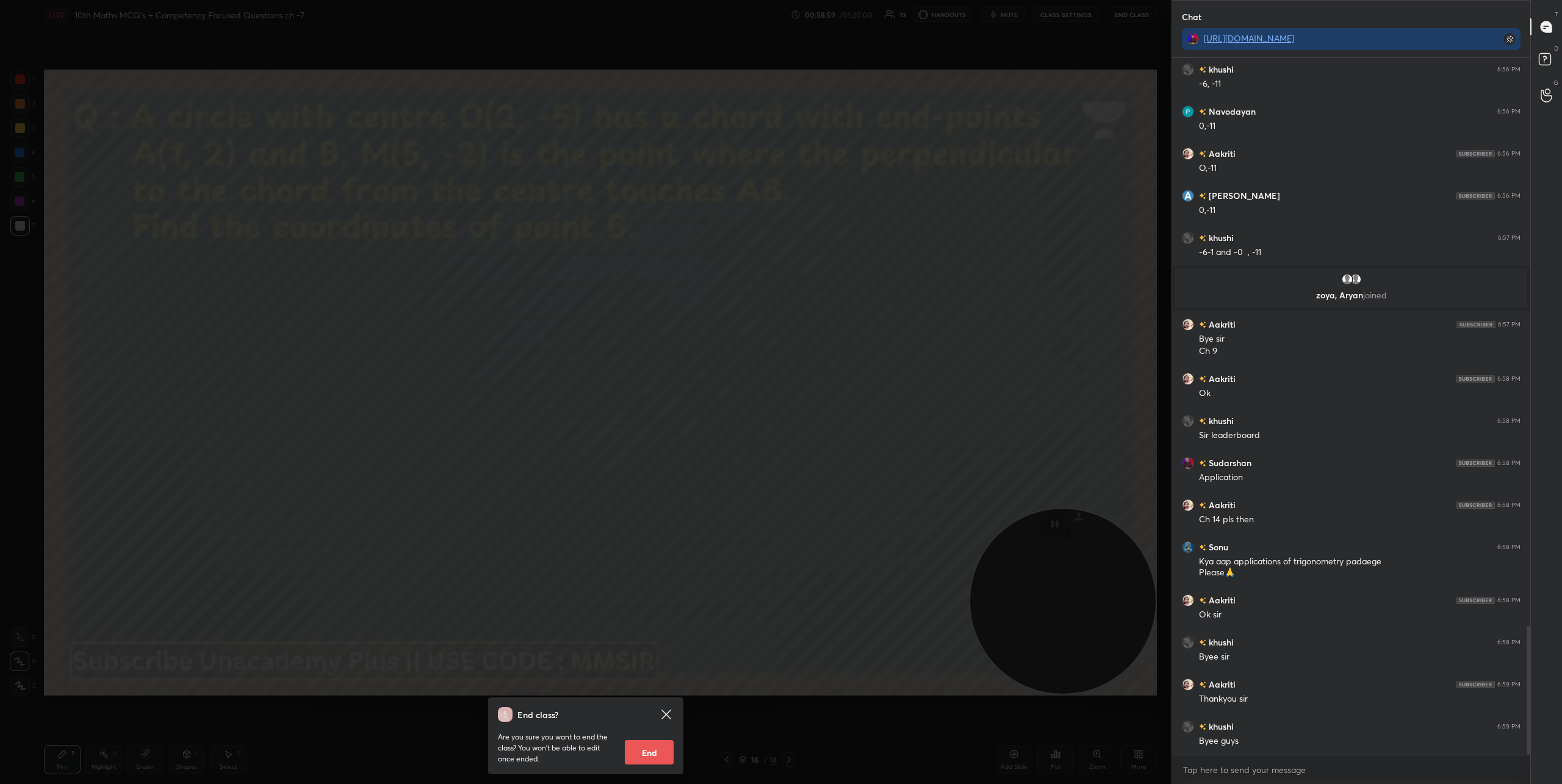
scroll to position [3069, 0]
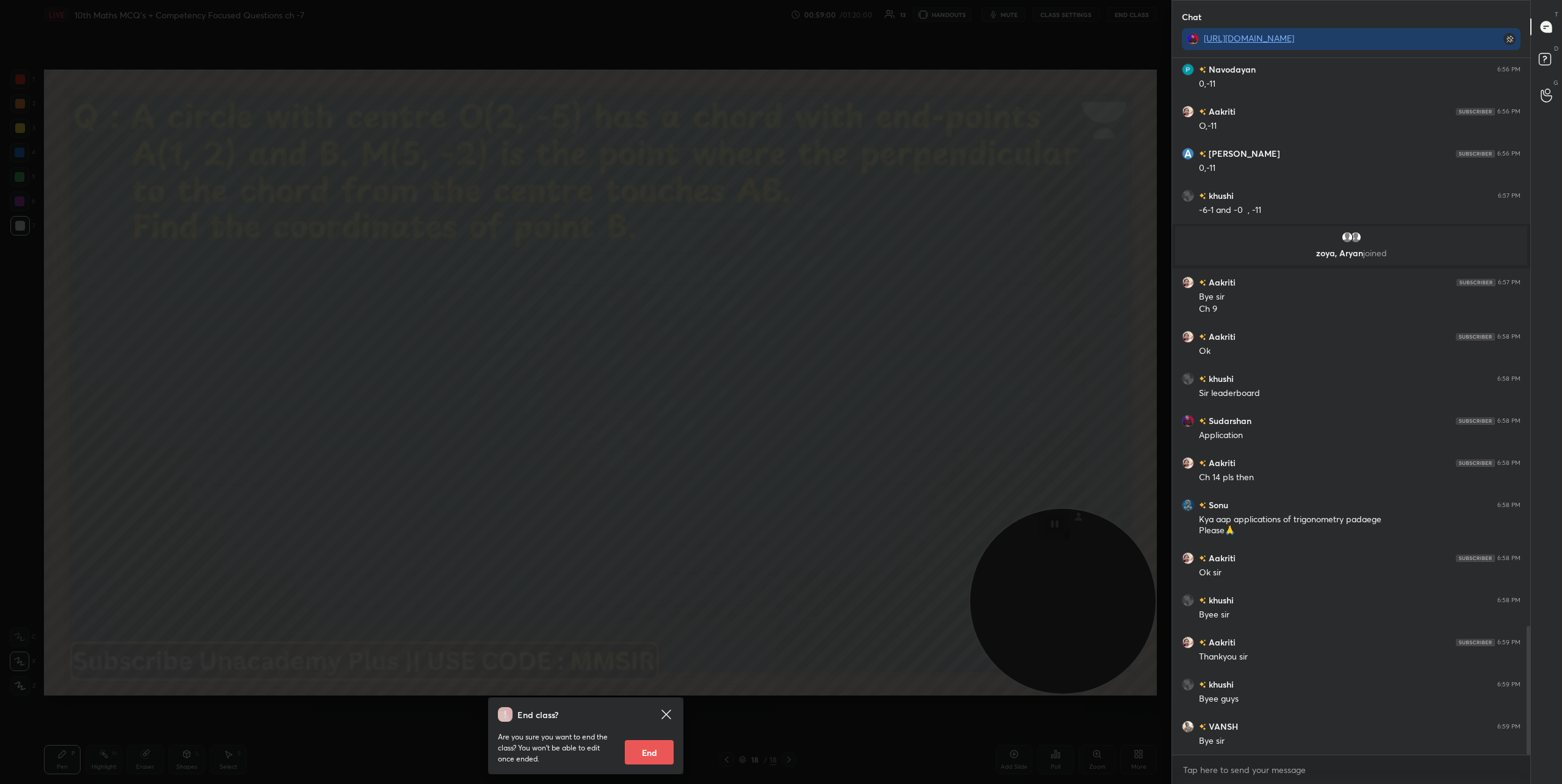
click at [645, 747] on button "End" at bounding box center [649, 752] width 49 height 24
type textarea "x"
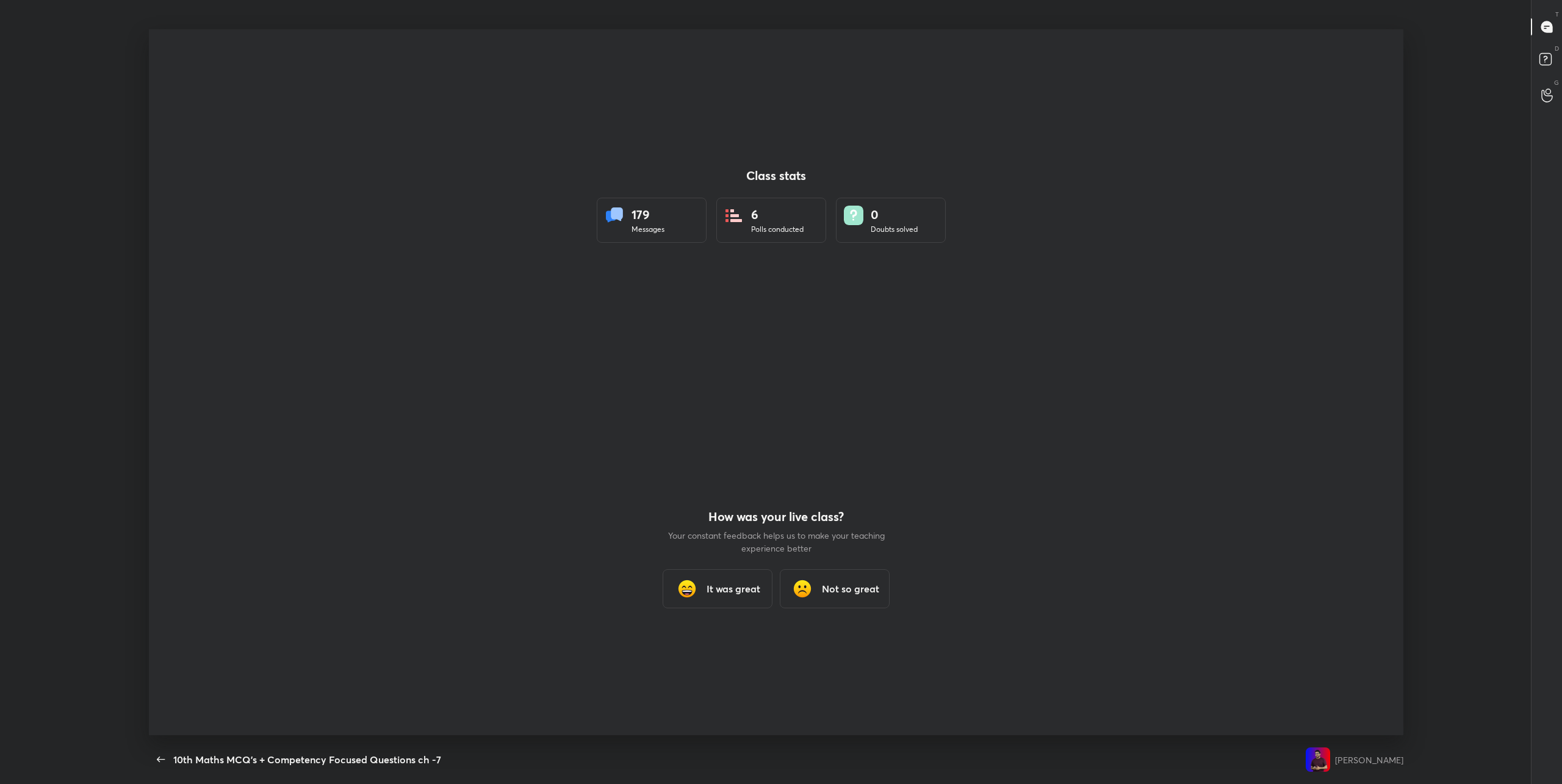
scroll to position [60291, 59460]
click at [691, 589] on img at bounding box center [687, 588] width 24 height 24
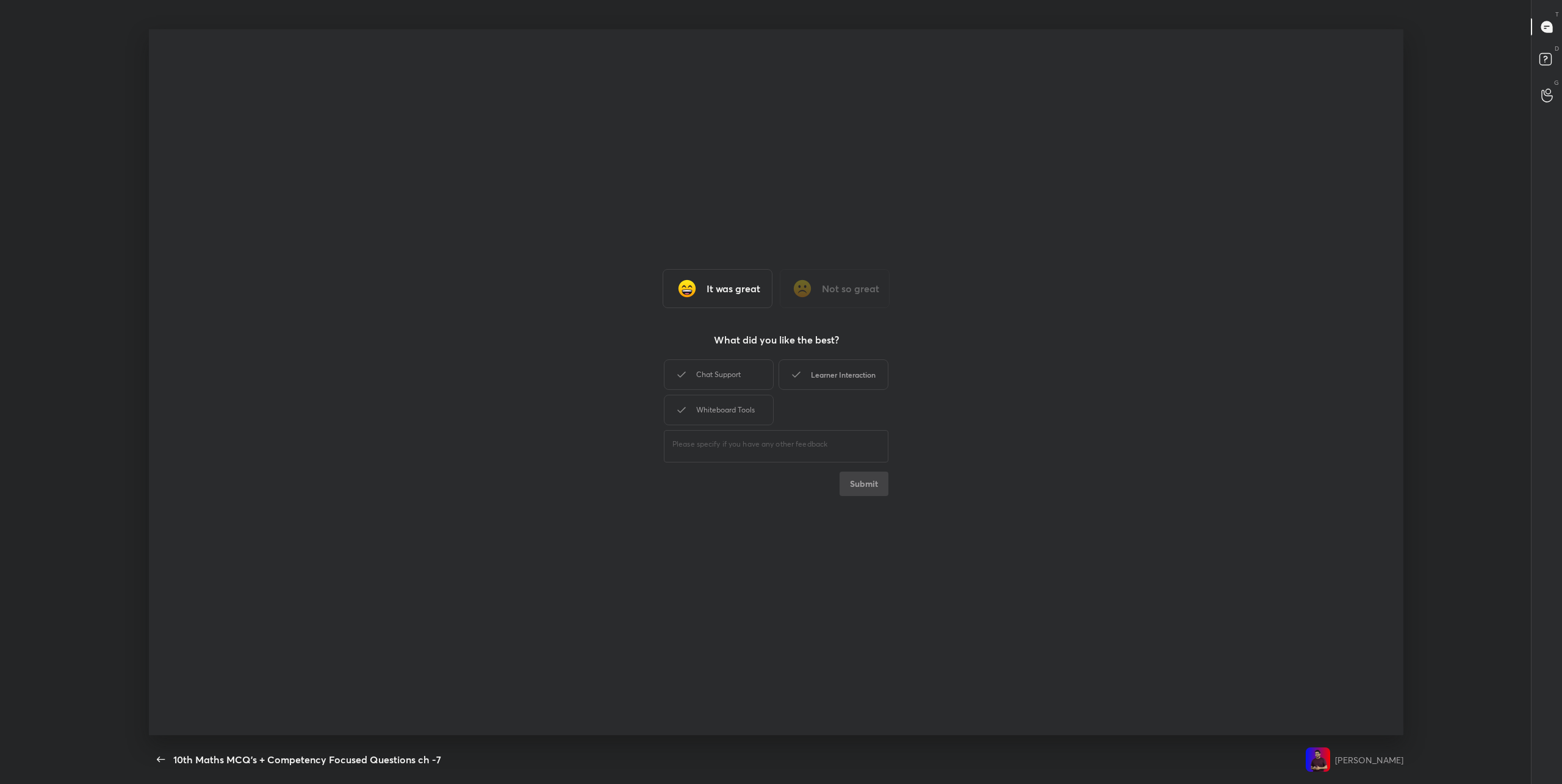
drag, startPoint x: 720, startPoint y: 374, endPoint x: 789, endPoint y: 374, distance: 69.0
click at [727, 374] on div "Chat Support" at bounding box center [718, 374] width 110 height 30
click at [795, 374] on icon at bounding box center [796, 374] width 15 height 15
drag, startPoint x: 728, startPoint y: 401, endPoint x: 752, endPoint y: 412, distance: 26.4
click at [728, 401] on div "Whiteboard Tools" at bounding box center [718, 410] width 110 height 30
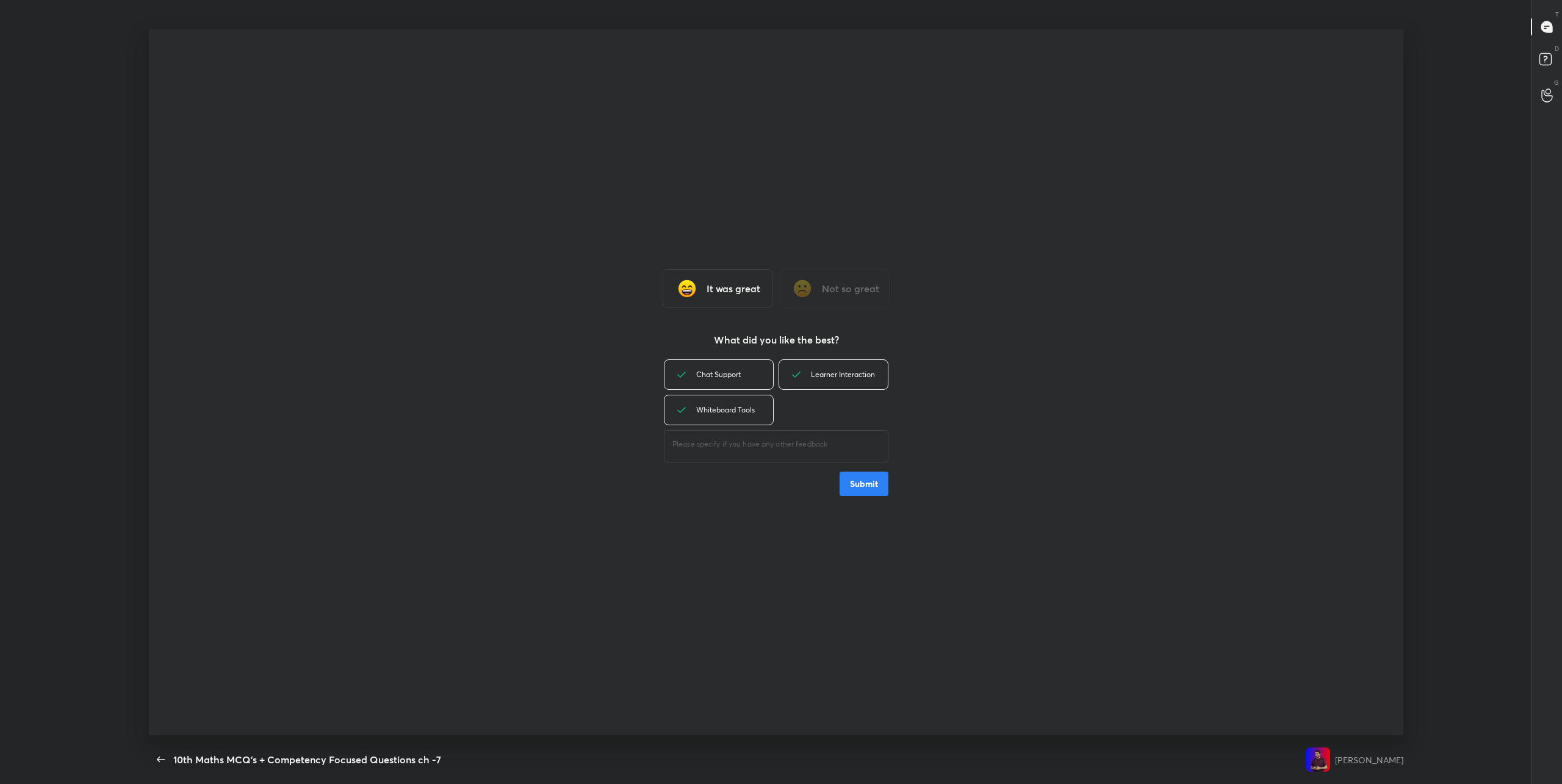
click at [878, 487] on button "Submit" at bounding box center [864, 484] width 49 height 24
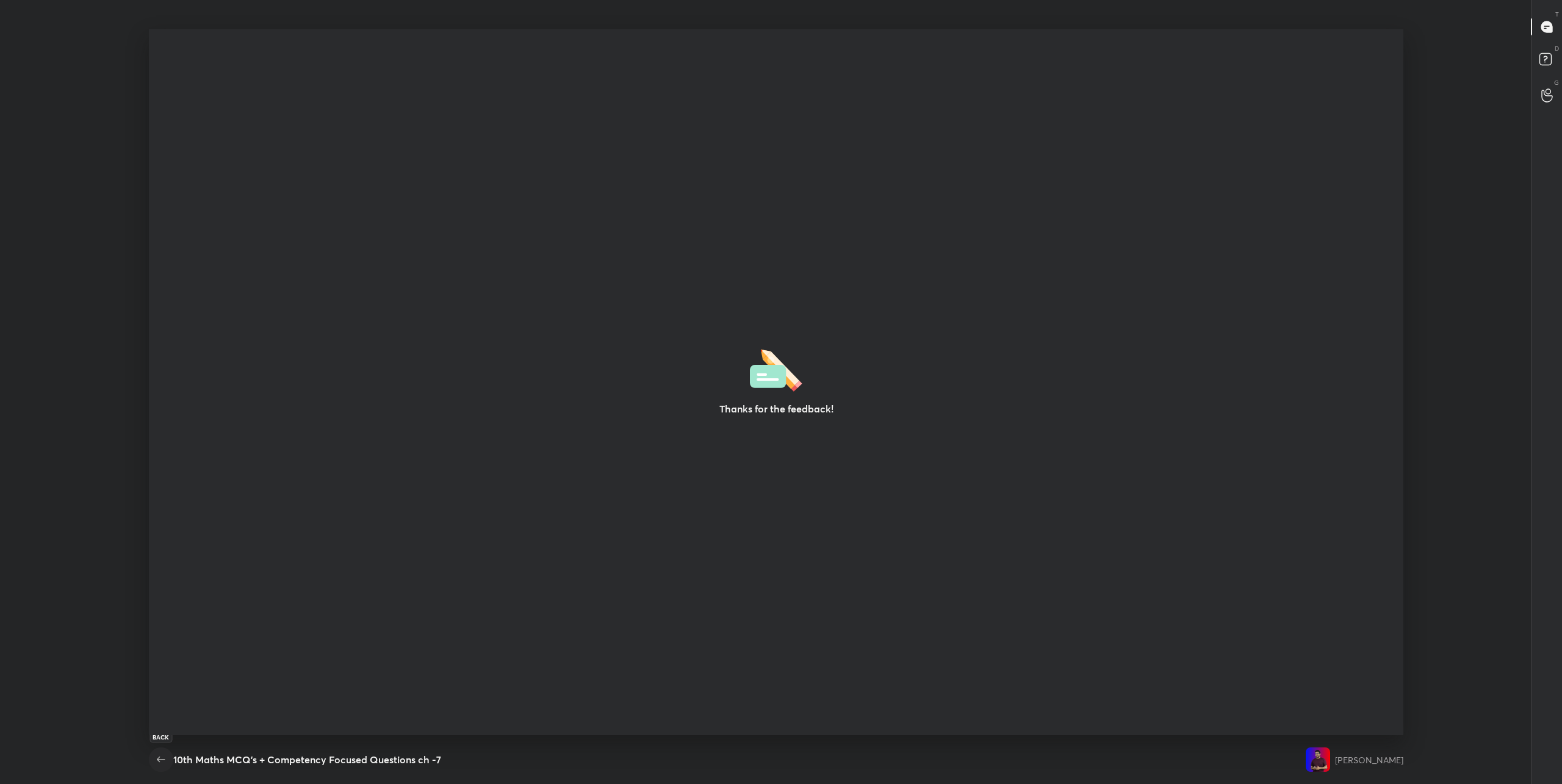
click at [159, 760] on icon "button" at bounding box center [161, 759] width 15 height 15
